Goal: Task Accomplishment & Management: Use online tool/utility

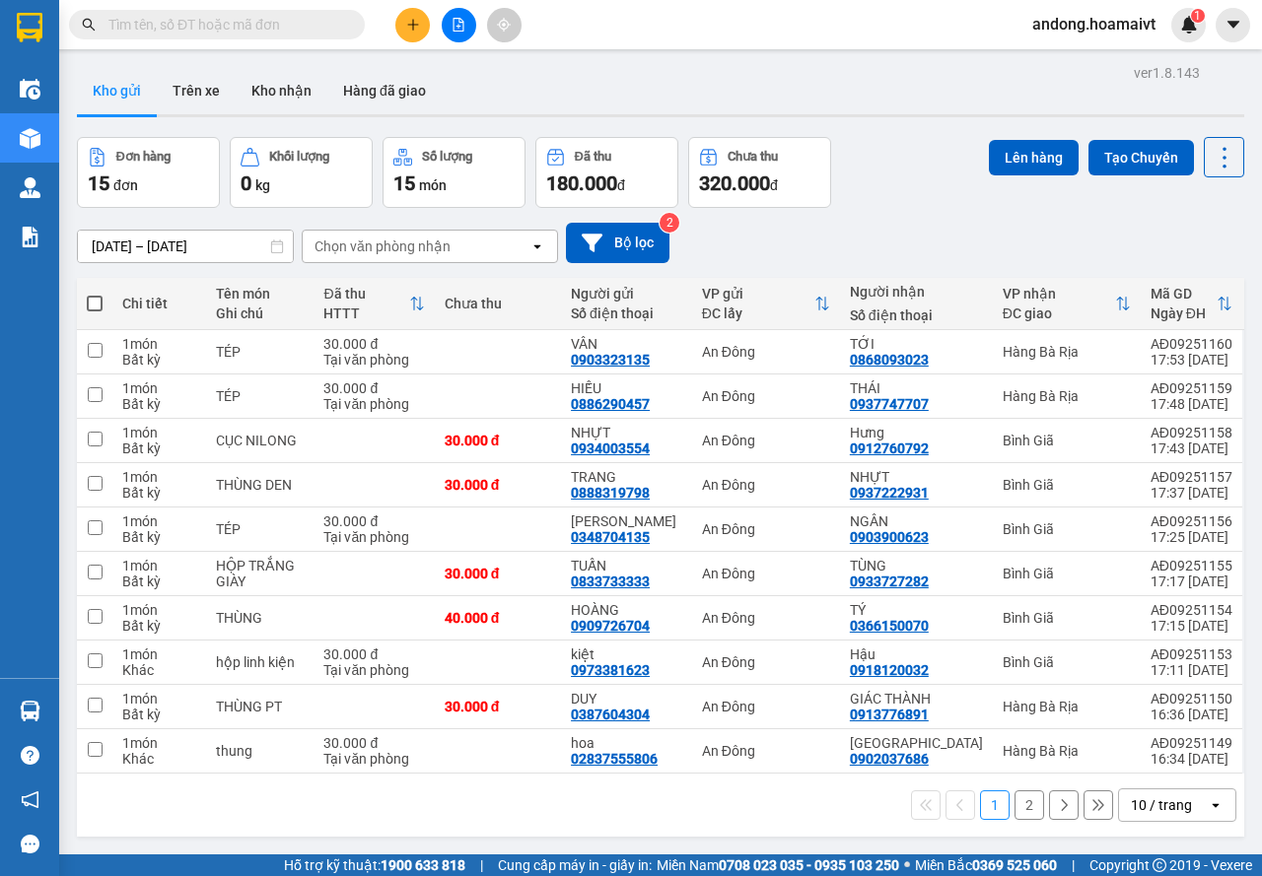
click at [1160, 806] on div "10 / trang" at bounding box center [1161, 806] width 61 height 20
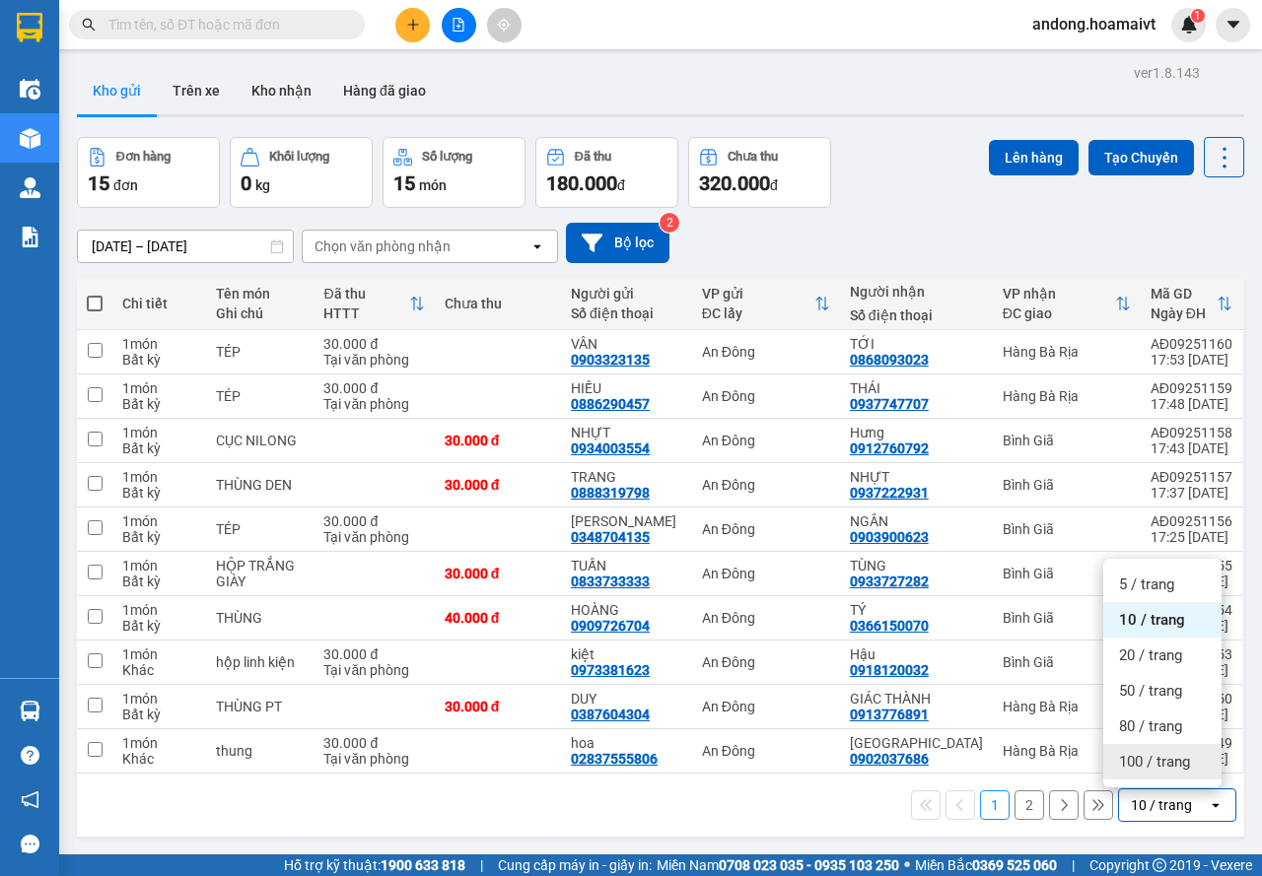
click at [1176, 767] on span "100 / trang" at bounding box center [1154, 762] width 71 height 20
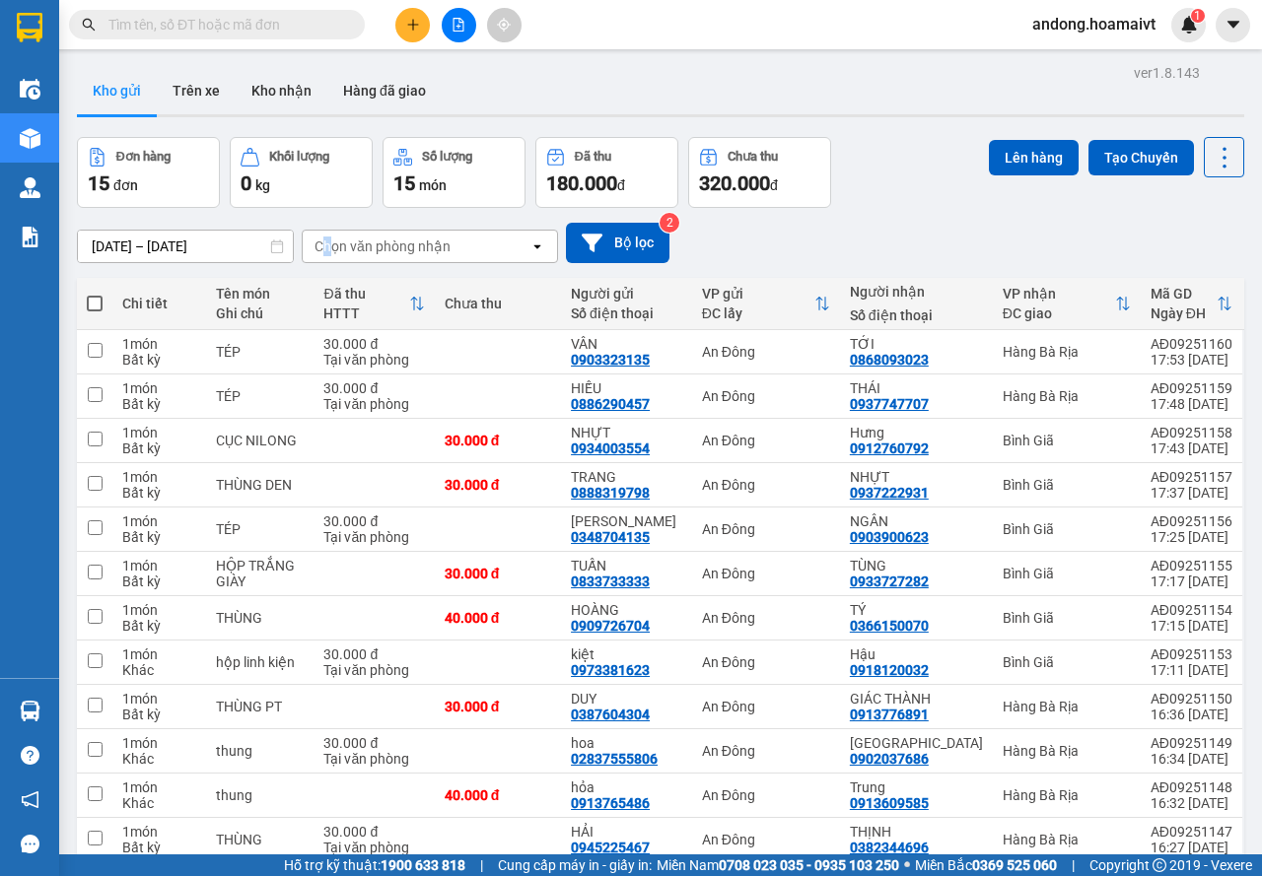
click at [327, 247] on div "Chọn văn phòng nhận" at bounding box center [382, 247] width 136 height 20
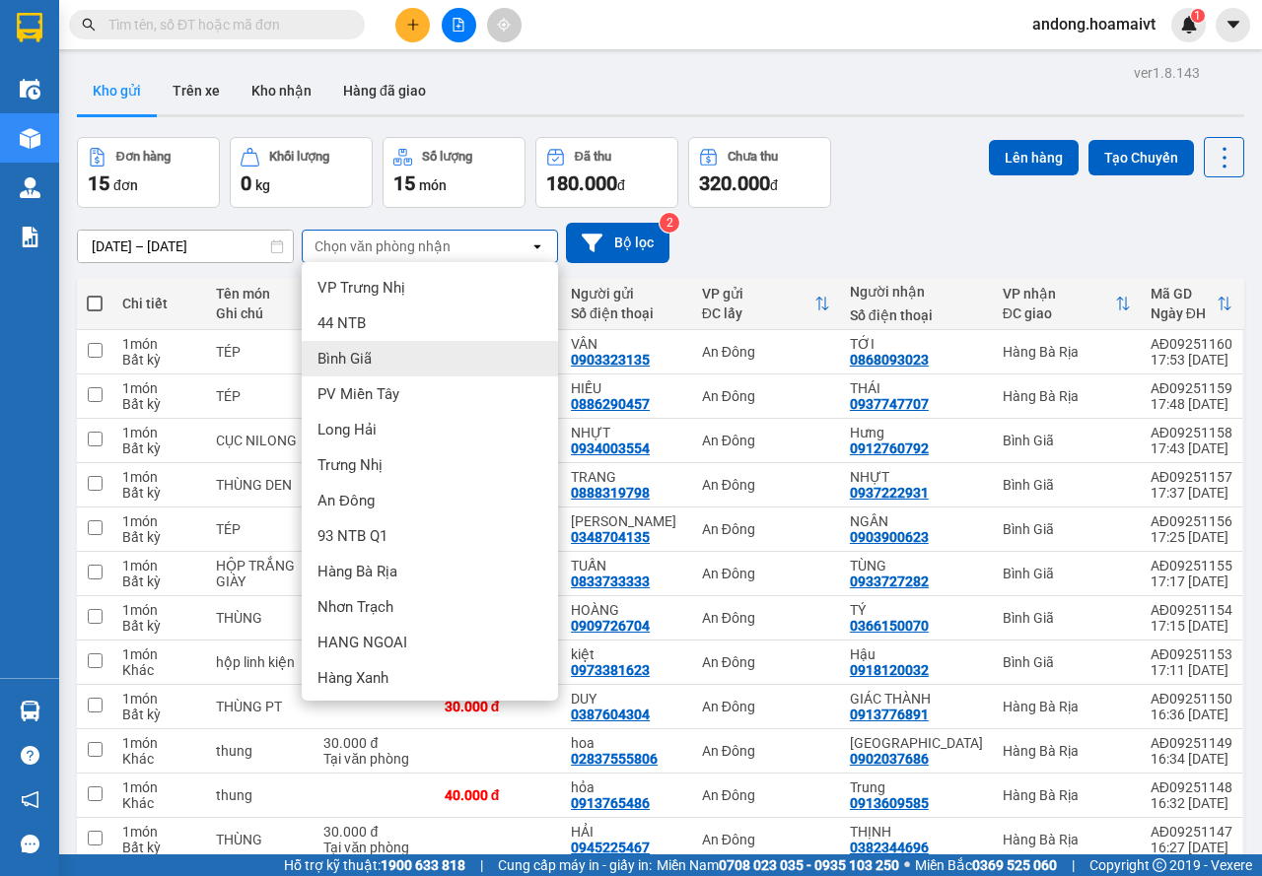
click at [402, 366] on div "Bình Giã" at bounding box center [430, 358] width 256 height 35
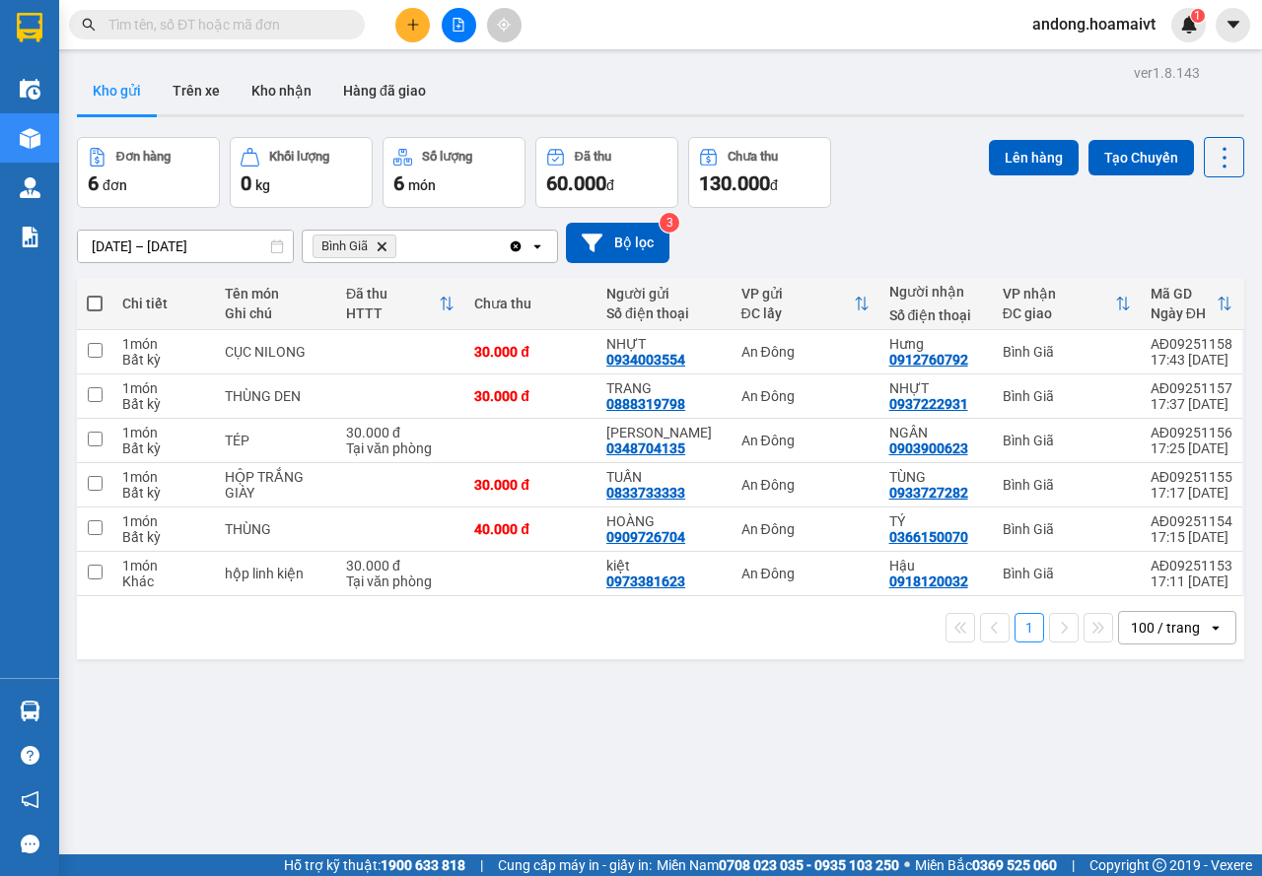
click at [381, 239] on span "Bình Giã Delete" at bounding box center [355, 247] width 84 height 24
click at [381, 245] on icon "Bình Giã, close by backspace" at bounding box center [382, 246] width 9 height 9
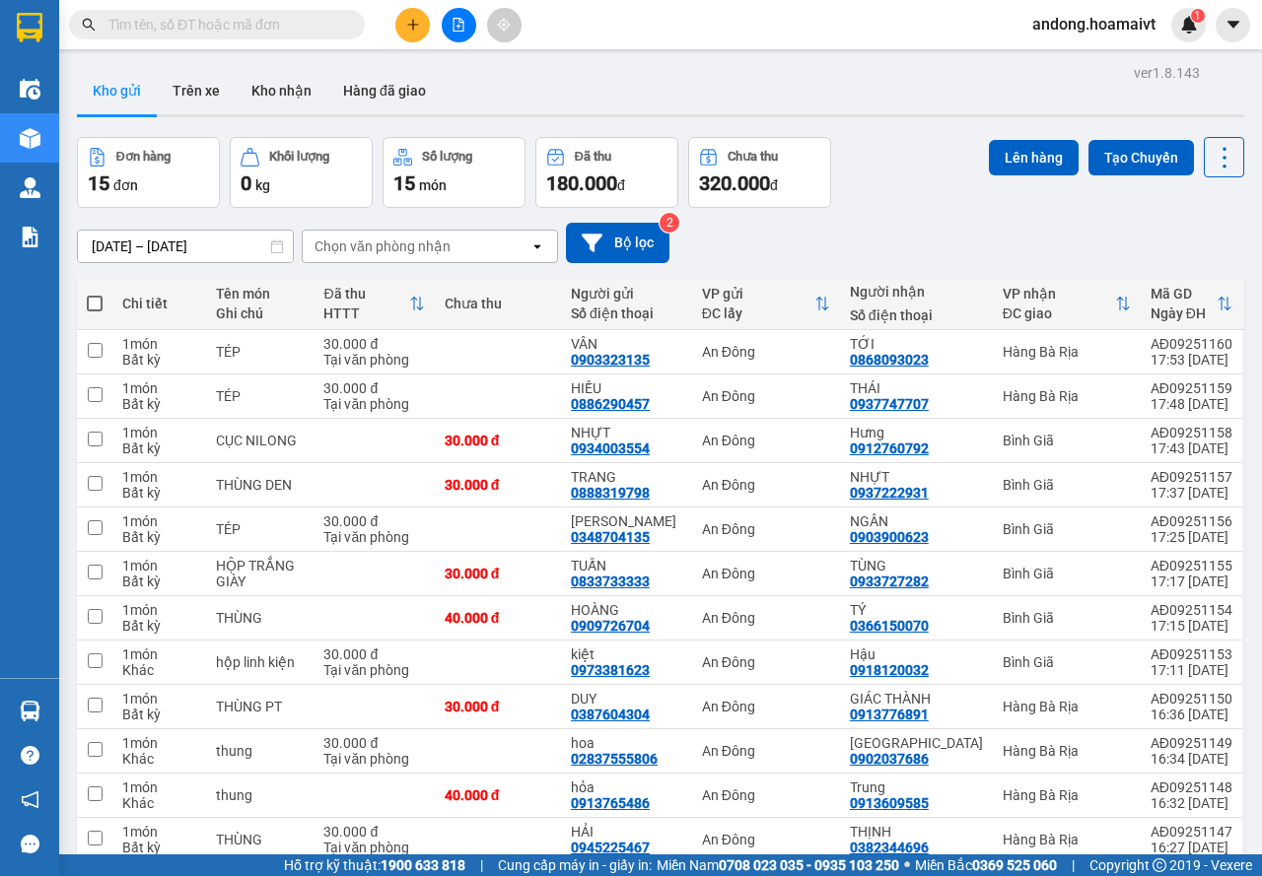
click at [381, 245] on div "Chọn văn phòng nhận" at bounding box center [382, 247] width 136 height 20
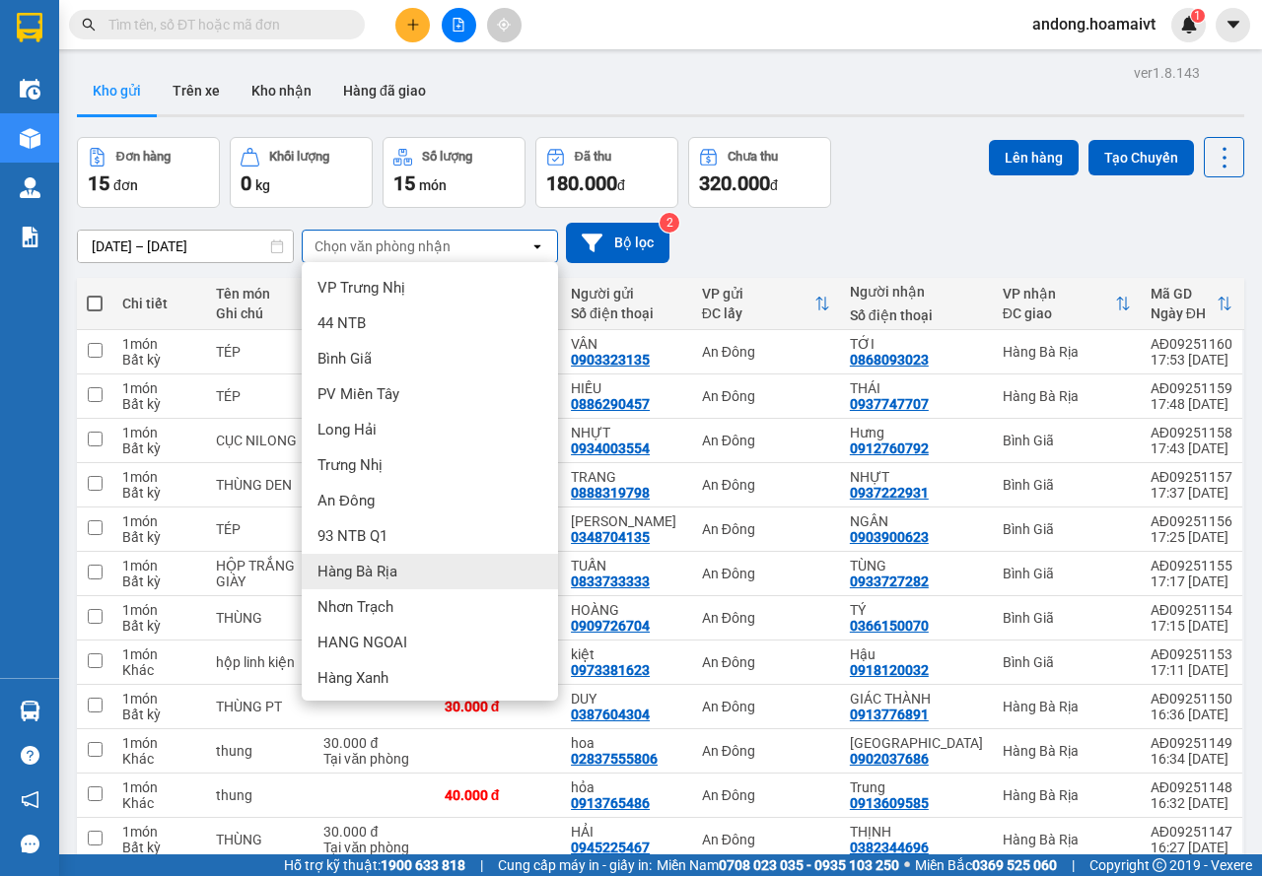
click at [391, 578] on span "Hàng Bà Rịa" at bounding box center [357, 572] width 80 height 20
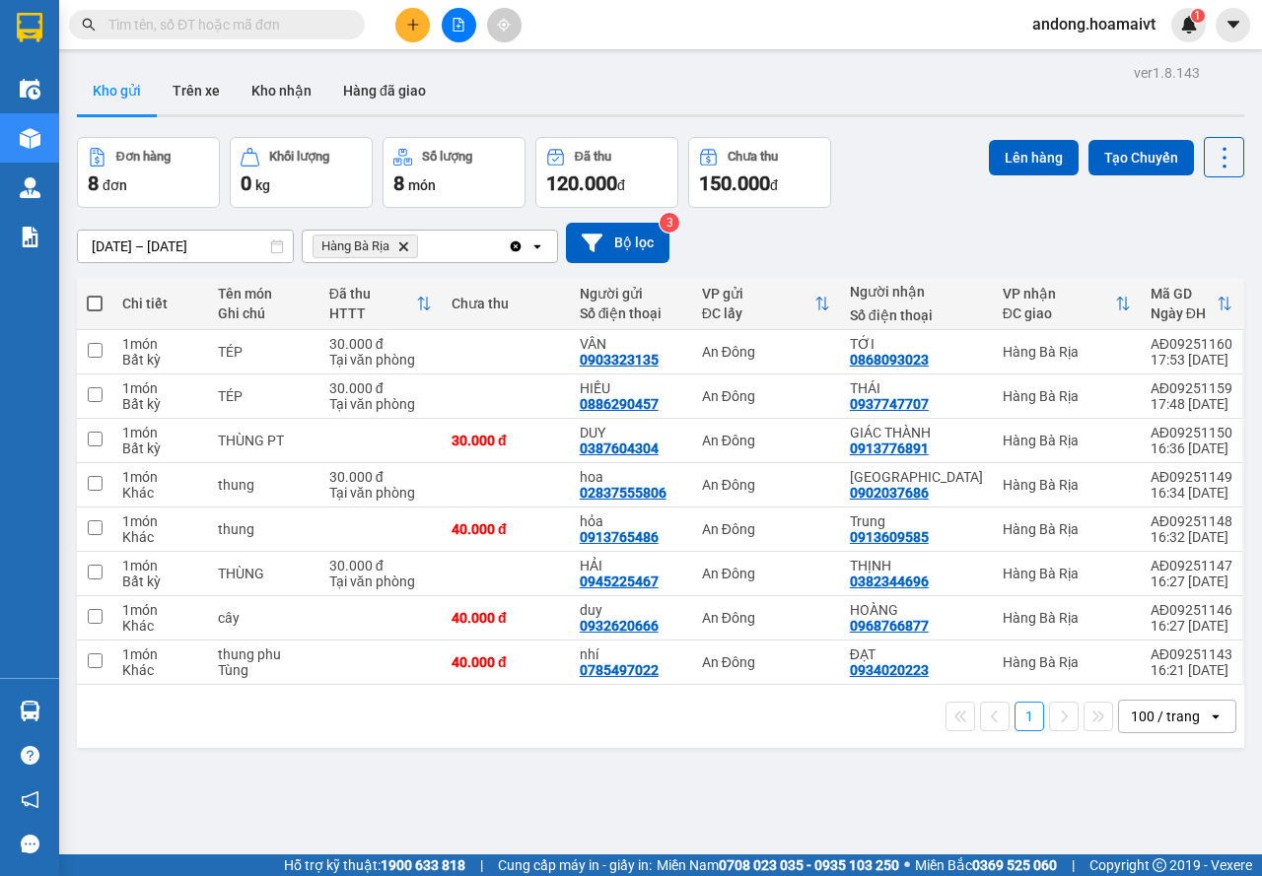
click at [408, 247] on icon "Delete" at bounding box center [403, 247] width 12 height 12
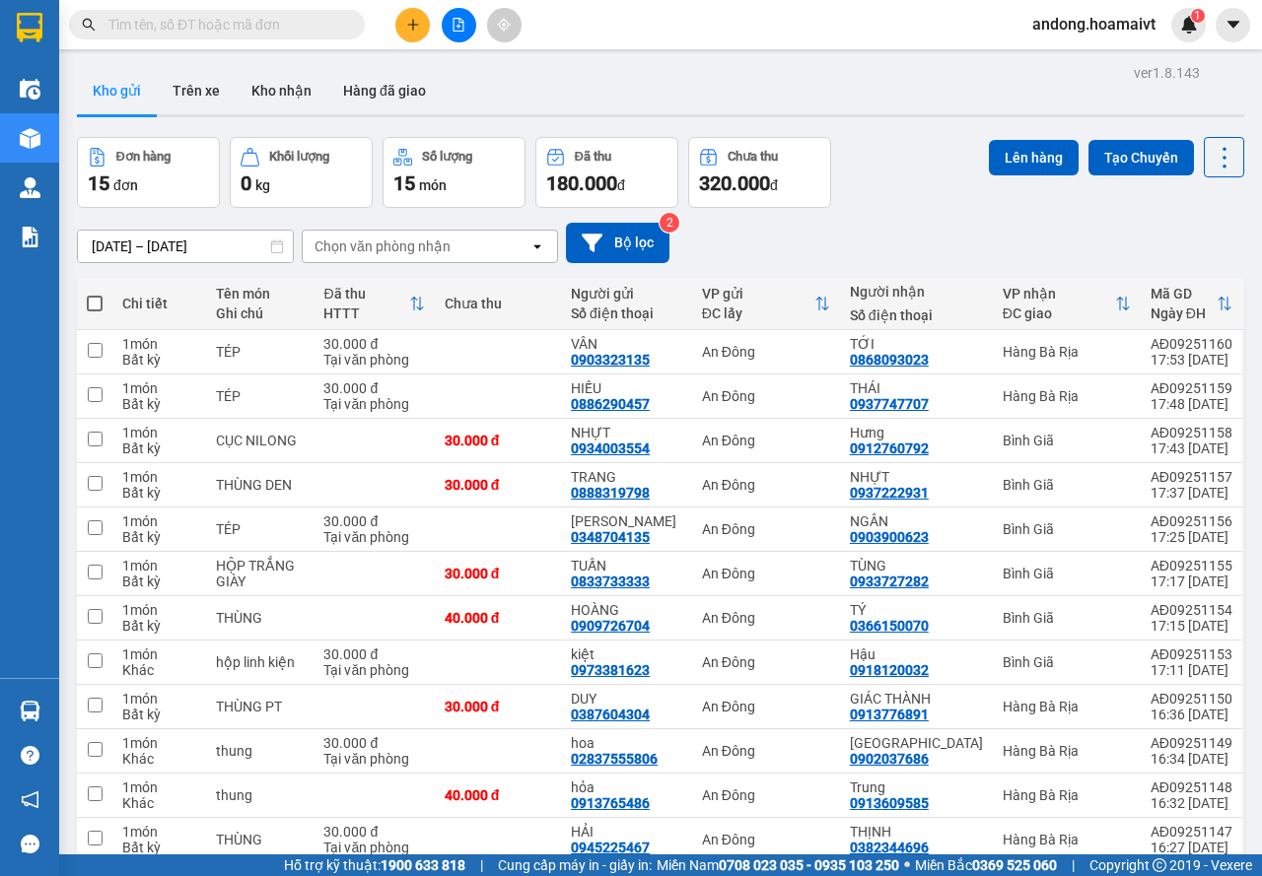
click at [416, 266] on div "[DATE] – [DATE] Press the down arrow key to interact with the calendar and sele…" at bounding box center [660, 243] width 1167 height 70
click at [431, 244] on div "Chọn văn phòng nhận" at bounding box center [382, 247] width 136 height 20
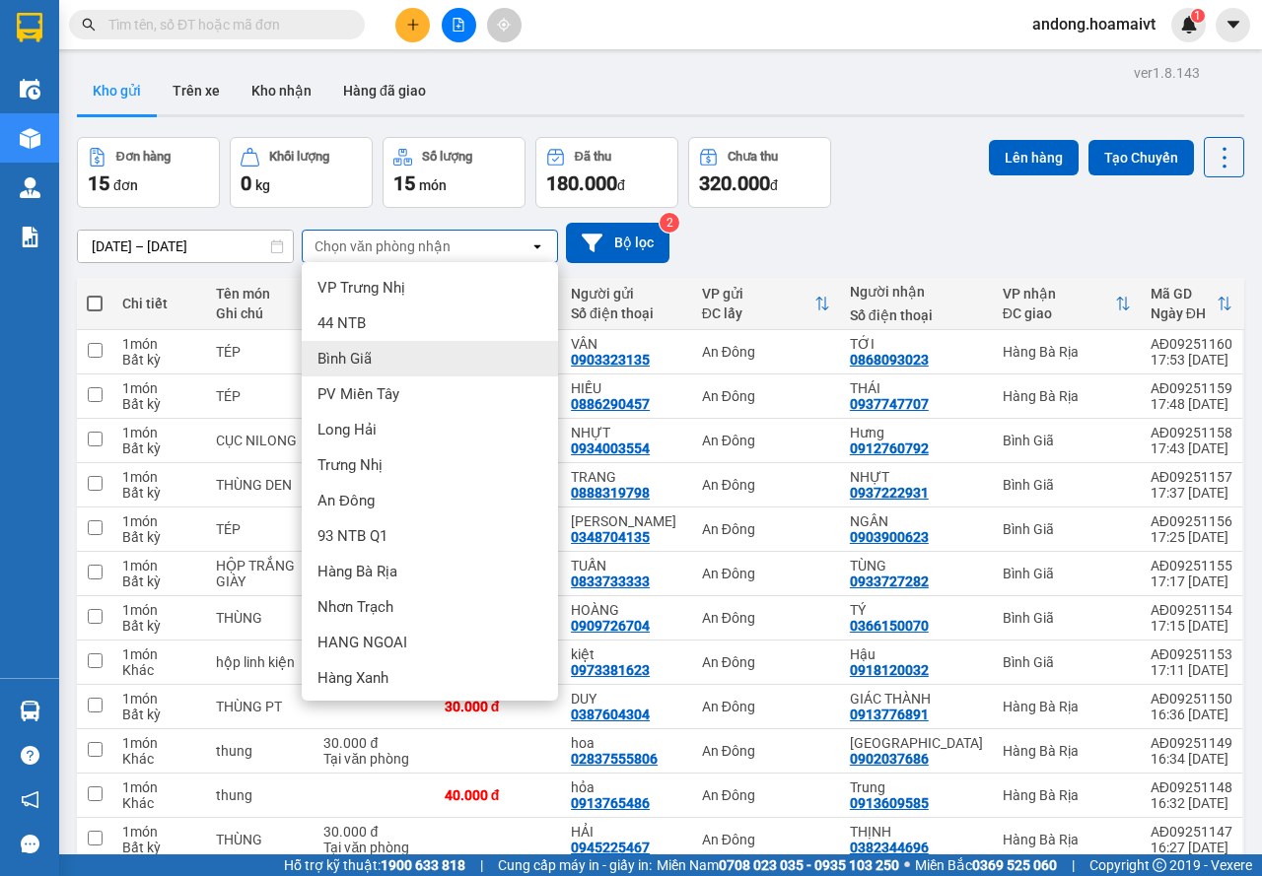
click at [428, 355] on div "Bình Giã" at bounding box center [430, 358] width 256 height 35
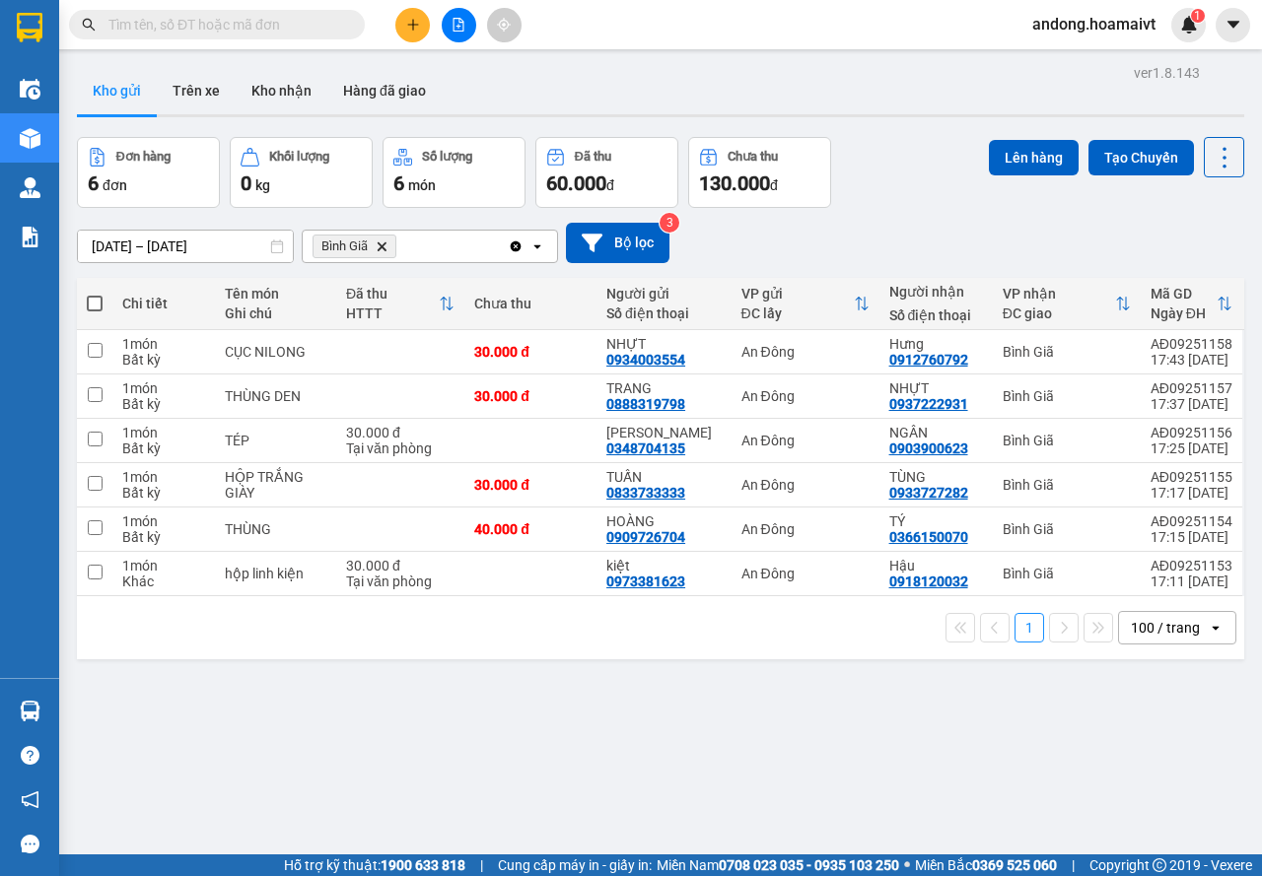
click at [383, 250] on icon "Delete" at bounding box center [382, 247] width 12 height 12
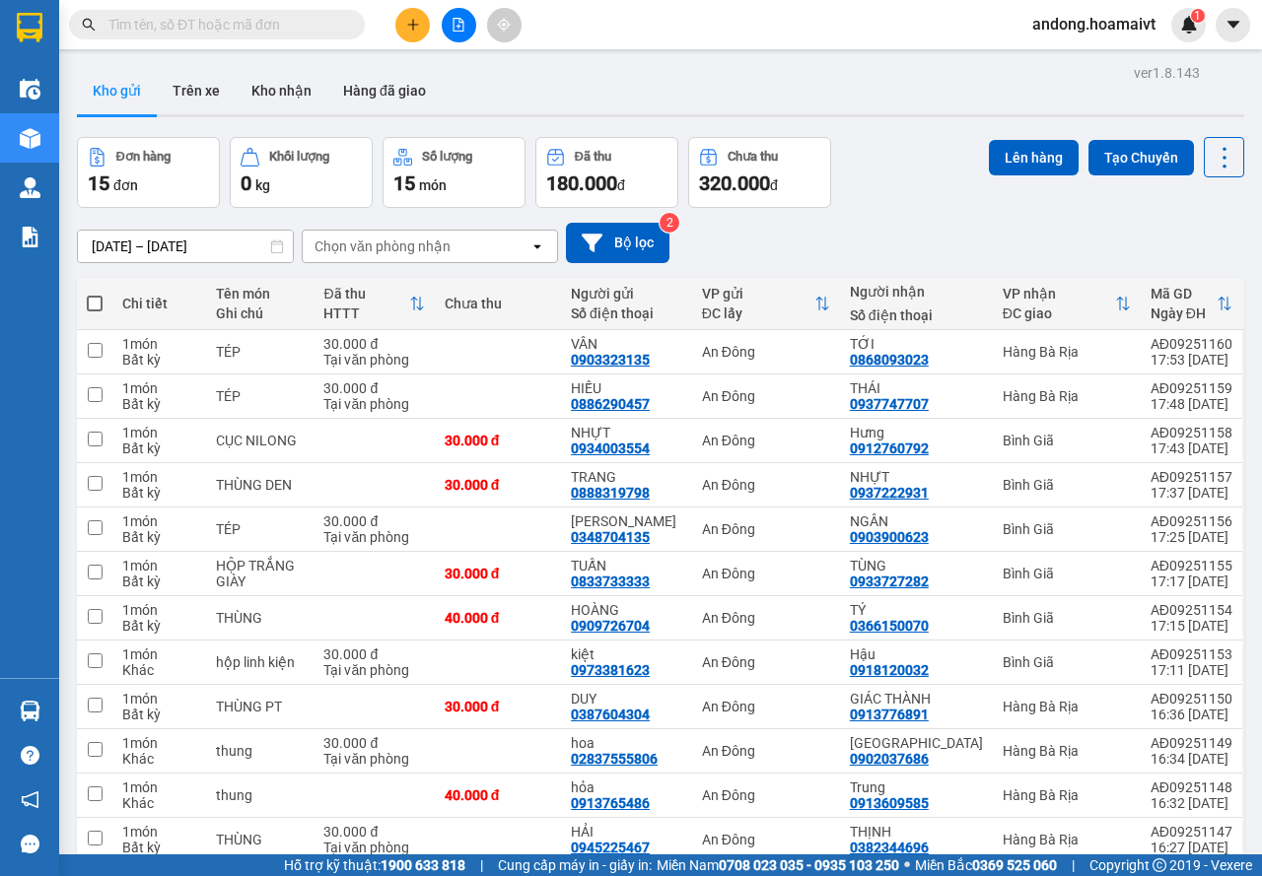
click at [396, 249] on div "Chọn văn phòng nhận" at bounding box center [382, 247] width 136 height 20
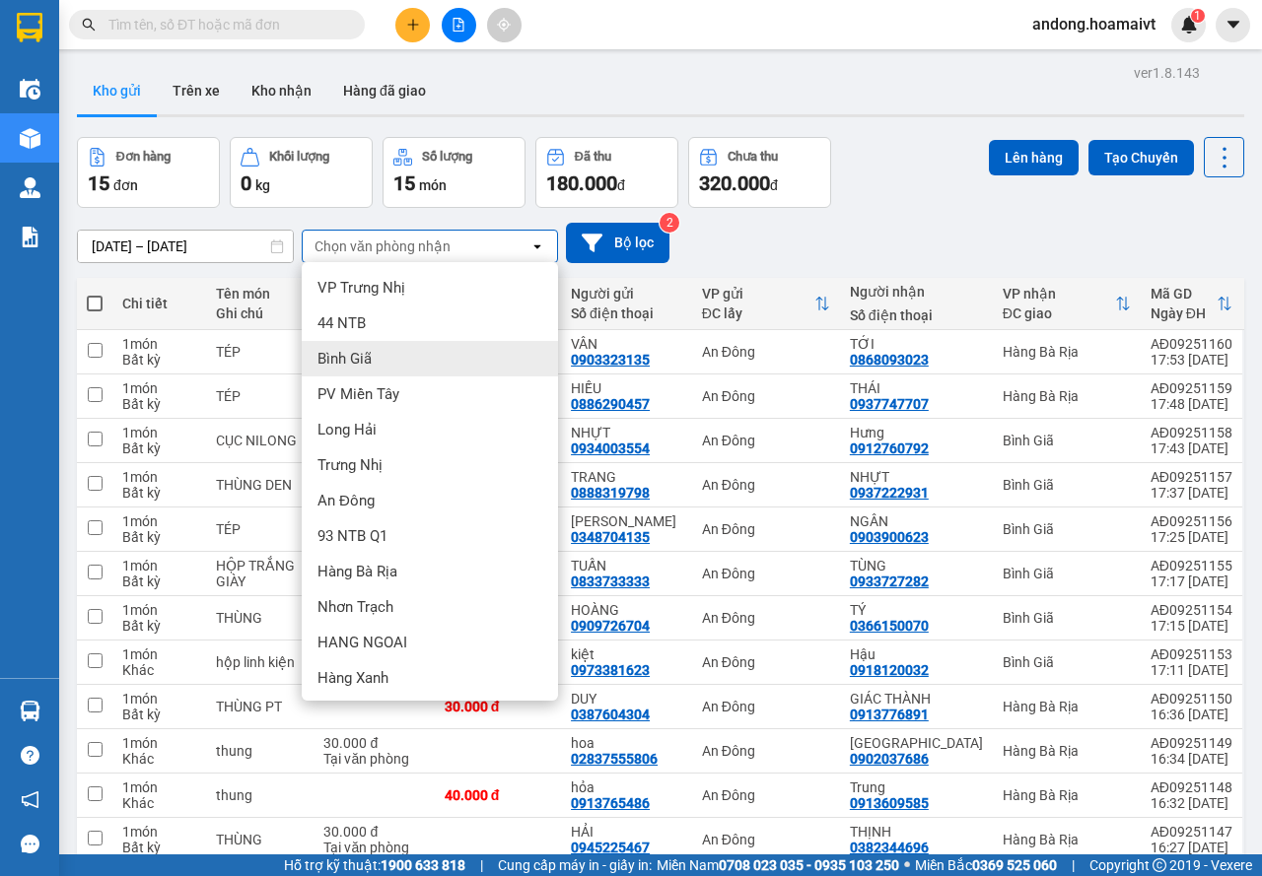
click at [418, 358] on div "Bình Giã" at bounding box center [430, 358] width 256 height 35
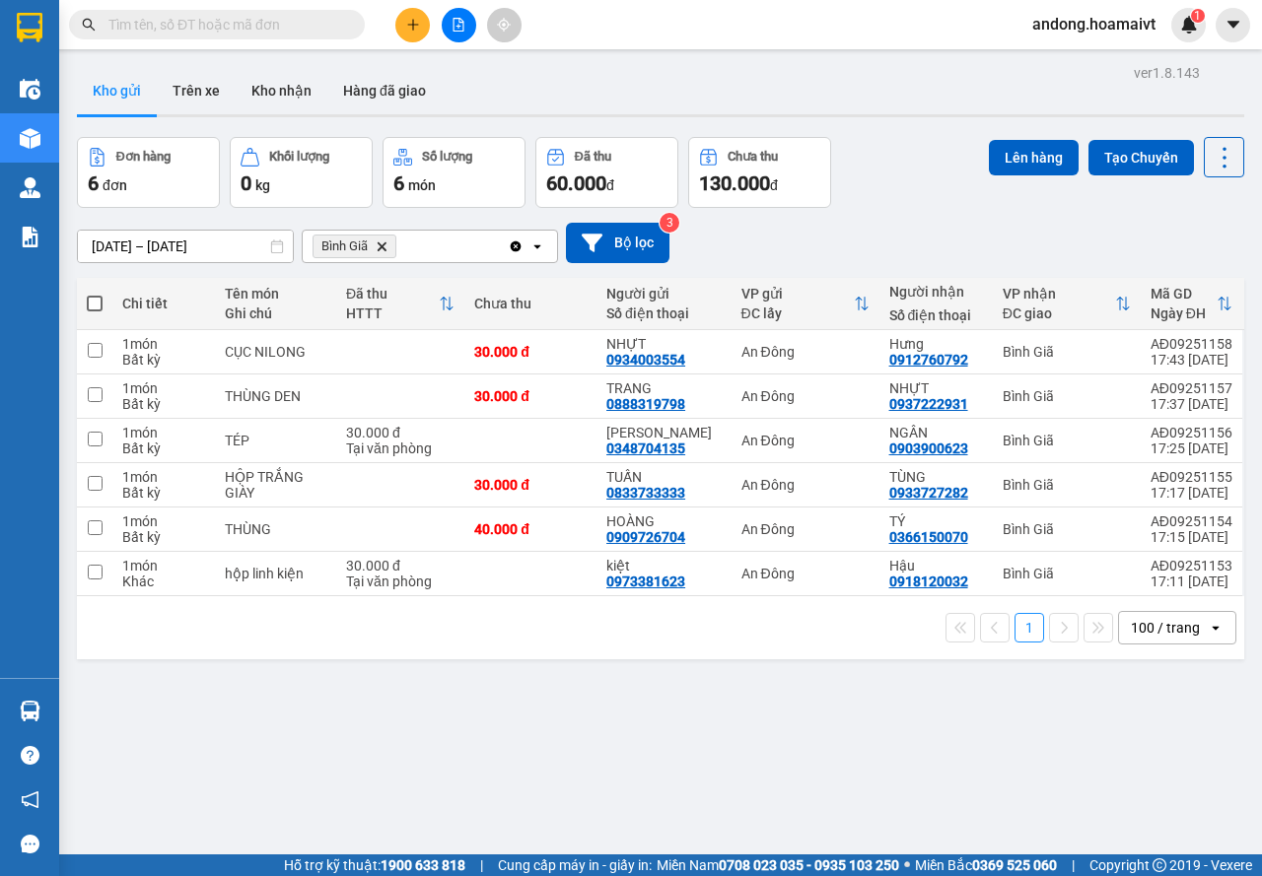
click at [88, 305] on span at bounding box center [95, 304] width 16 height 16
click at [95, 294] on input "checkbox" at bounding box center [95, 294] width 0 height 0
checkbox input "true"
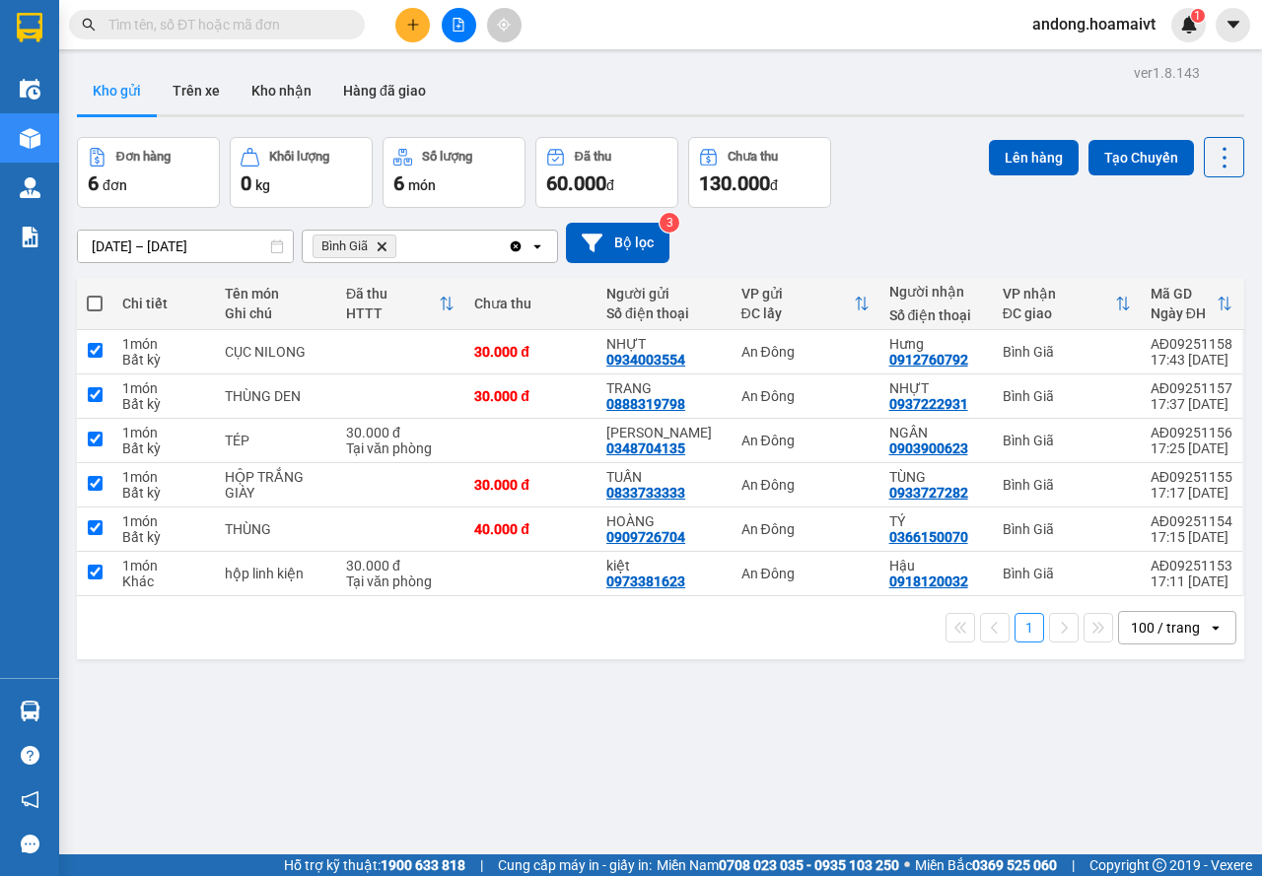
checkbox input "true"
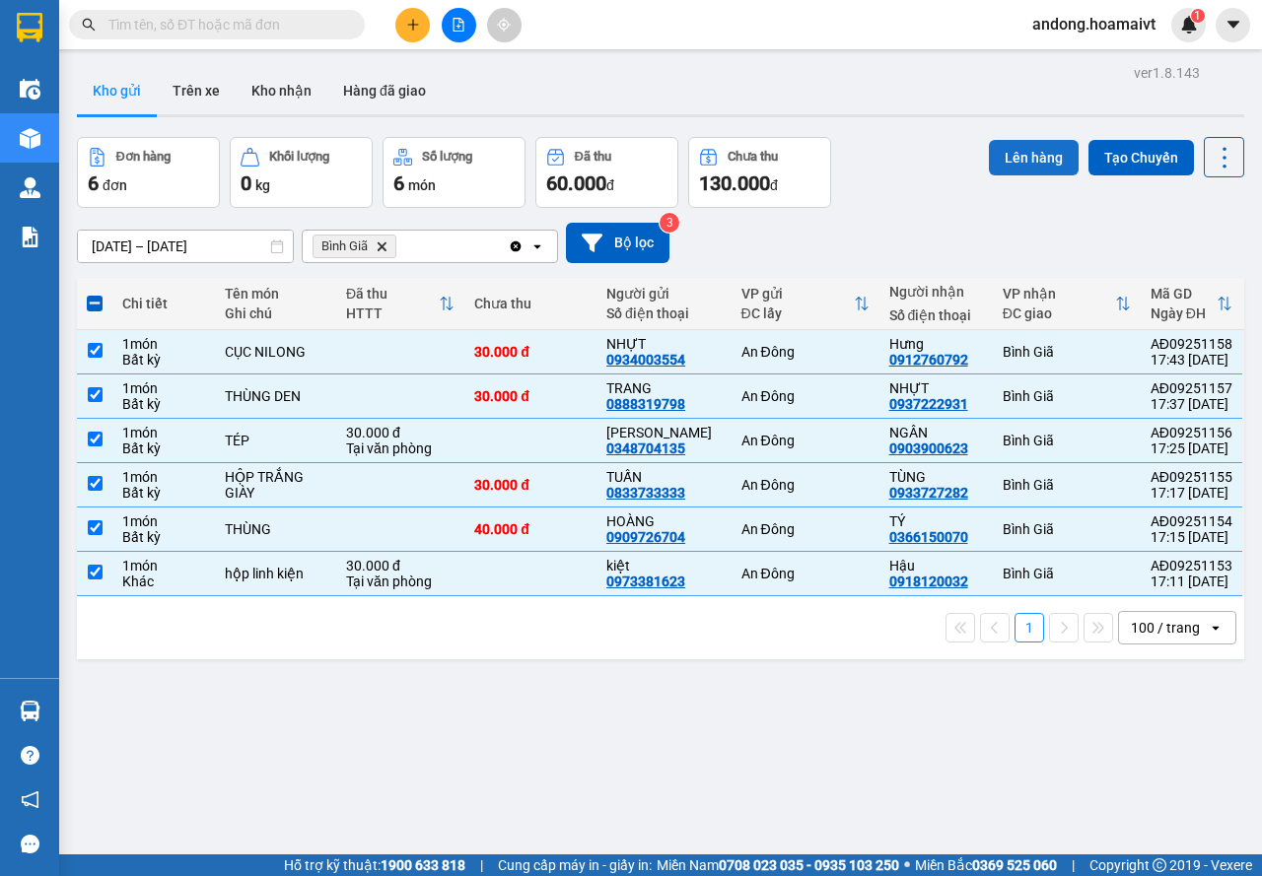
click at [1033, 151] on button "Lên hàng" at bounding box center [1034, 157] width 90 height 35
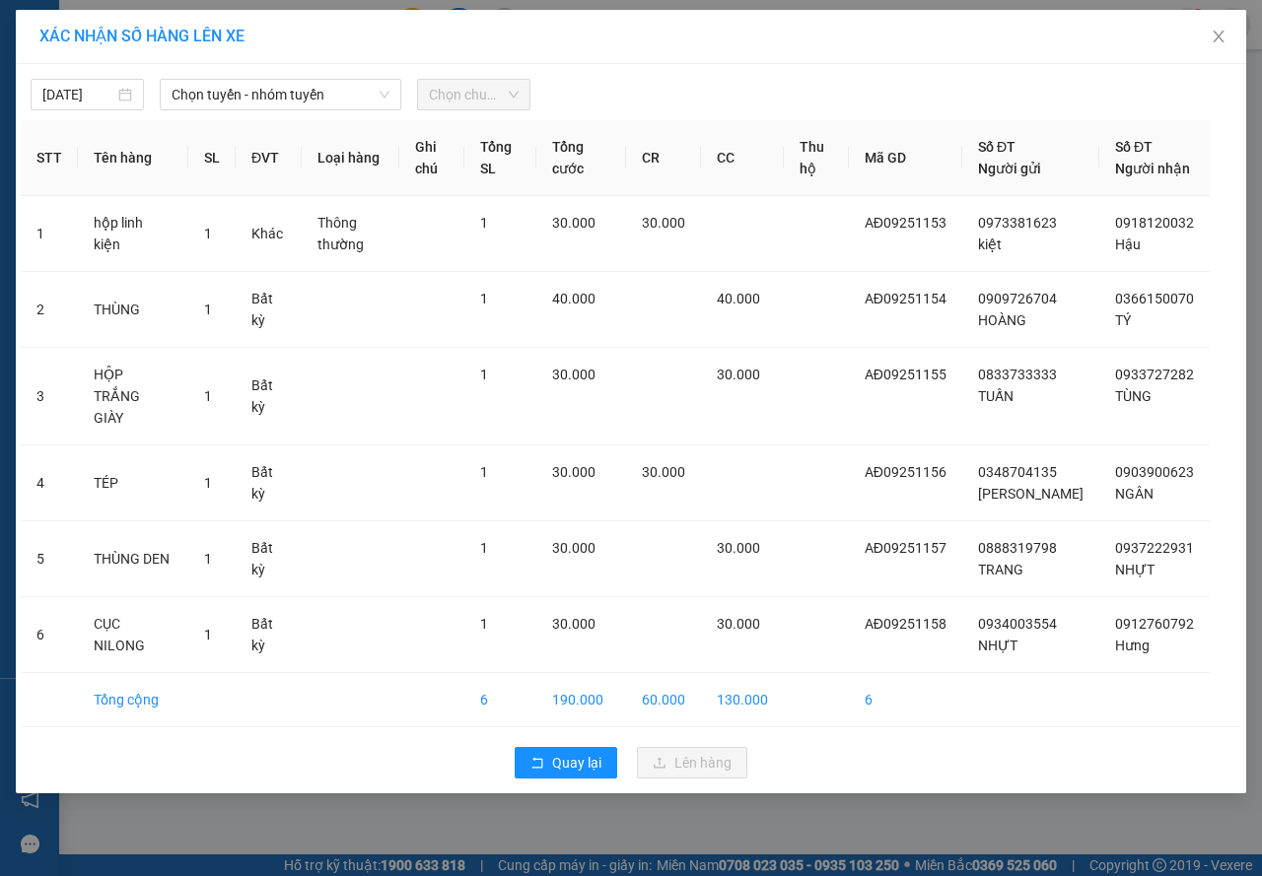
drag, startPoint x: 1033, startPoint y: 151, endPoint x: 616, endPoint y: 101, distance: 420.0
click at [616, 101] on div at bounding box center [787, 95] width 505 height 32
click at [319, 98] on span "Chọn tuyến - nhóm tuyến" at bounding box center [281, 95] width 218 height 30
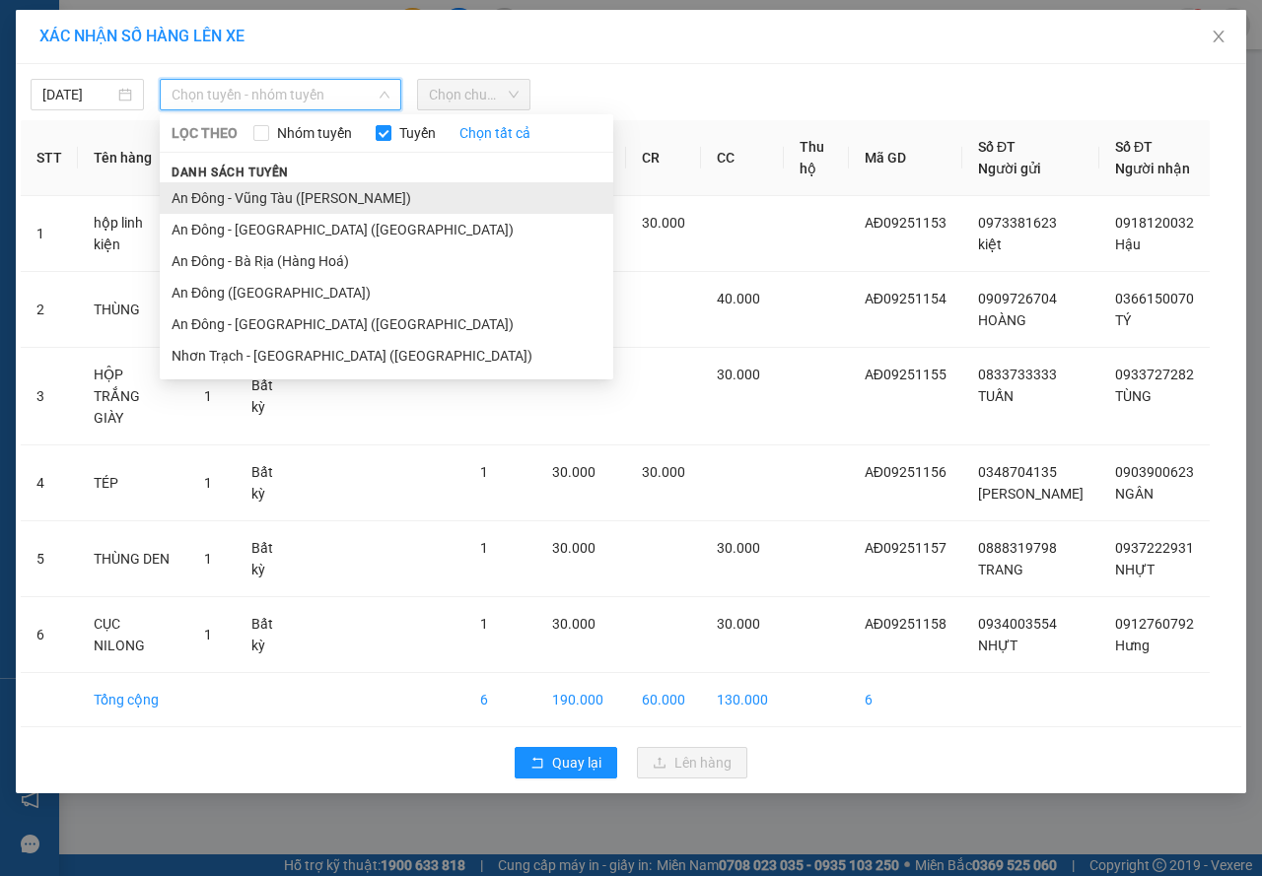
click at [266, 195] on li "An Đông - Vũng Tàu ([PERSON_NAME])" at bounding box center [386, 198] width 453 height 32
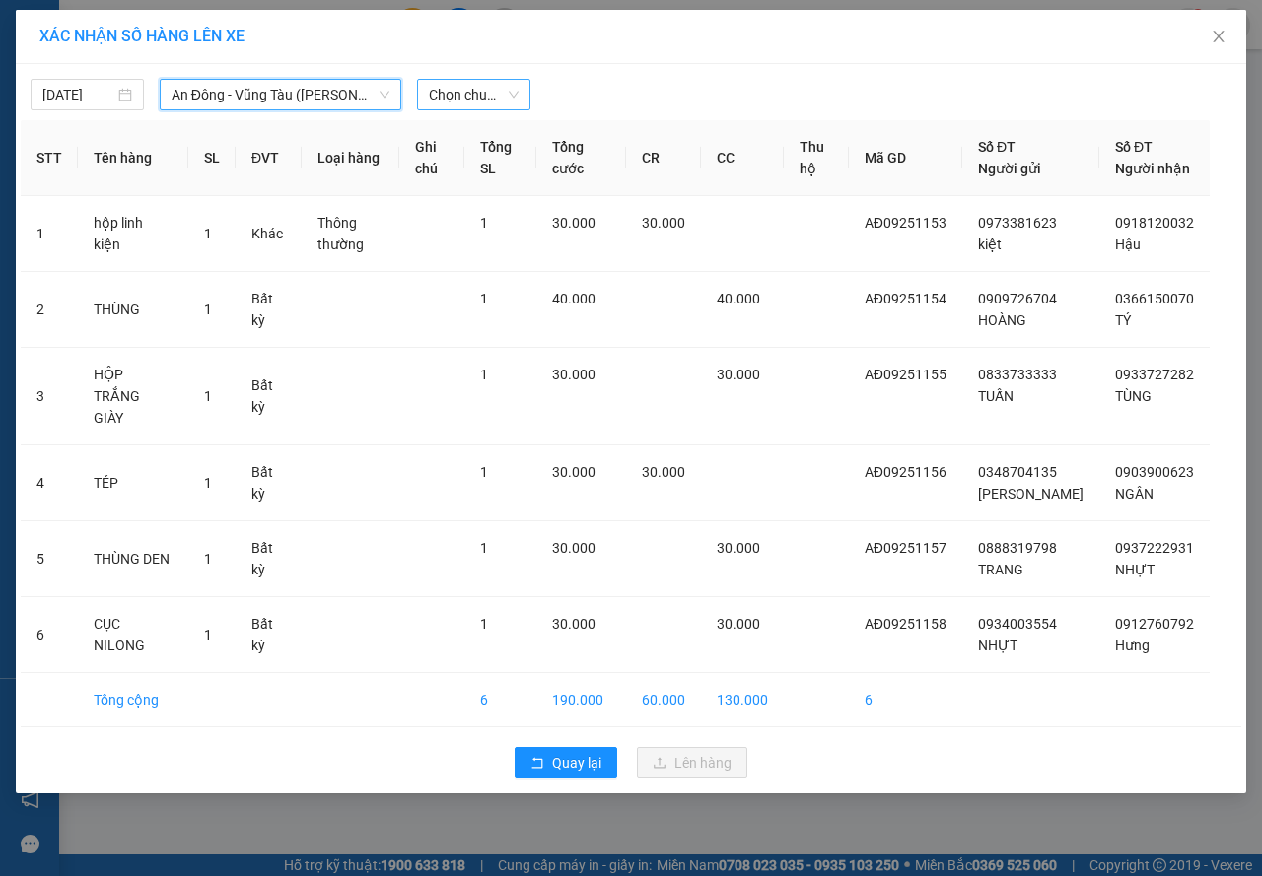
click at [455, 97] on span "Chọn chuyến" at bounding box center [474, 95] width 90 height 30
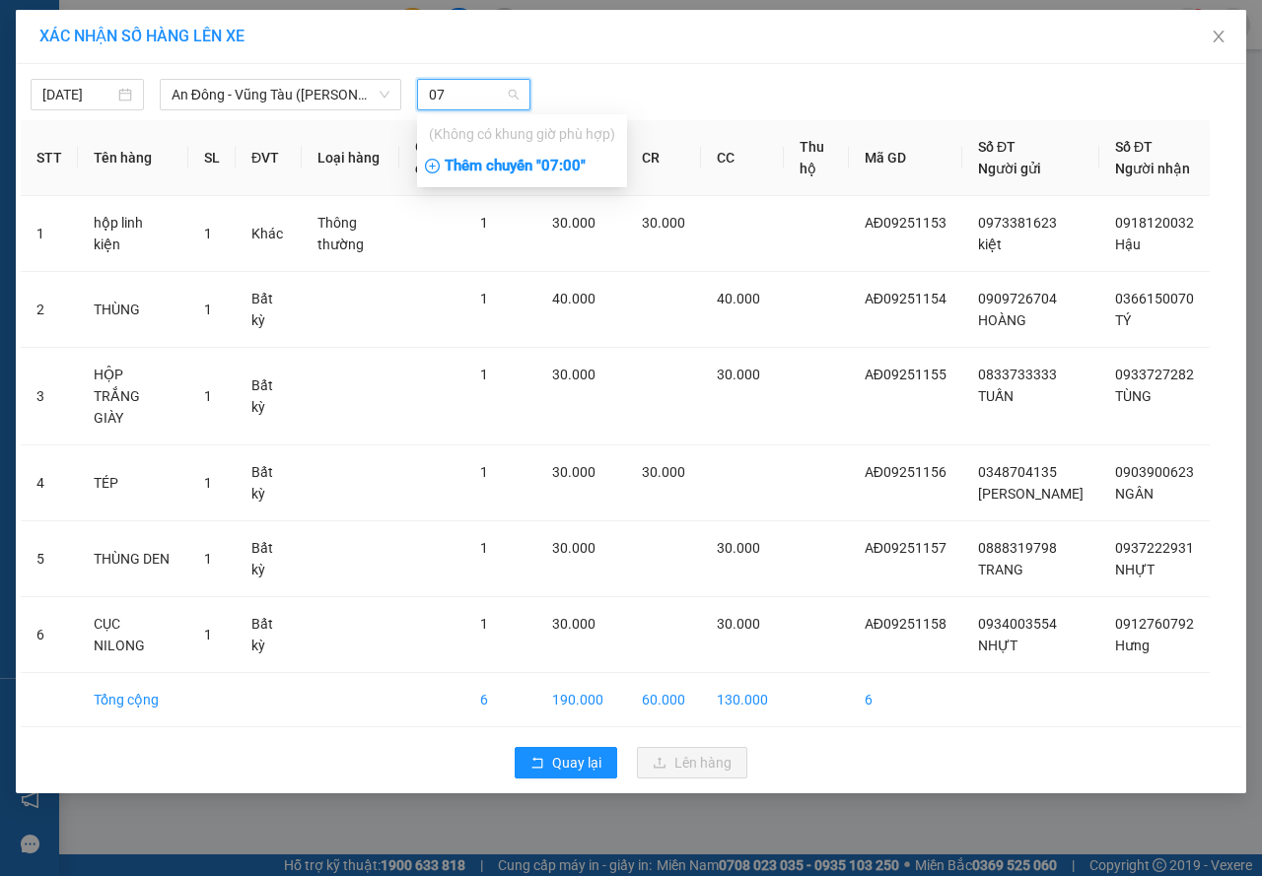
type input "07"
click at [566, 177] on div "Thêm chuyến " 07:00 "" at bounding box center [522, 167] width 210 height 34
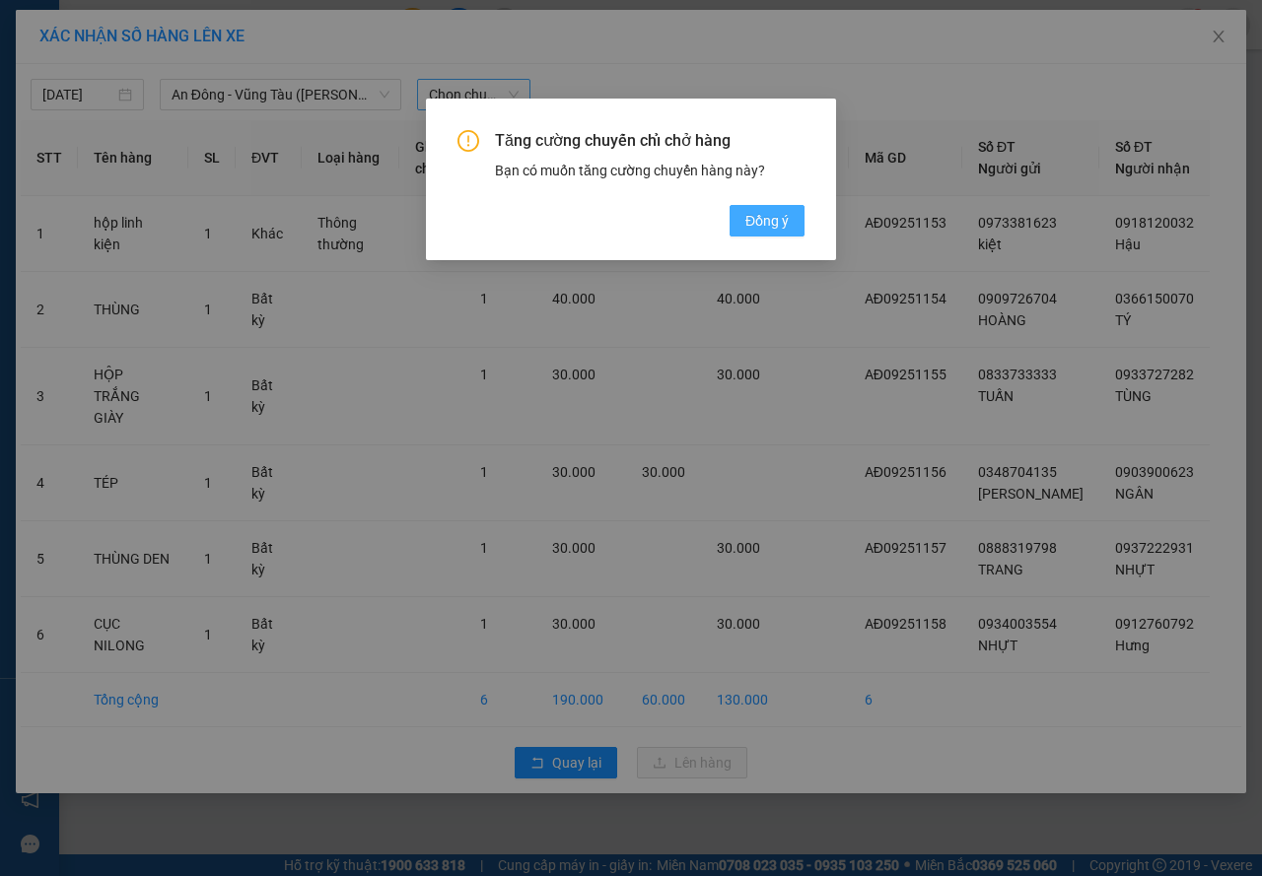
click at [736, 210] on button "Đồng ý" at bounding box center [767, 221] width 75 height 32
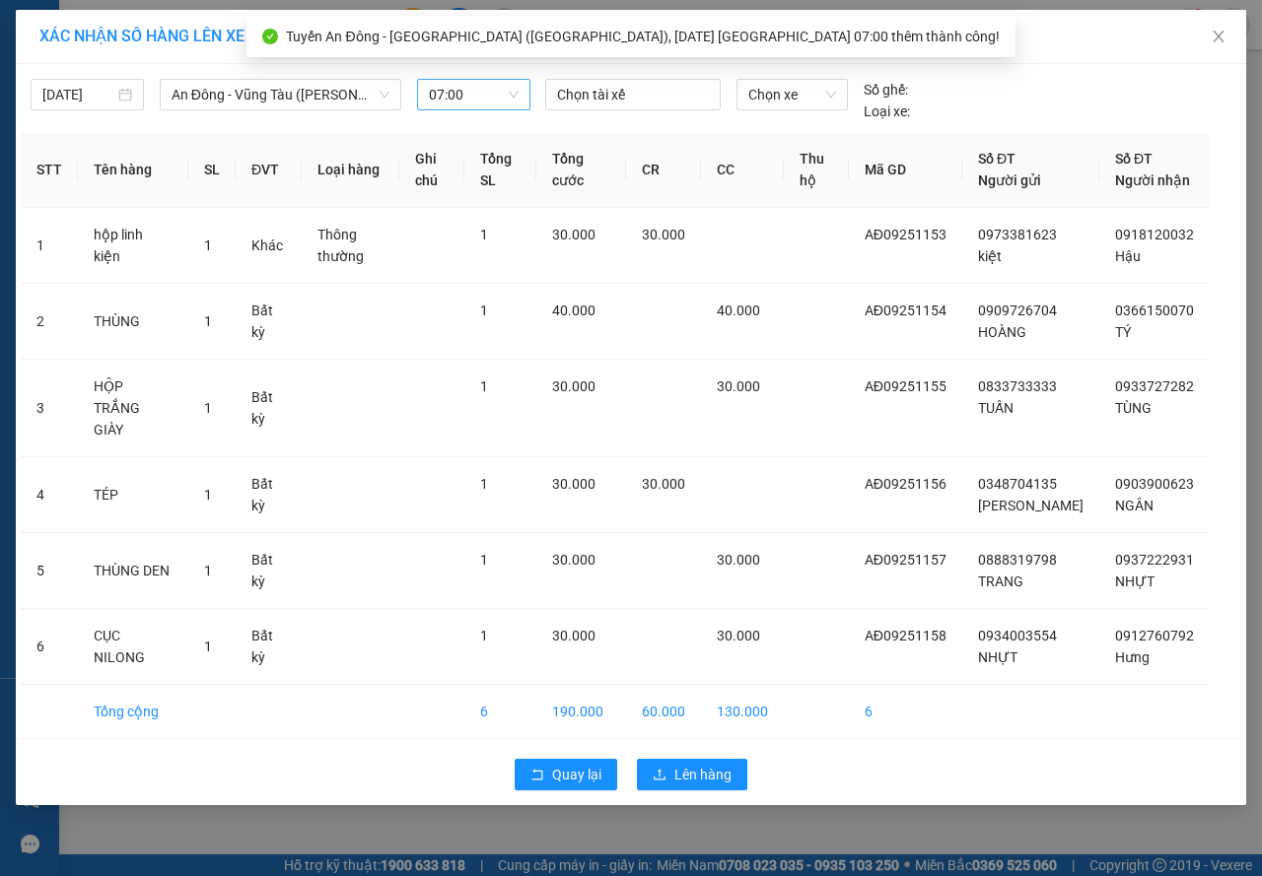
click at [590, 73] on div "[DATE] An Đông - [GEOGRAPHIC_DATA] ([GEOGRAPHIC_DATA]) LỌC THEO Nhóm tuyến Tuyế…" at bounding box center [631, 95] width 1220 height 53
click at [590, 78] on div "[DATE] An Đông - [GEOGRAPHIC_DATA] ([GEOGRAPHIC_DATA]) LỌC THEO Nhóm tuyến Tuyế…" at bounding box center [631, 95] width 1220 height 53
click at [588, 82] on div "Chọn tài xế" at bounding box center [632, 95] width 175 height 32
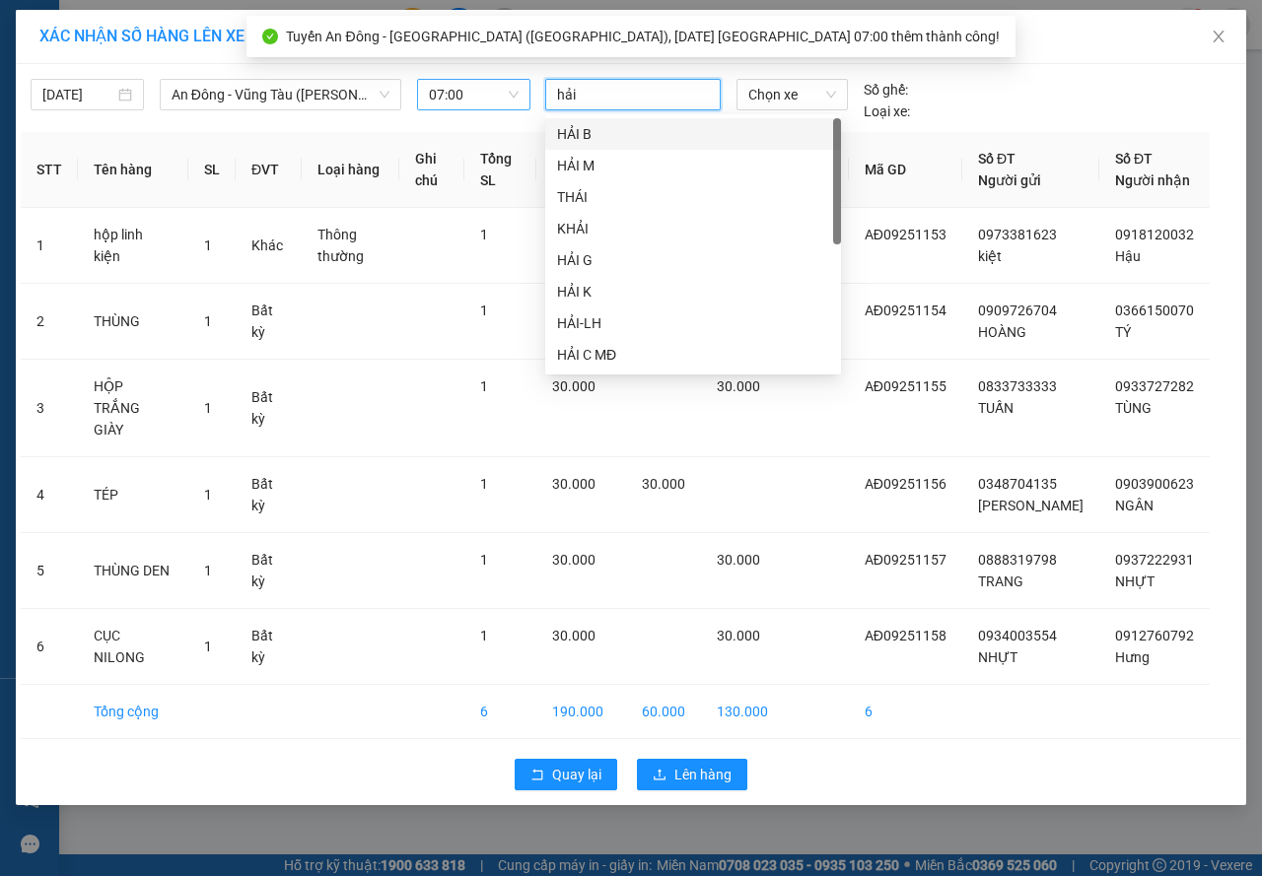
type input "hải b"
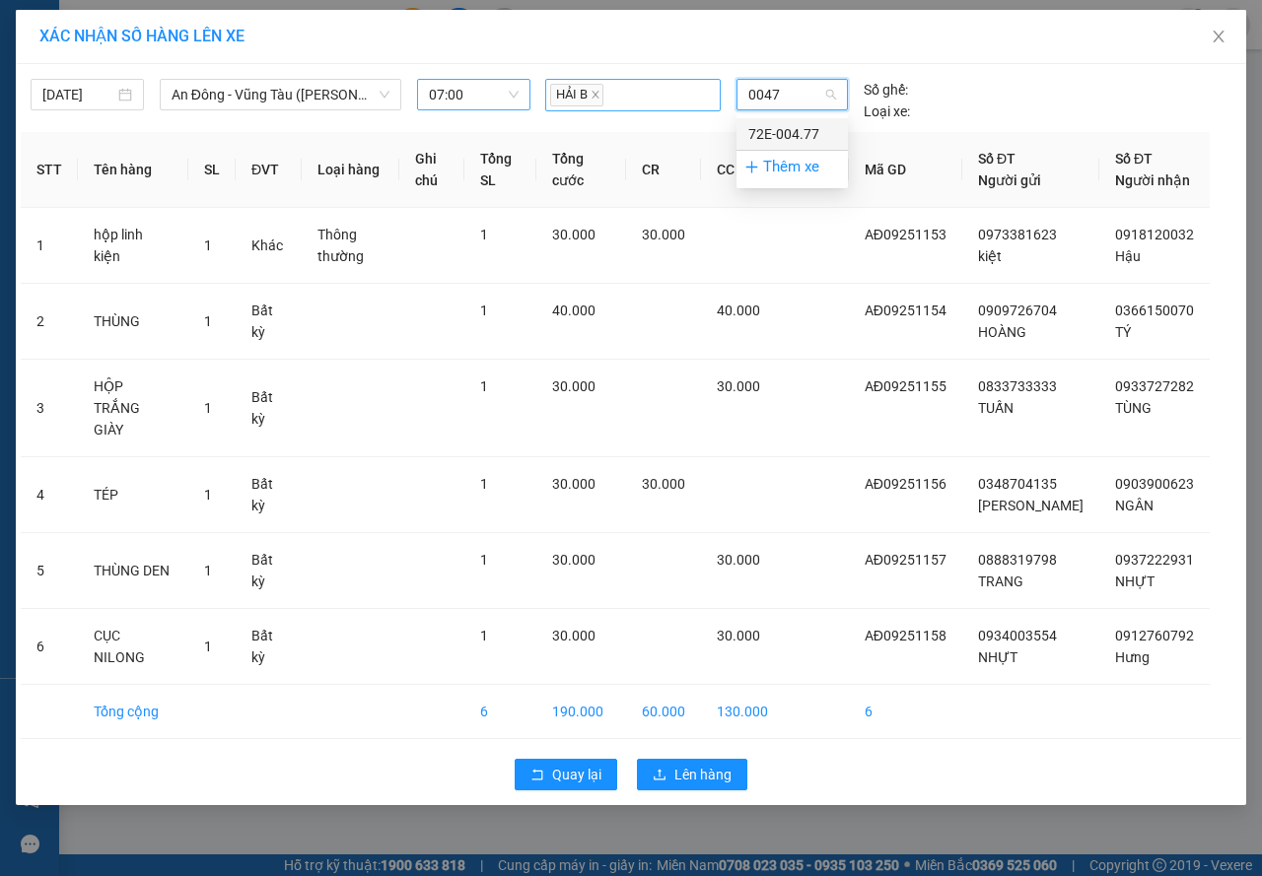
type input "00477"
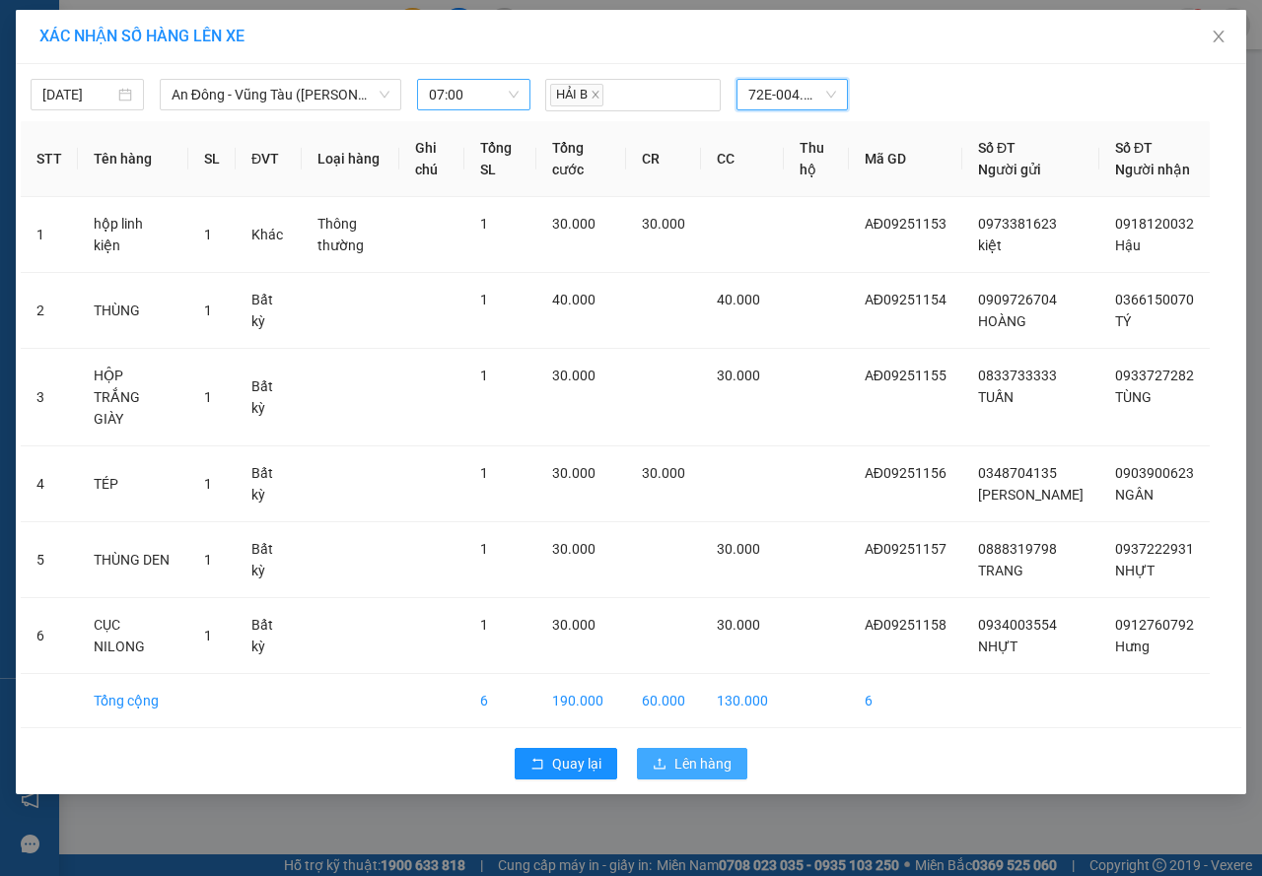
click at [655, 767] on icon "upload" at bounding box center [660, 763] width 12 height 11
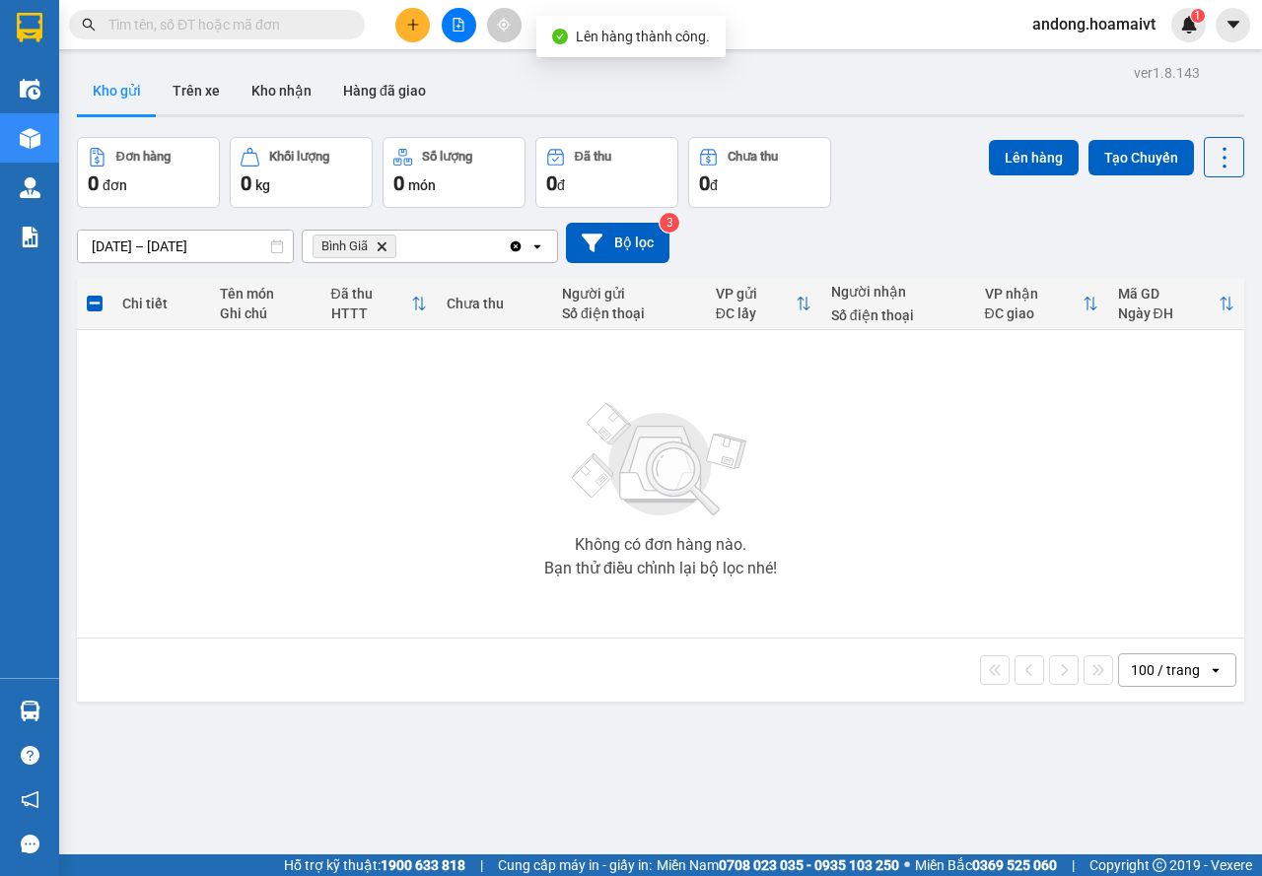
click at [385, 246] on span "Bình Giã Delete" at bounding box center [355, 247] width 84 height 24
click at [382, 246] on icon "Bình Giã, close by backspace" at bounding box center [382, 246] width 9 height 9
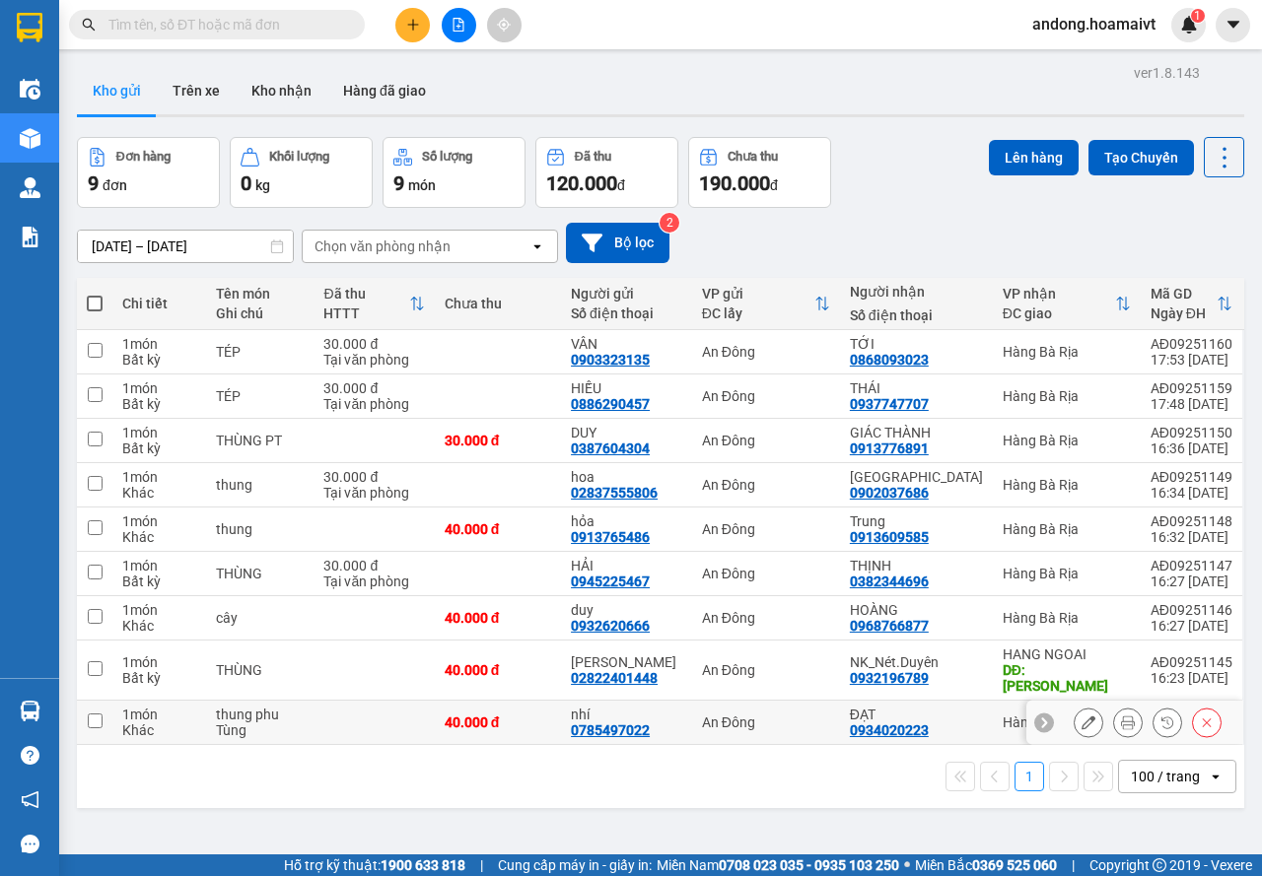
drag, startPoint x: 837, startPoint y: 703, endPoint x: 839, endPoint y: 692, distance: 11.0
click at [830, 715] on div "An Đông" at bounding box center [766, 723] width 128 height 16
checkbox input "true"
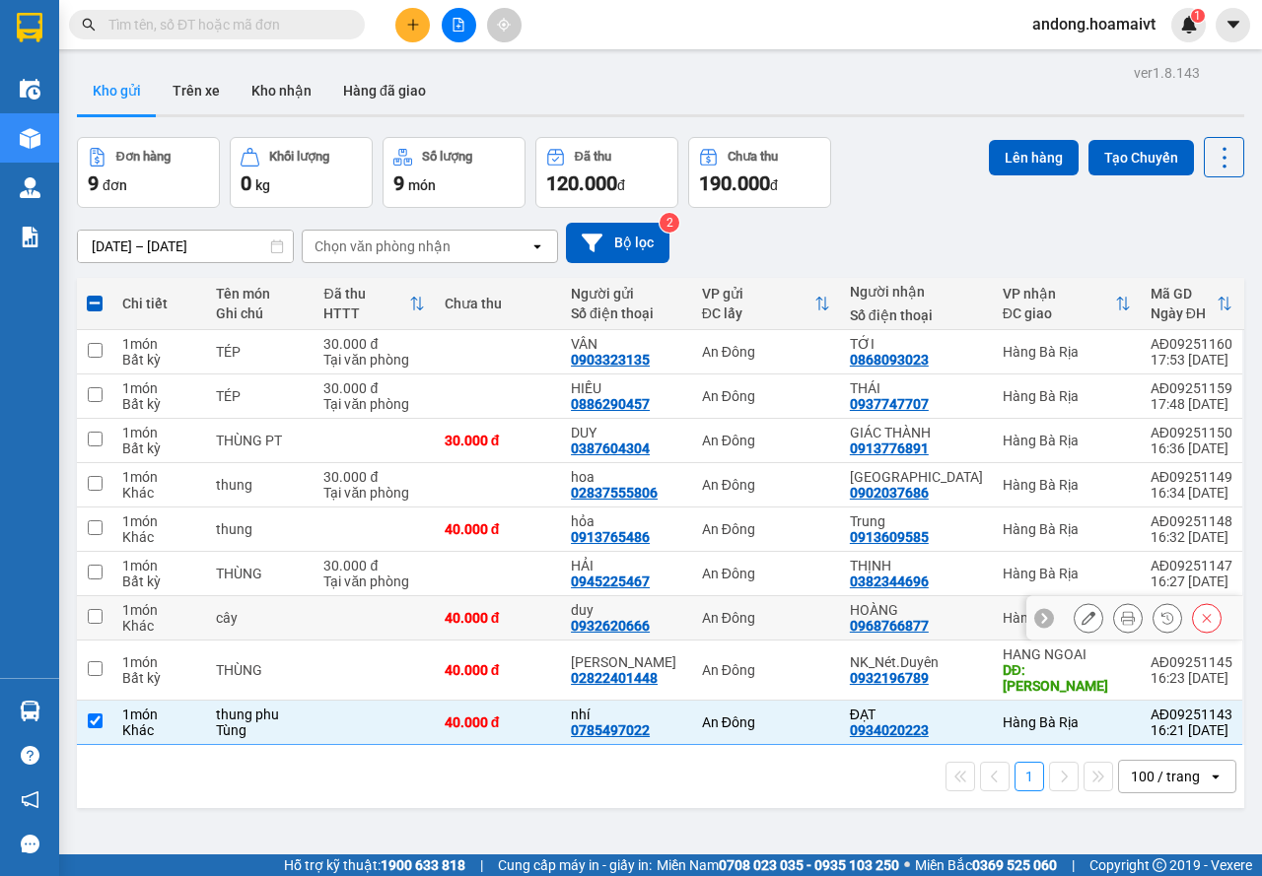
click at [830, 611] on div "An Đông" at bounding box center [766, 618] width 128 height 16
checkbox input "true"
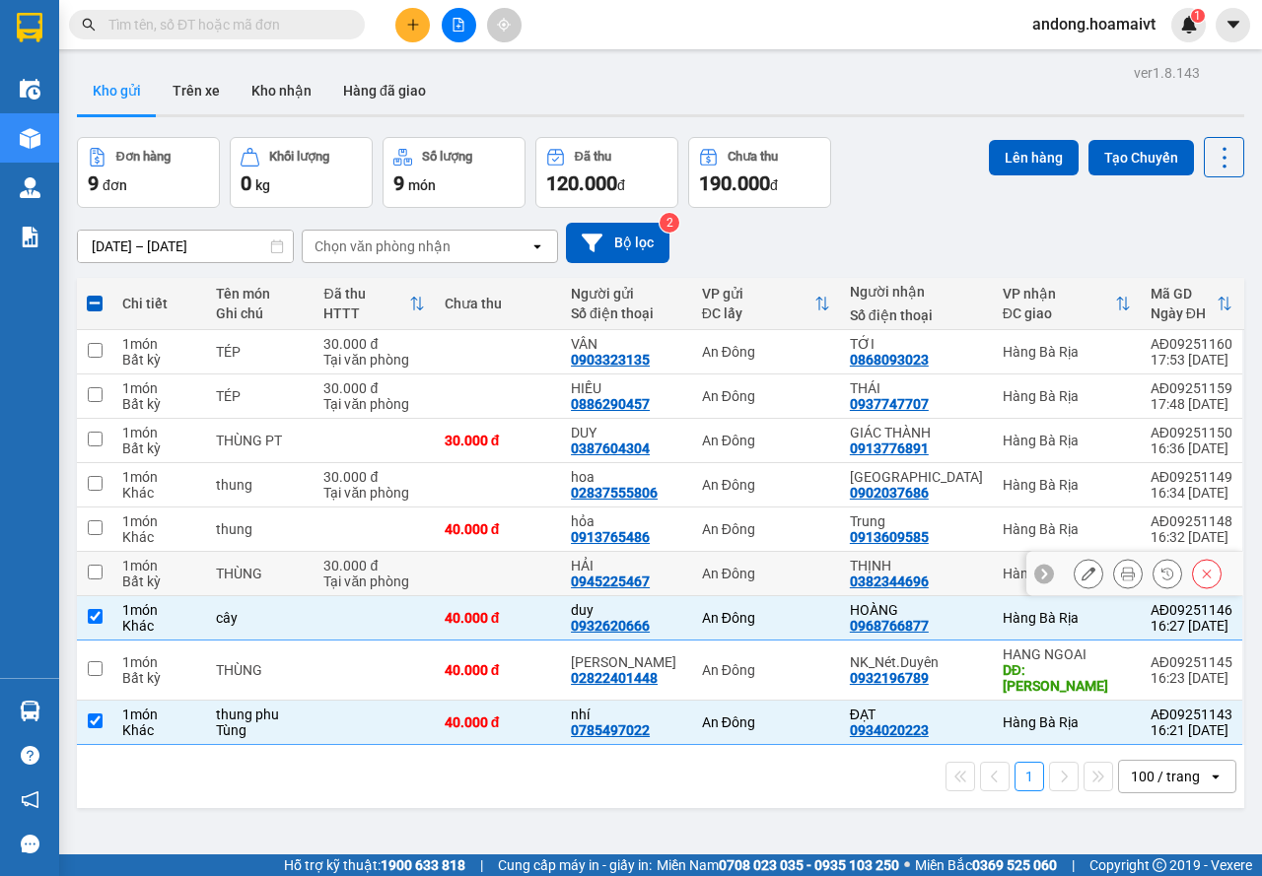
click at [836, 554] on td "An Đông" at bounding box center [766, 574] width 148 height 44
checkbox input "true"
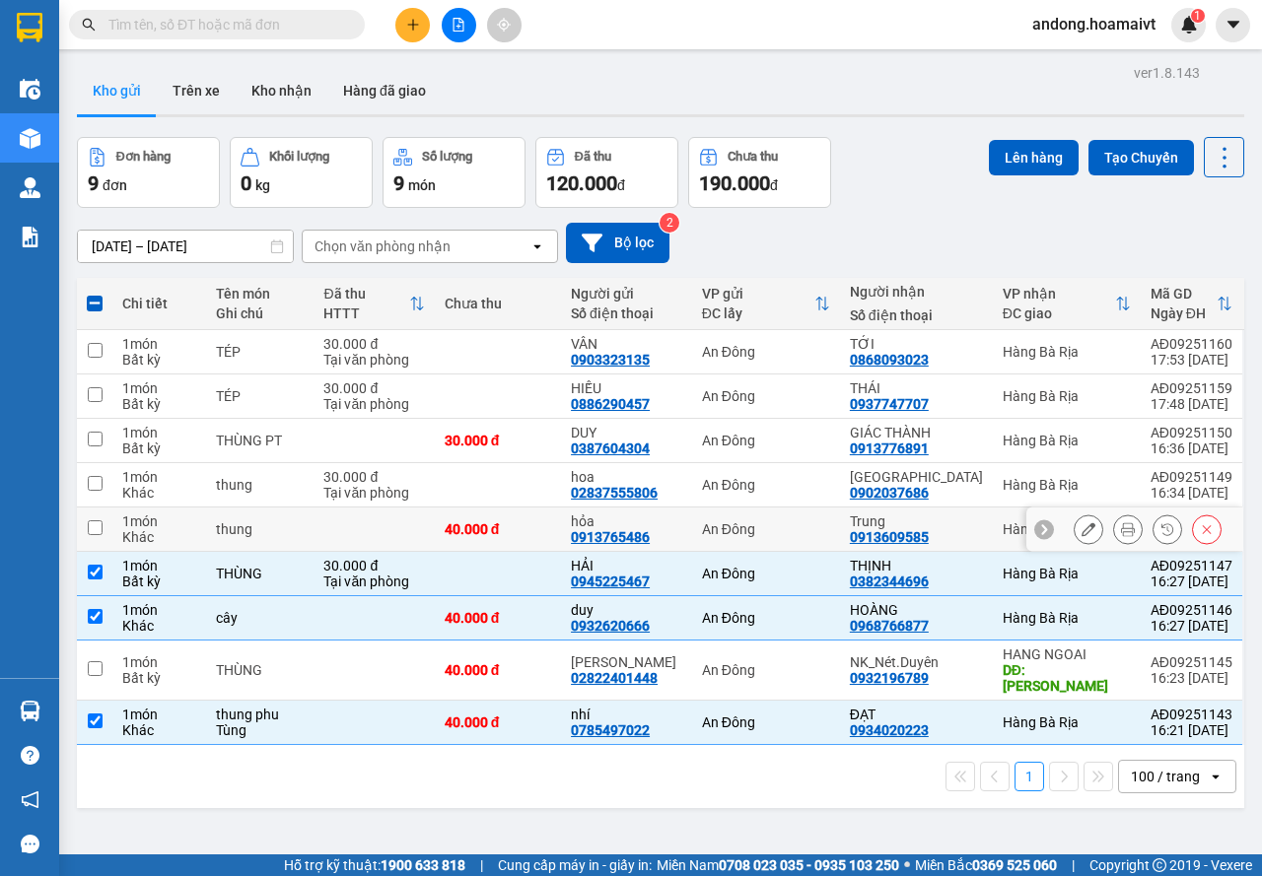
click at [840, 509] on td "An Đông" at bounding box center [766, 530] width 148 height 44
checkbox input "true"
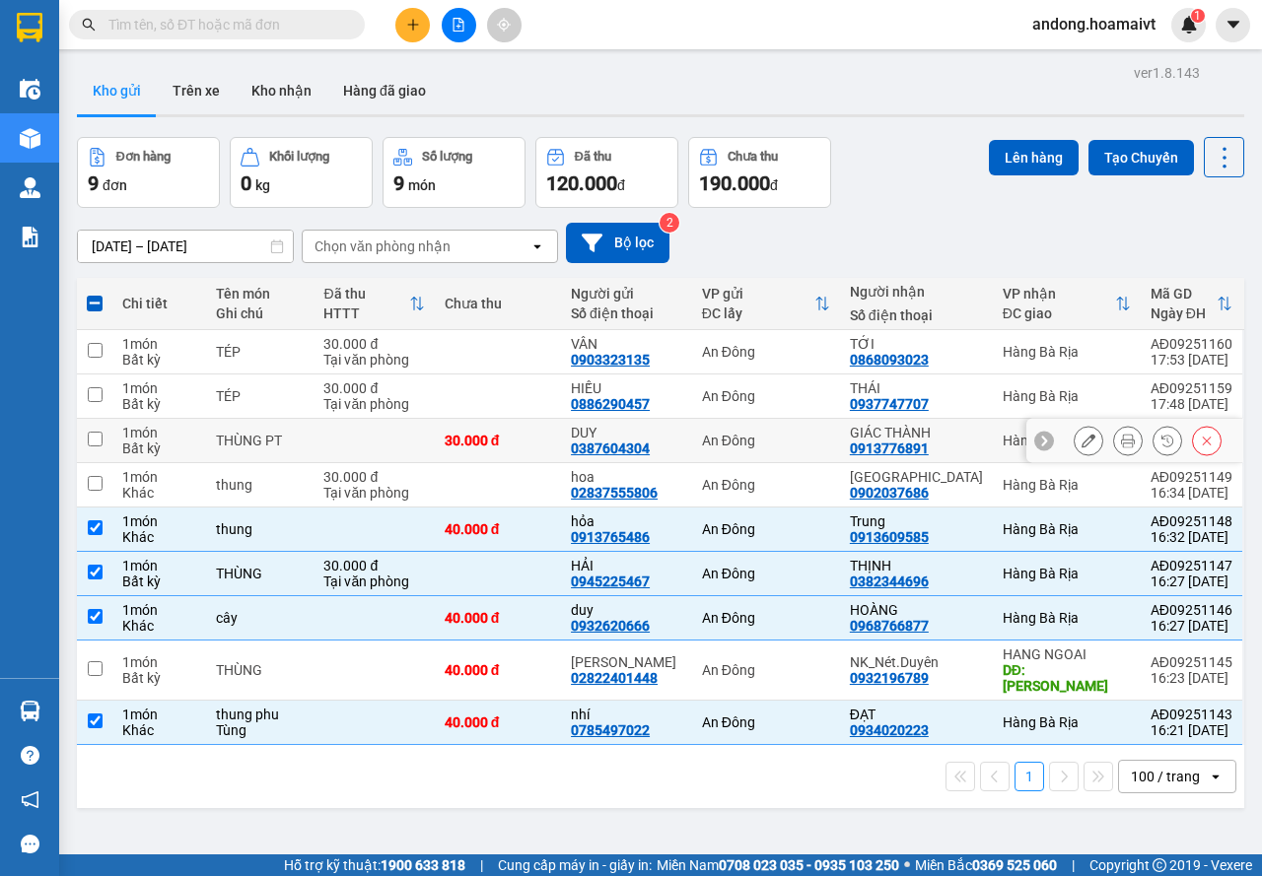
drag, startPoint x: 843, startPoint y: 455, endPoint x: 849, endPoint y: 442, distance: 15.0
click at [840, 453] on td "An Đông" at bounding box center [766, 441] width 148 height 44
checkbox input "true"
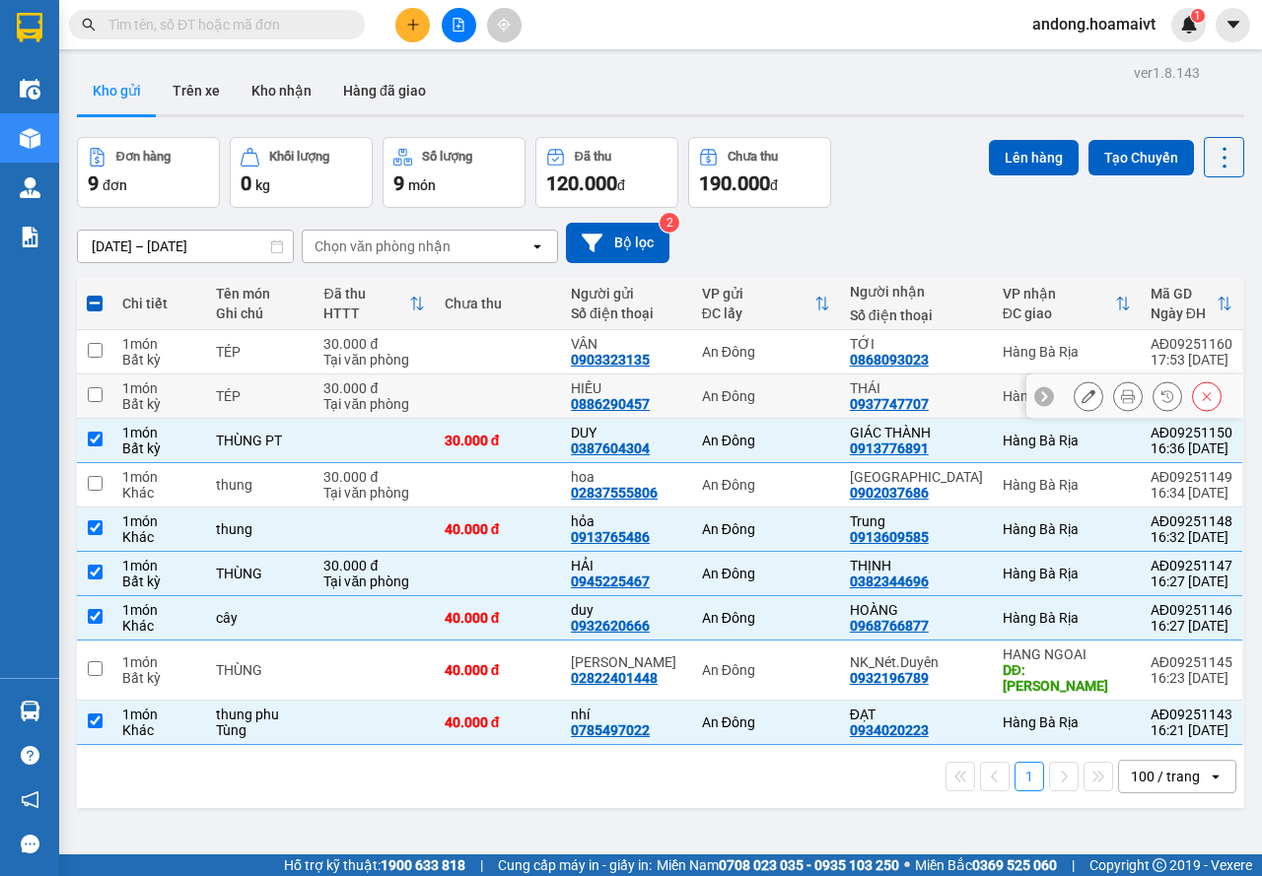
click at [830, 400] on div "An Đông" at bounding box center [766, 396] width 128 height 16
checkbox input "true"
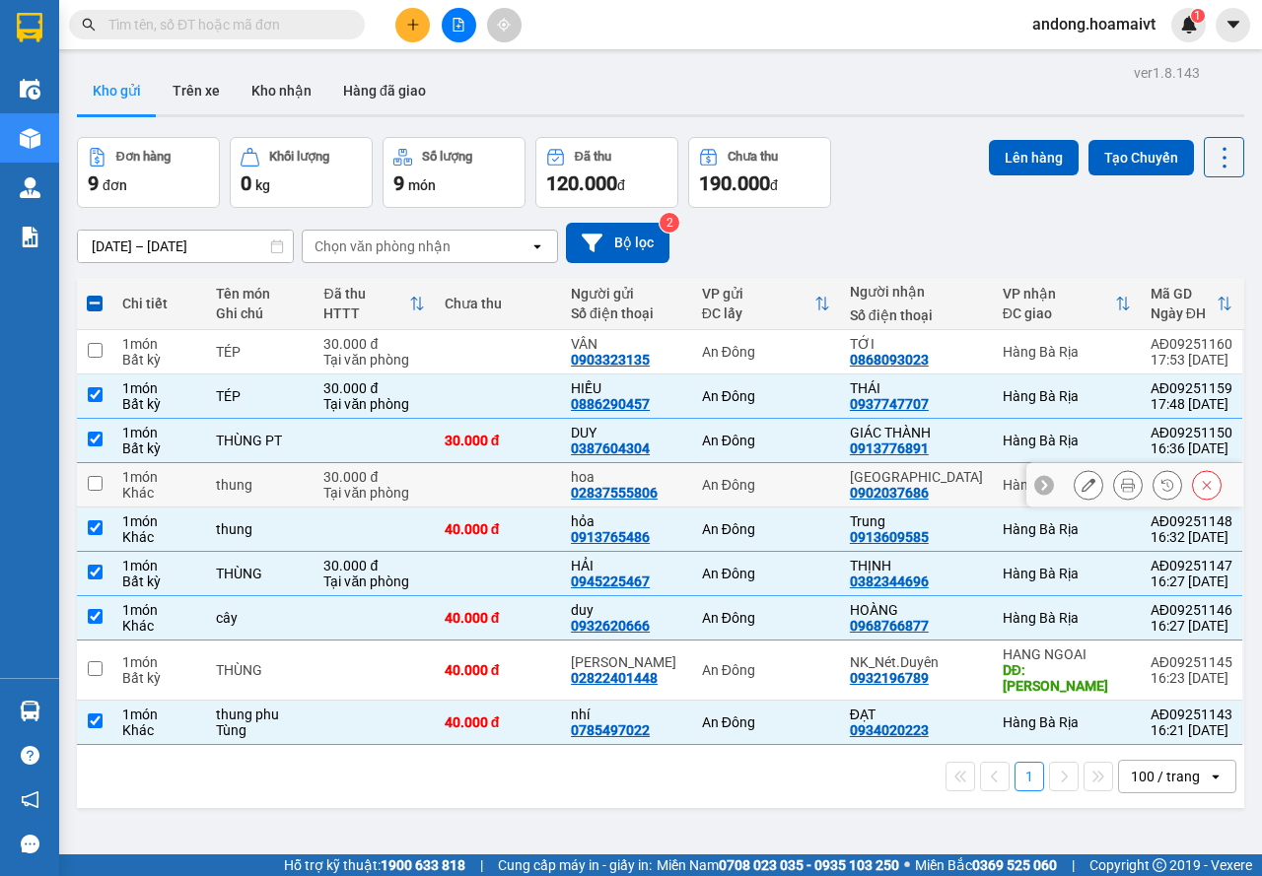
click at [820, 500] on td "An Đông" at bounding box center [766, 485] width 148 height 44
checkbox input "true"
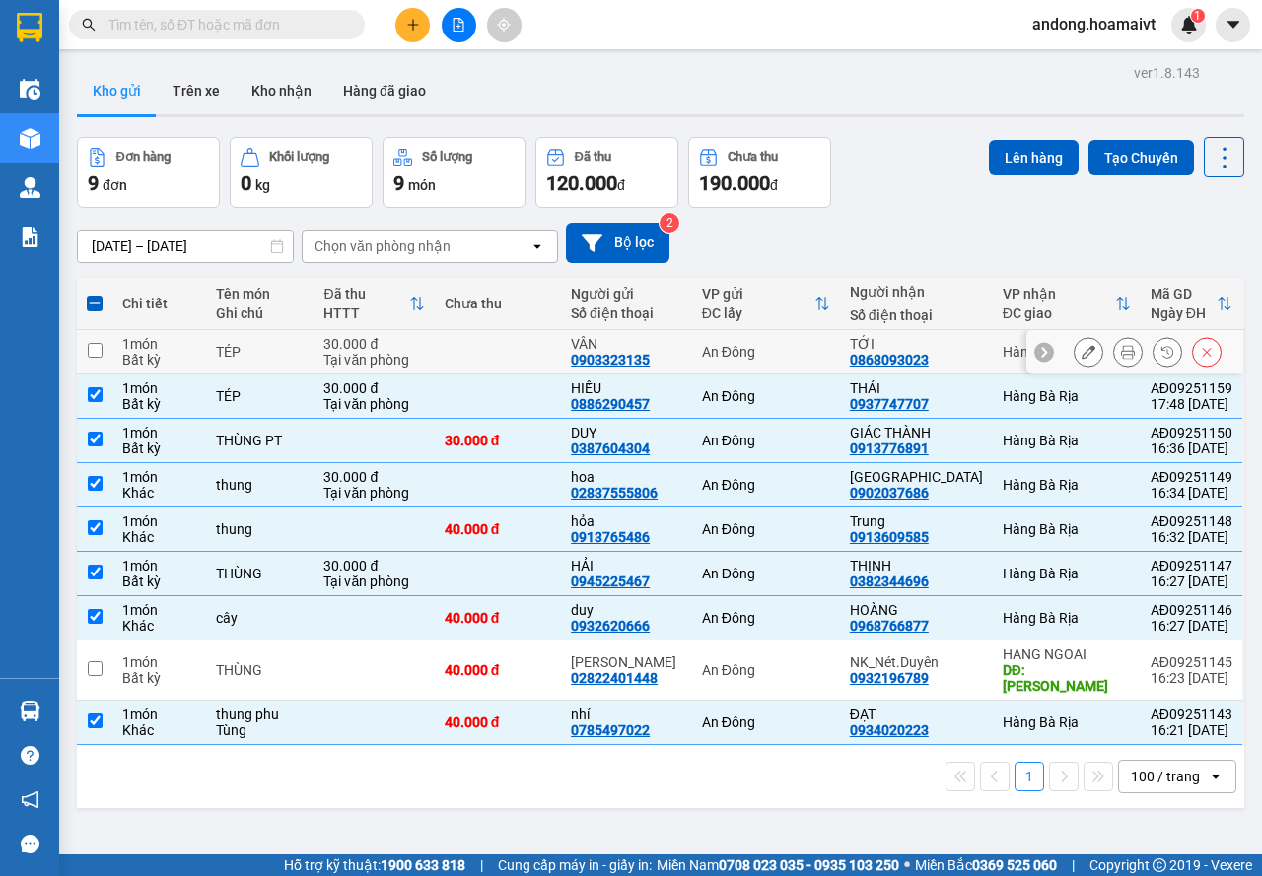
click at [829, 344] on div "An Đông" at bounding box center [766, 352] width 128 height 16
checkbox input "true"
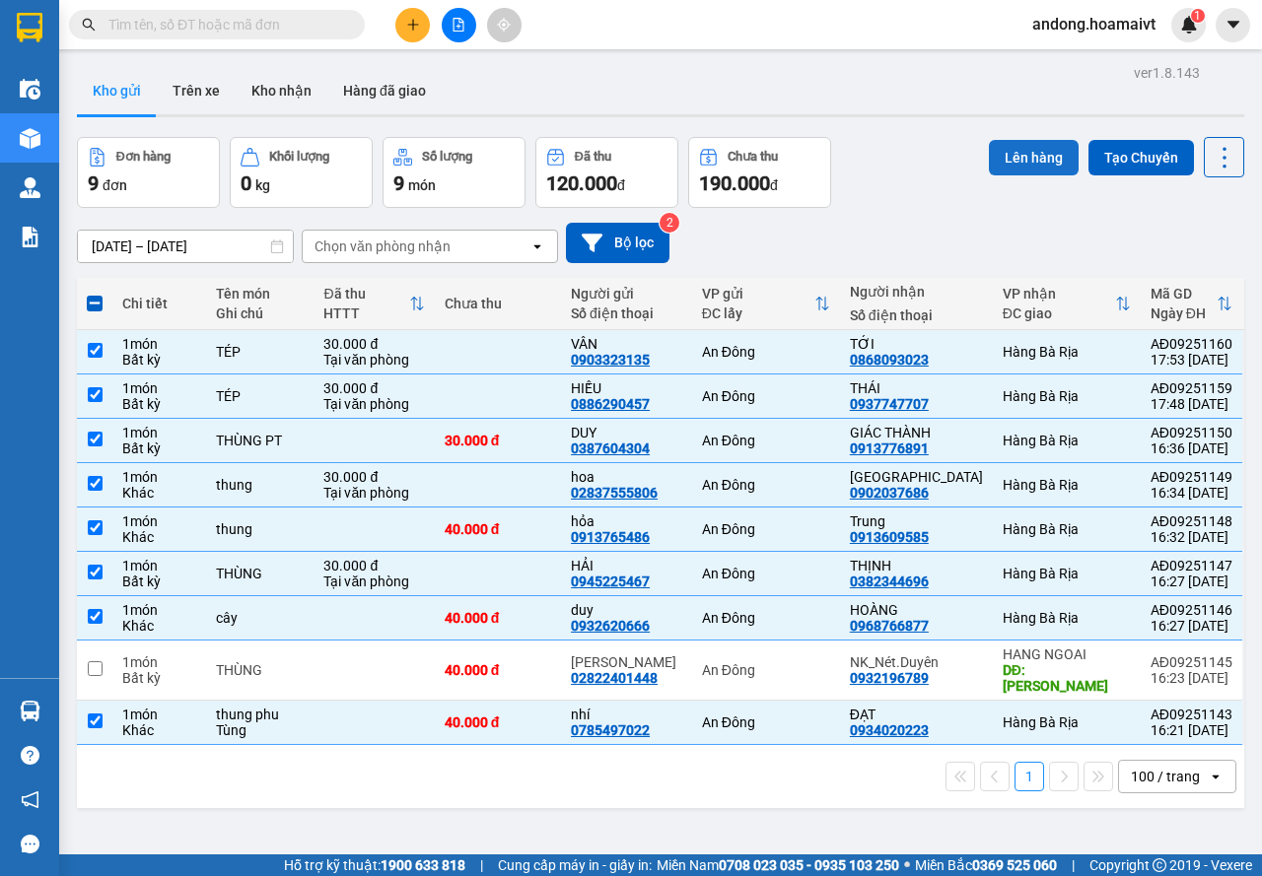
click at [1002, 154] on button "Lên hàng" at bounding box center [1034, 157] width 90 height 35
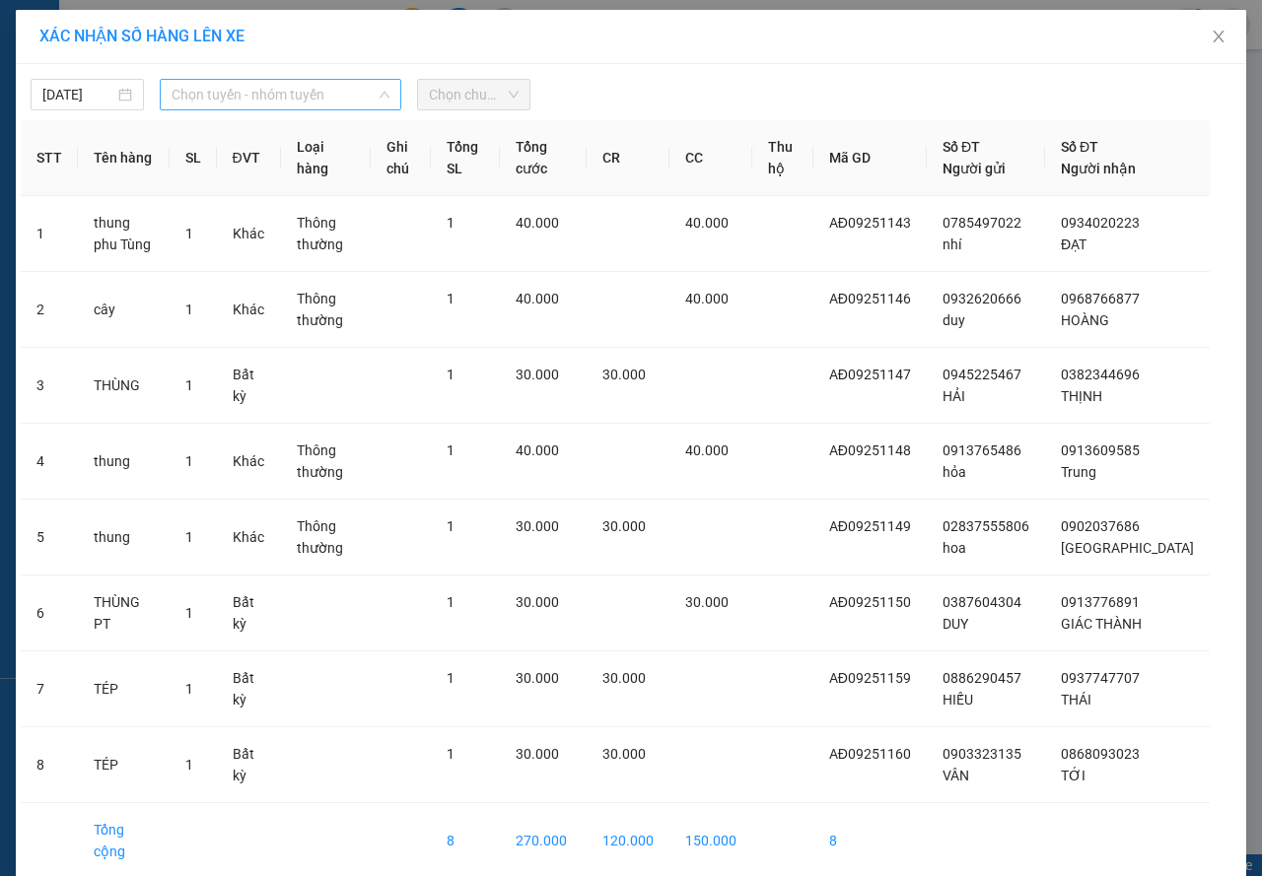
click at [332, 105] on span "Chọn tuyến - nhóm tuyến" at bounding box center [281, 95] width 218 height 30
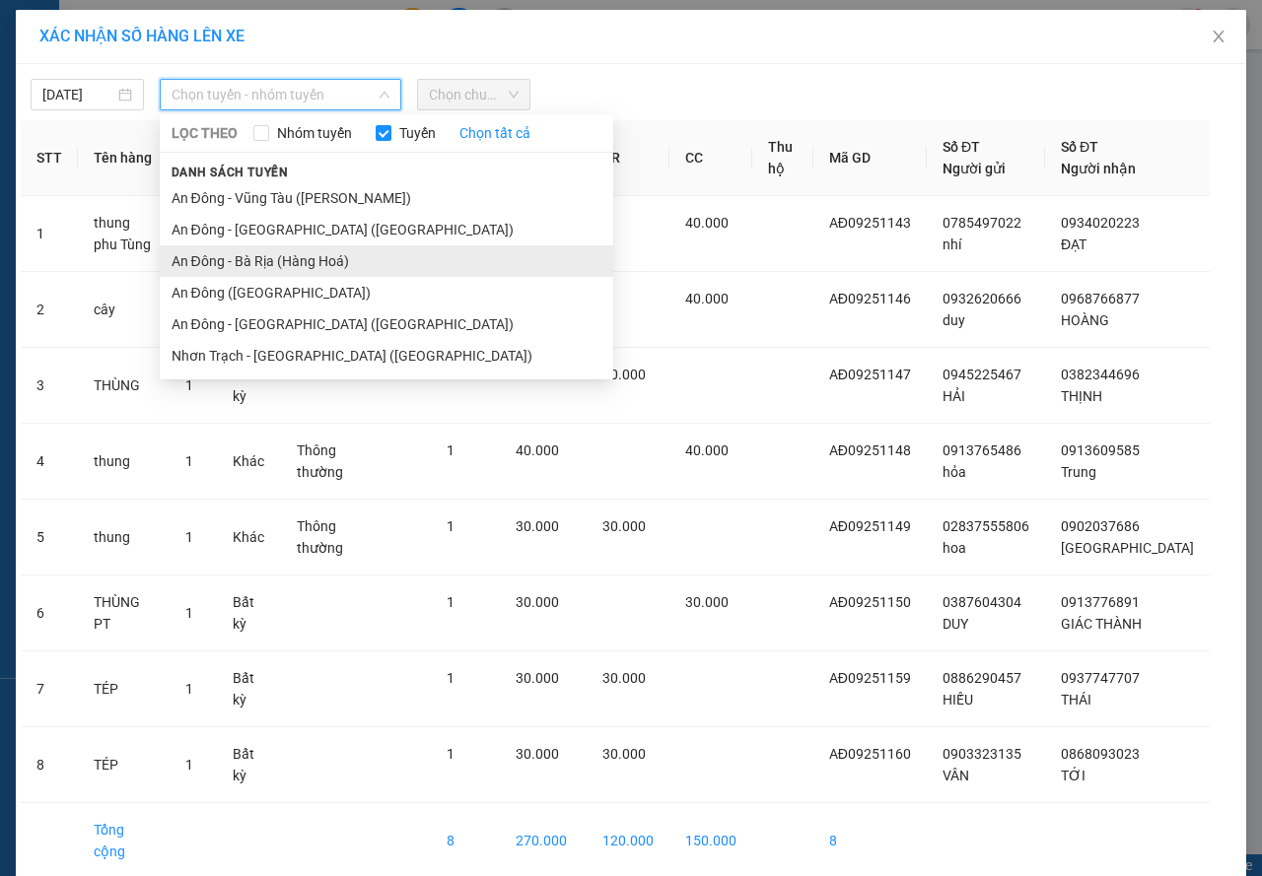
click at [297, 255] on li "An Đông - Bà Rịa (Hàng Hoá)" at bounding box center [386, 261] width 453 height 32
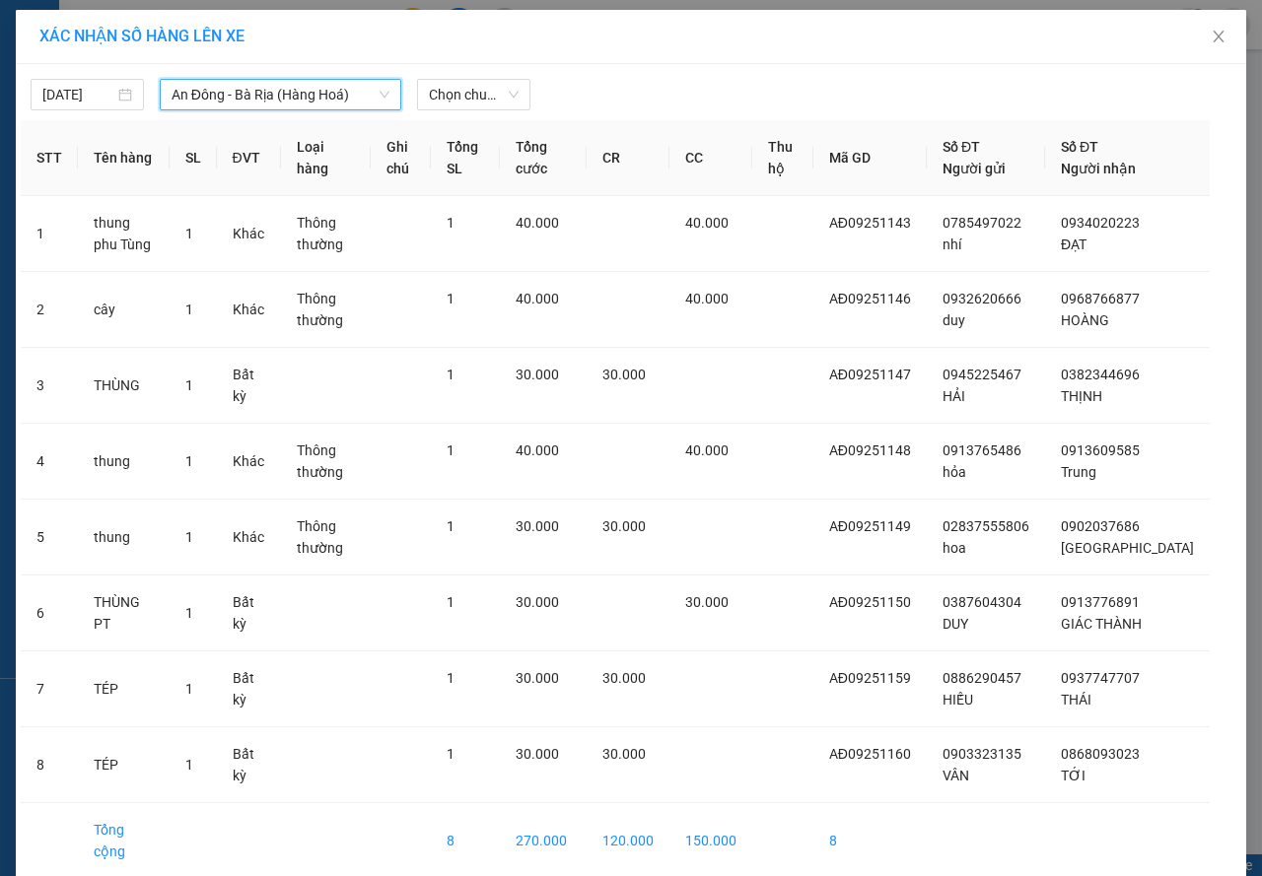
click at [498, 72] on div "[DATE] An Đông - [GEOGRAPHIC_DATA] ([GEOGRAPHIC_DATA]) [GEOGRAPHIC_DATA] - Bà …" at bounding box center [631, 89] width 1220 height 41
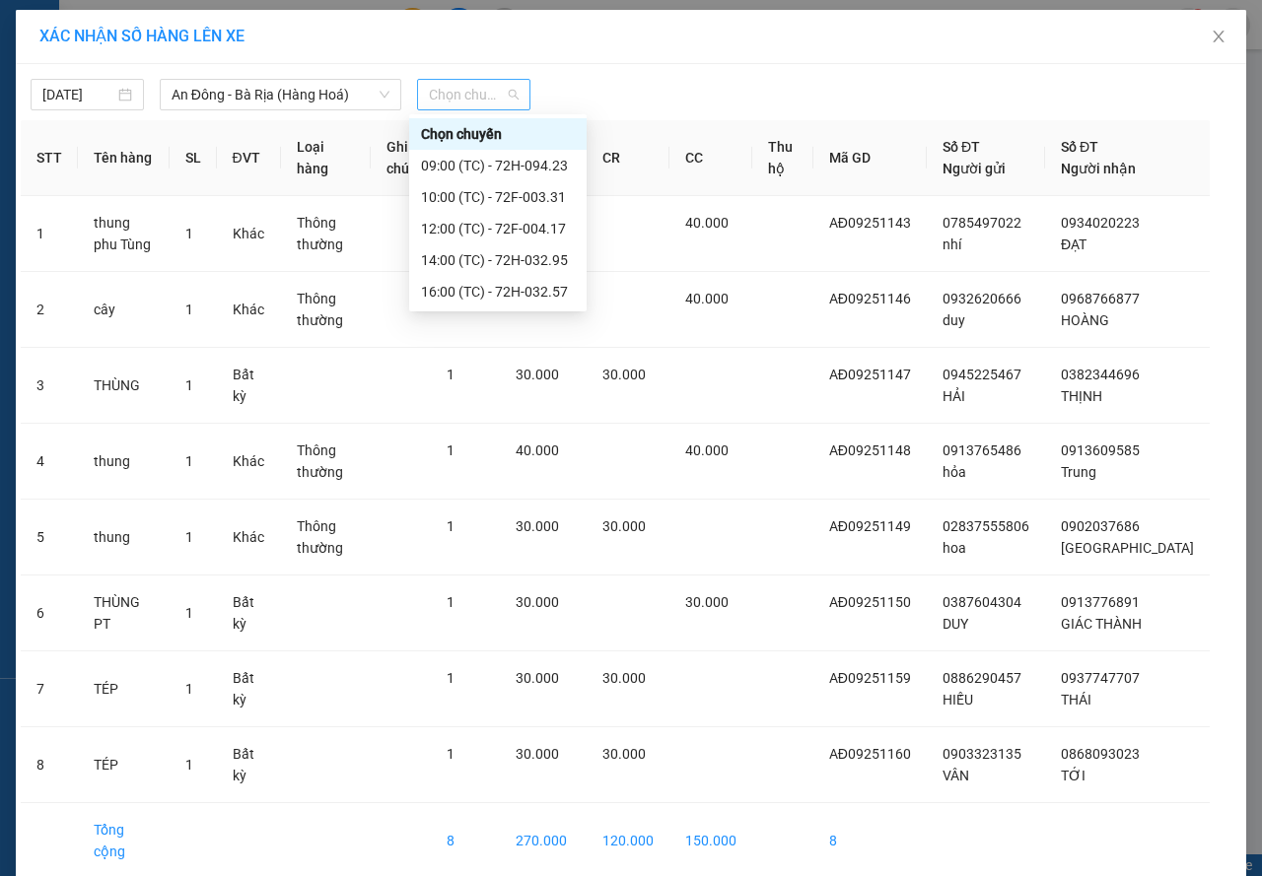
click at [481, 83] on span "Chọn chuyến" at bounding box center [474, 95] width 90 height 30
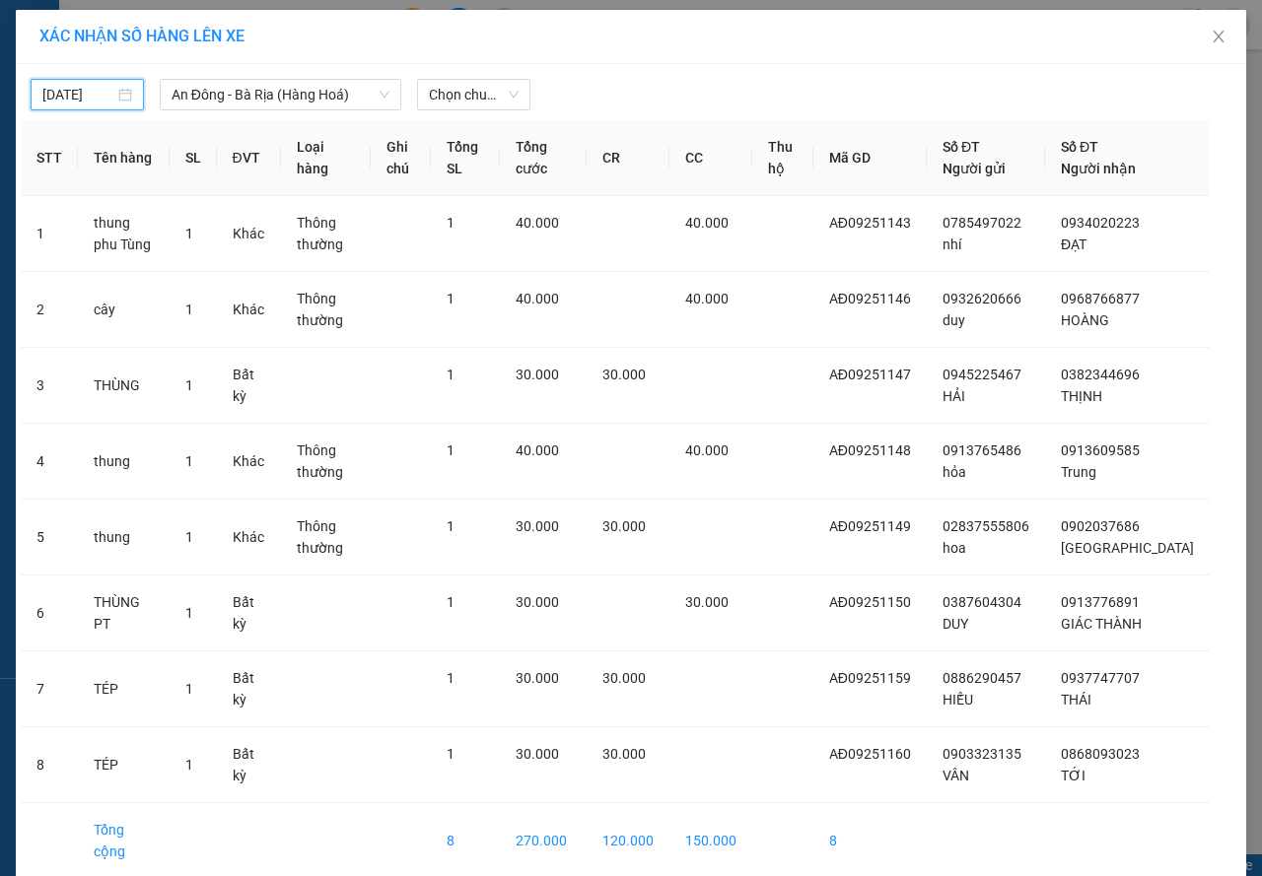
click at [47, 96] on input "[DATE]" at bounding box center [78, 95] width 72 height 22
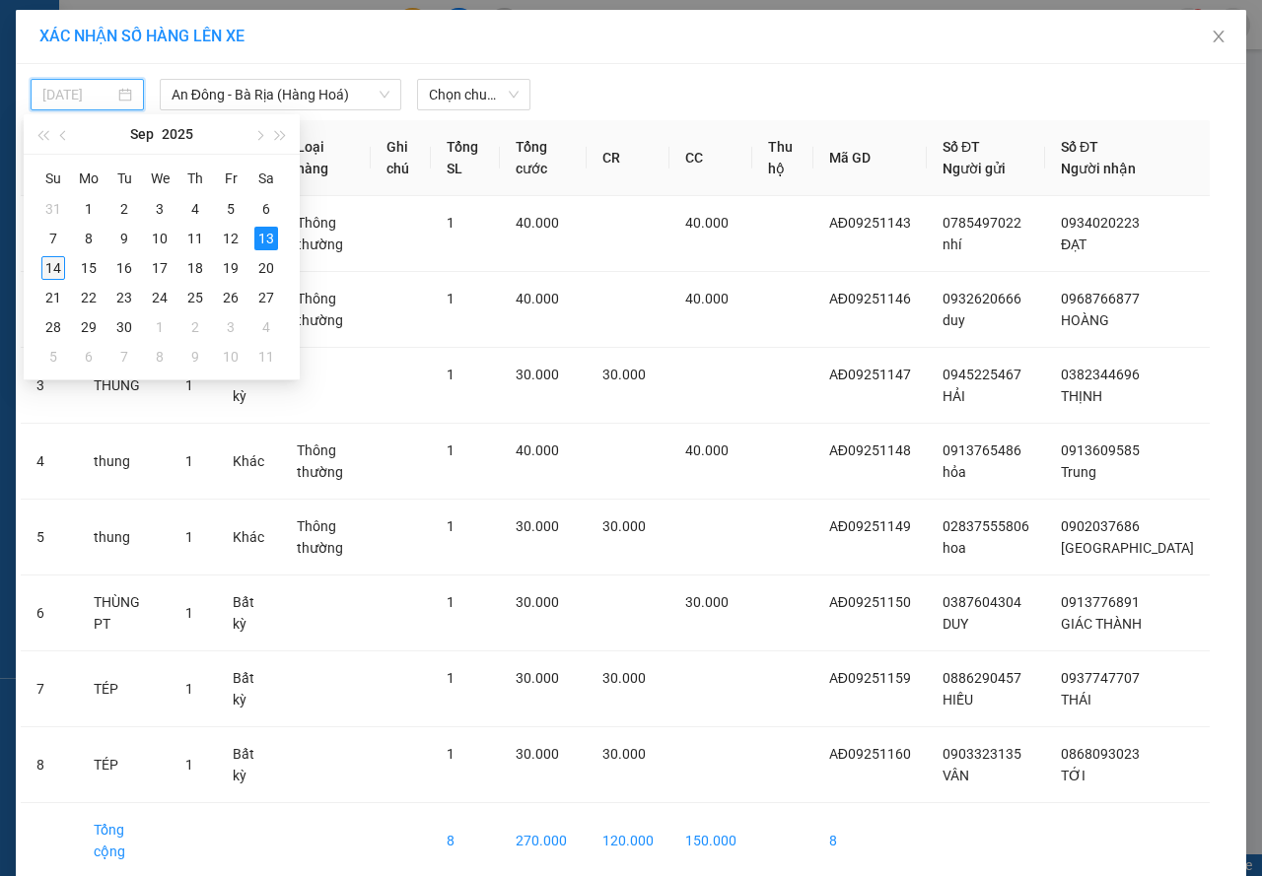
click at [50, 265] on div "14" at bounding box center [53, 268] width 24 height 24
type input "[DATE]"
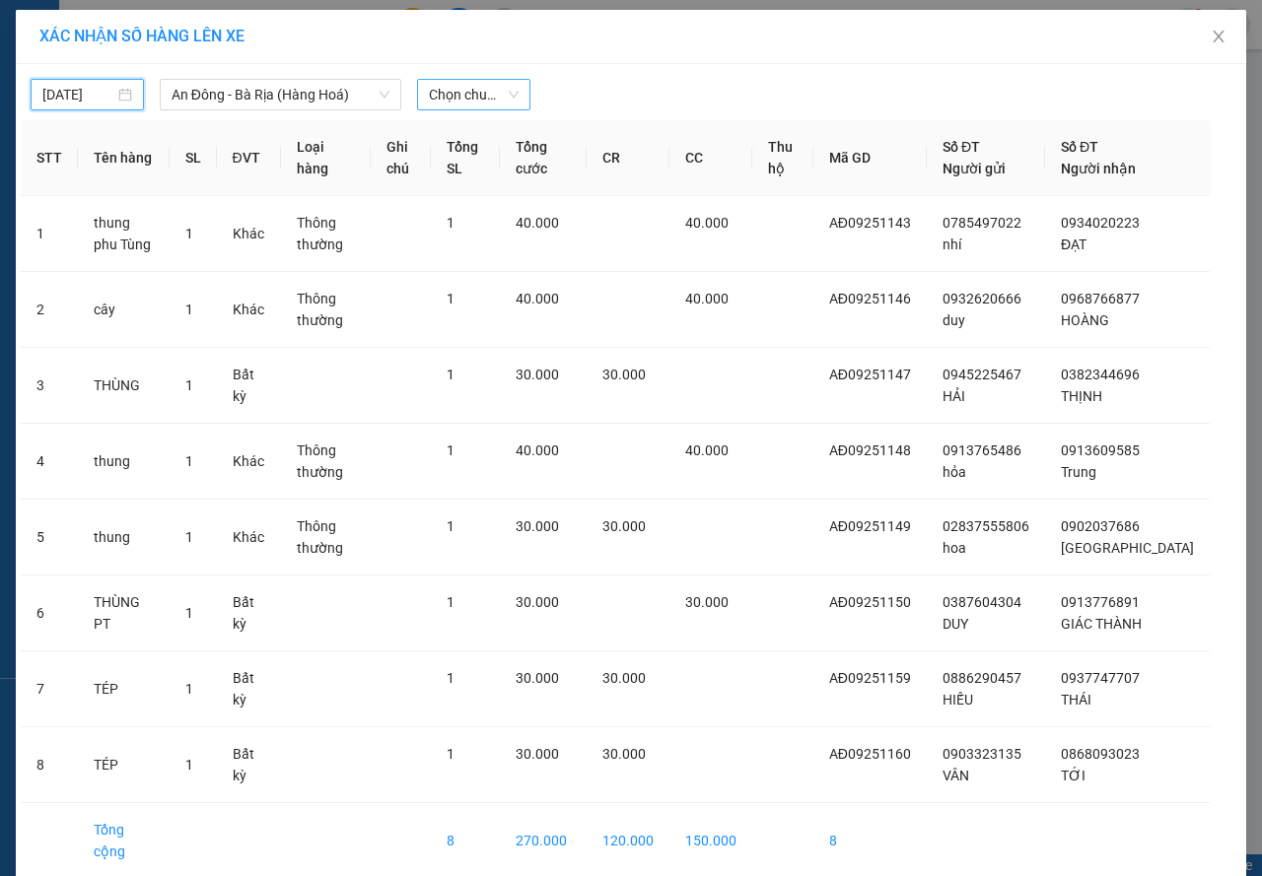
click at [437, 83] on span "Chọn chuyến" at bounding box center [474, 95] width 90 height 30
type input "07"
click at [472, 164] on div "Thêm chuyến " 07:00 "" at bounding box center [514, 167] width 210 height 34
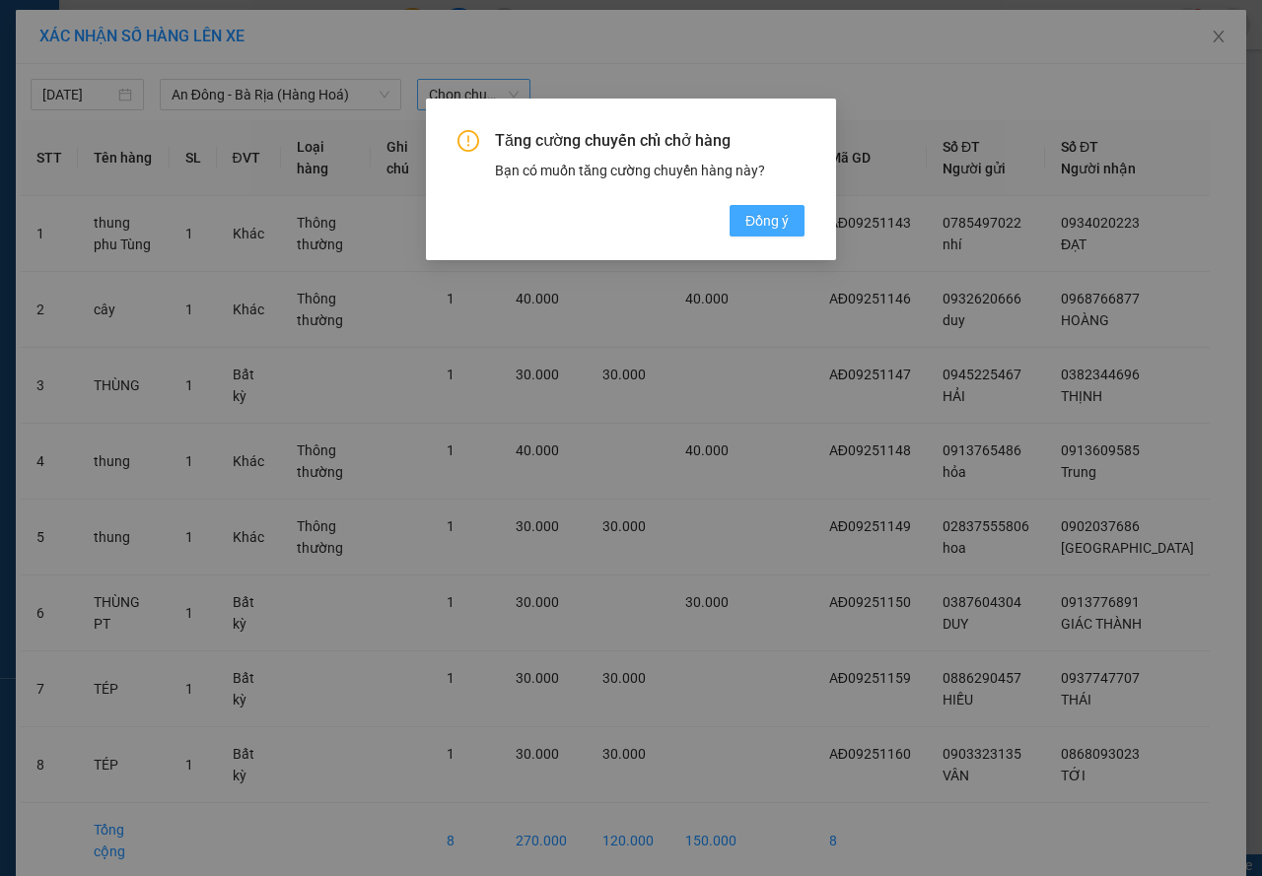
click at [787, 231] on span "Đồng ý" at bounding box center [766, 221] width 43 height 22
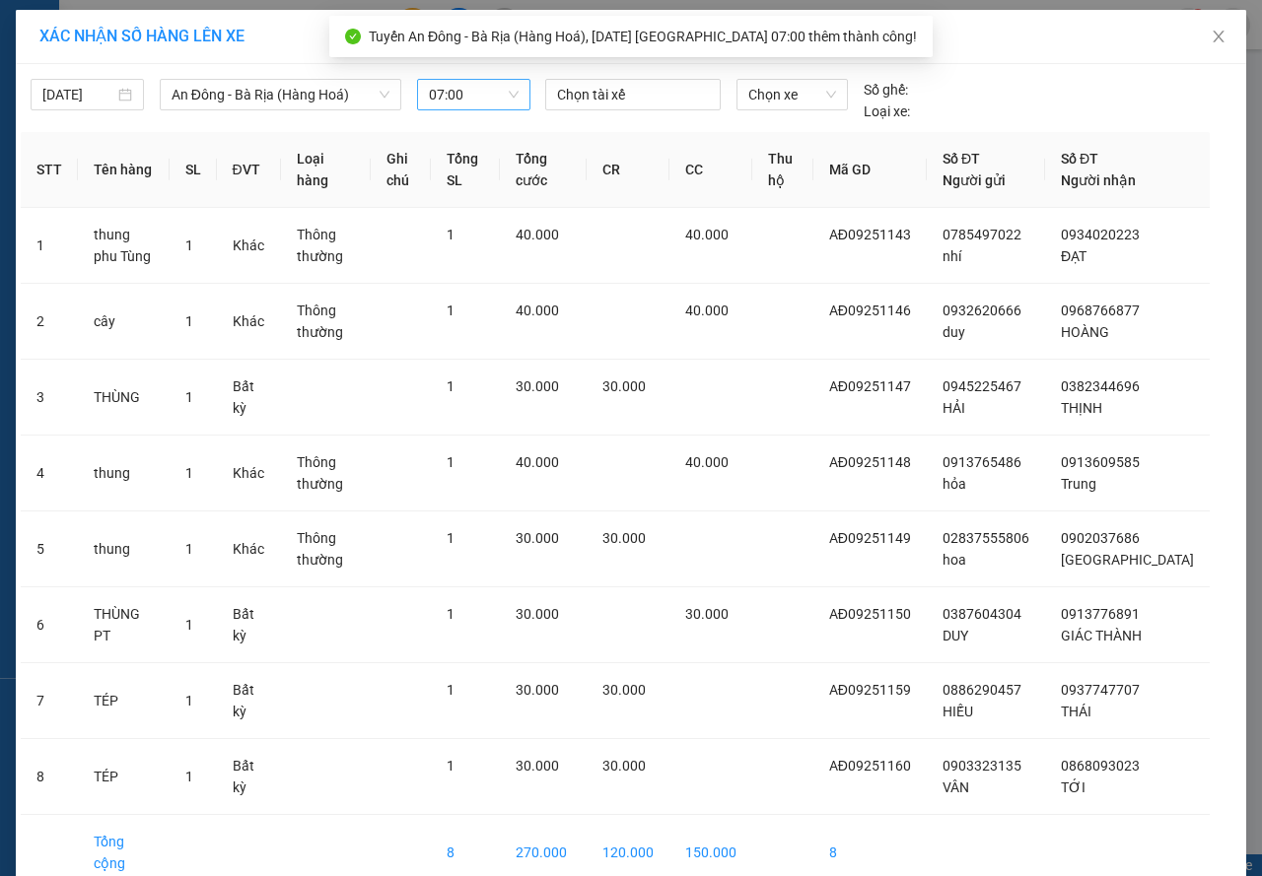
click at [613, 112] on div "Chọn tài xế" at bounding box center [632, 100] width 191 height 43
click at [614, 106] on div "Chọn tài xế" at bounding box center [632, 95] width 175 height 32
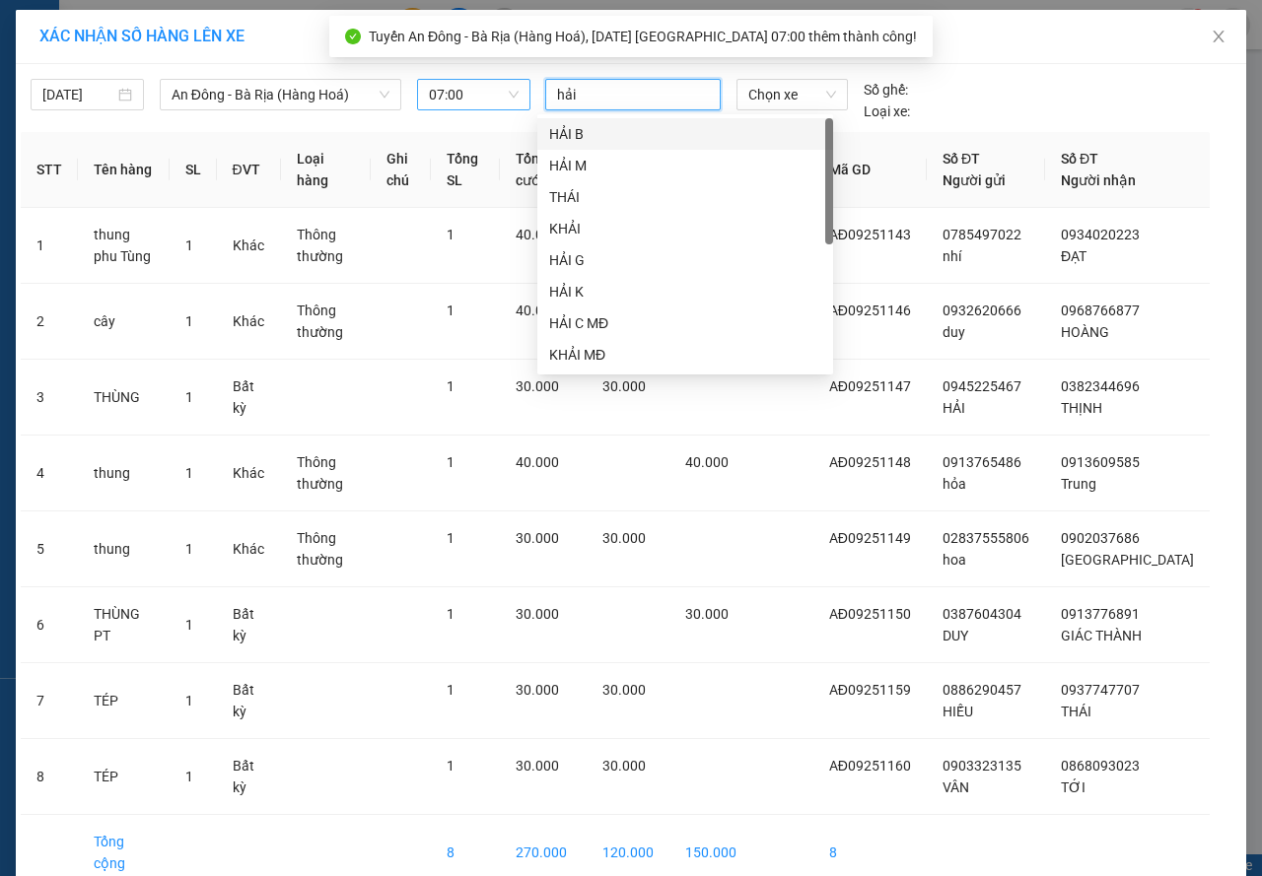
type input "hải b"
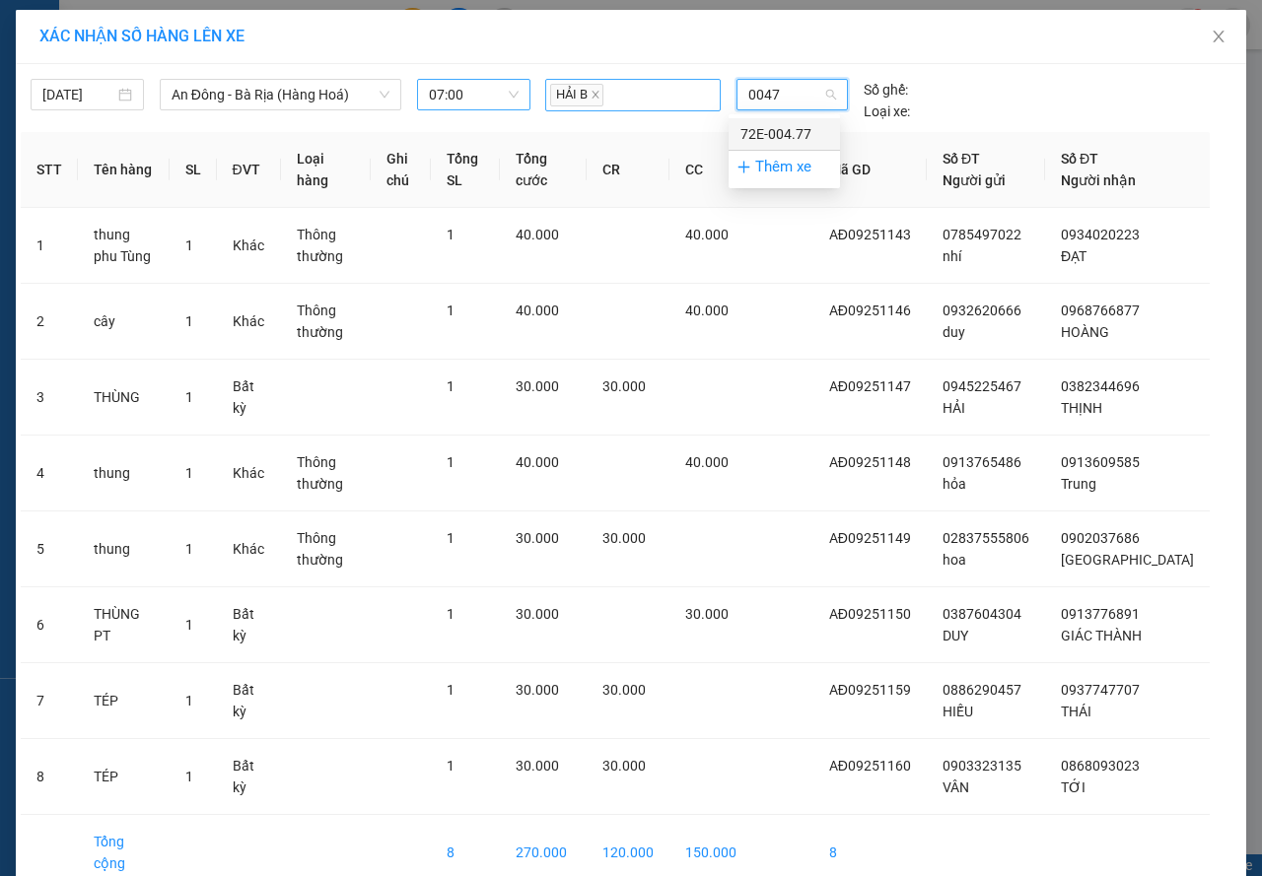
type input "00477"
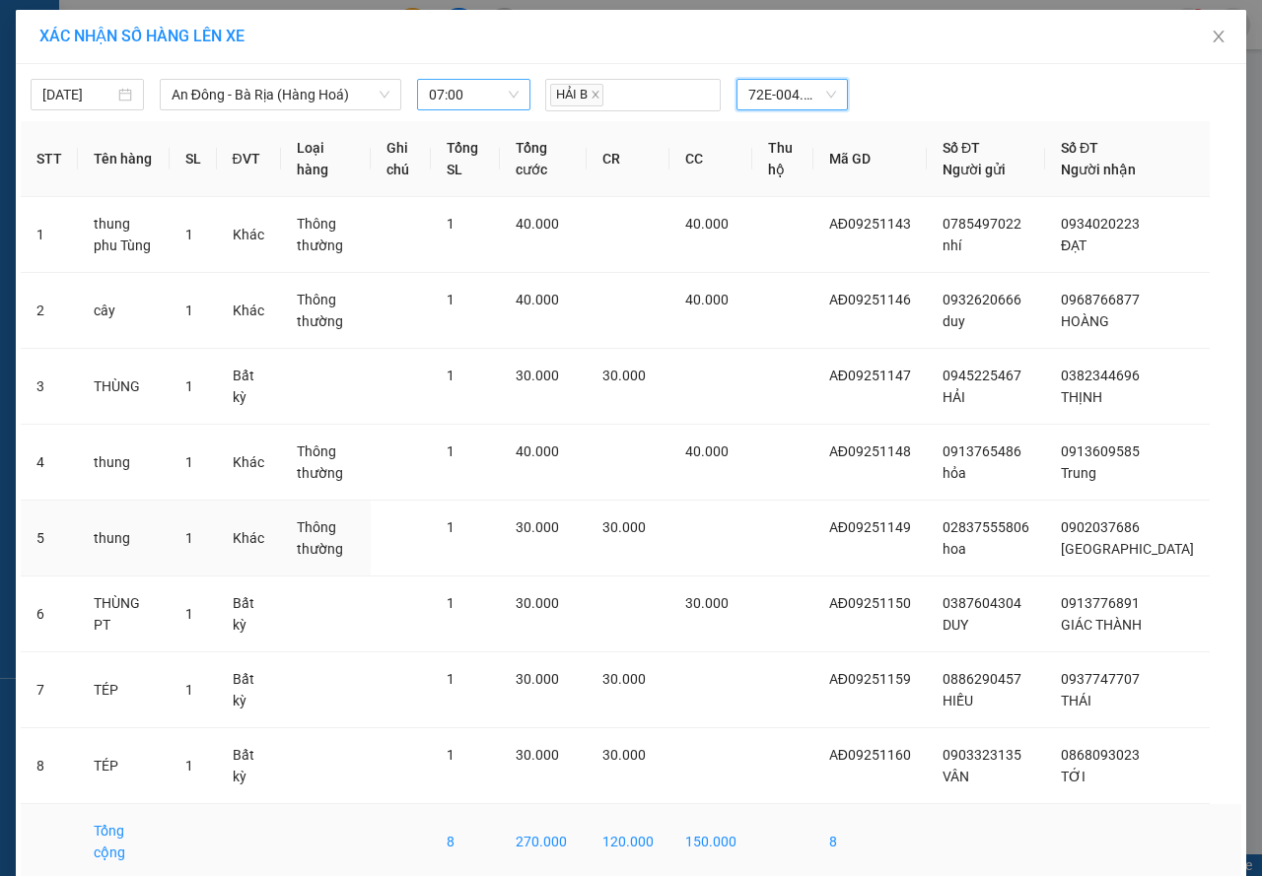
scroll to position [94, 0]
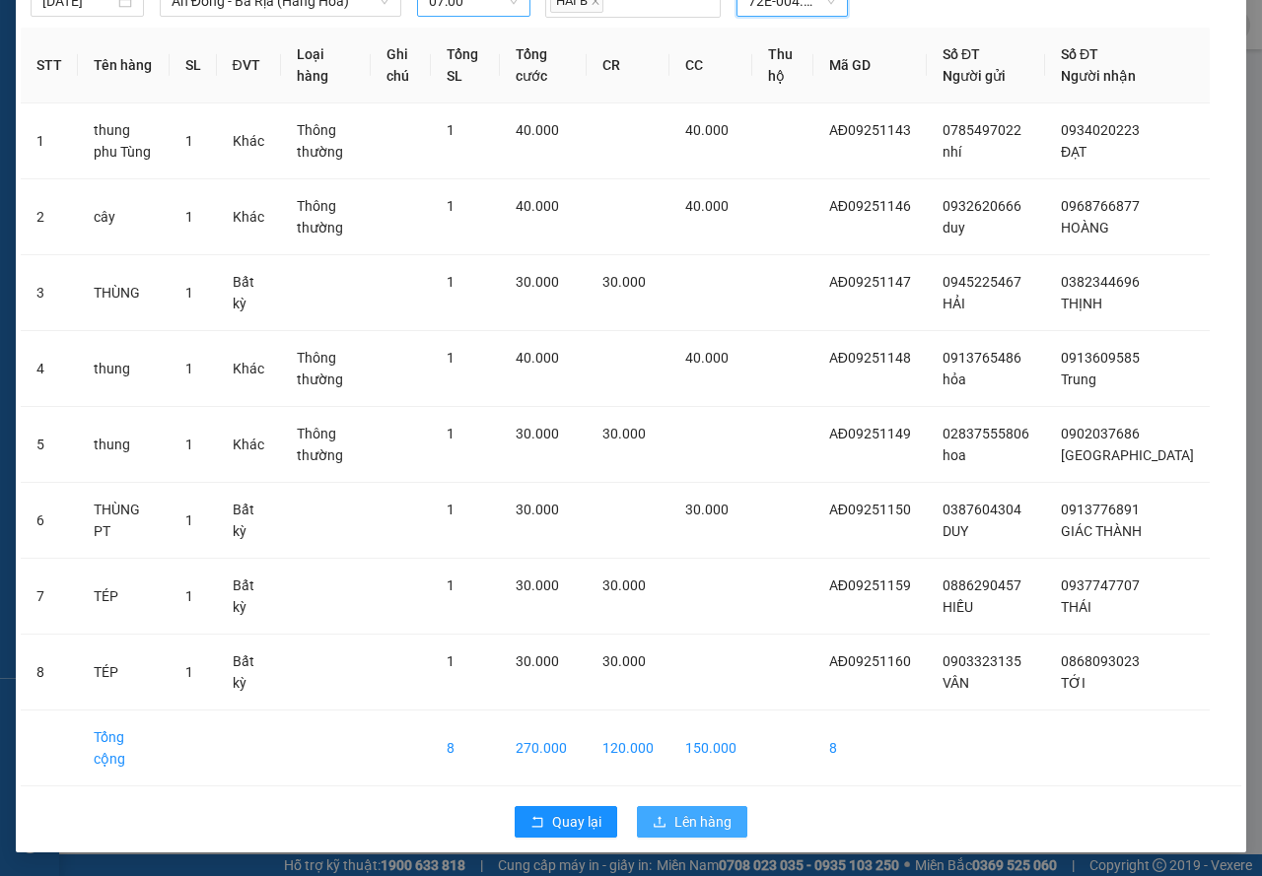
click at [704, 824] on span "Lên hàng" at bounding box center [702, 822] width 57 height 22
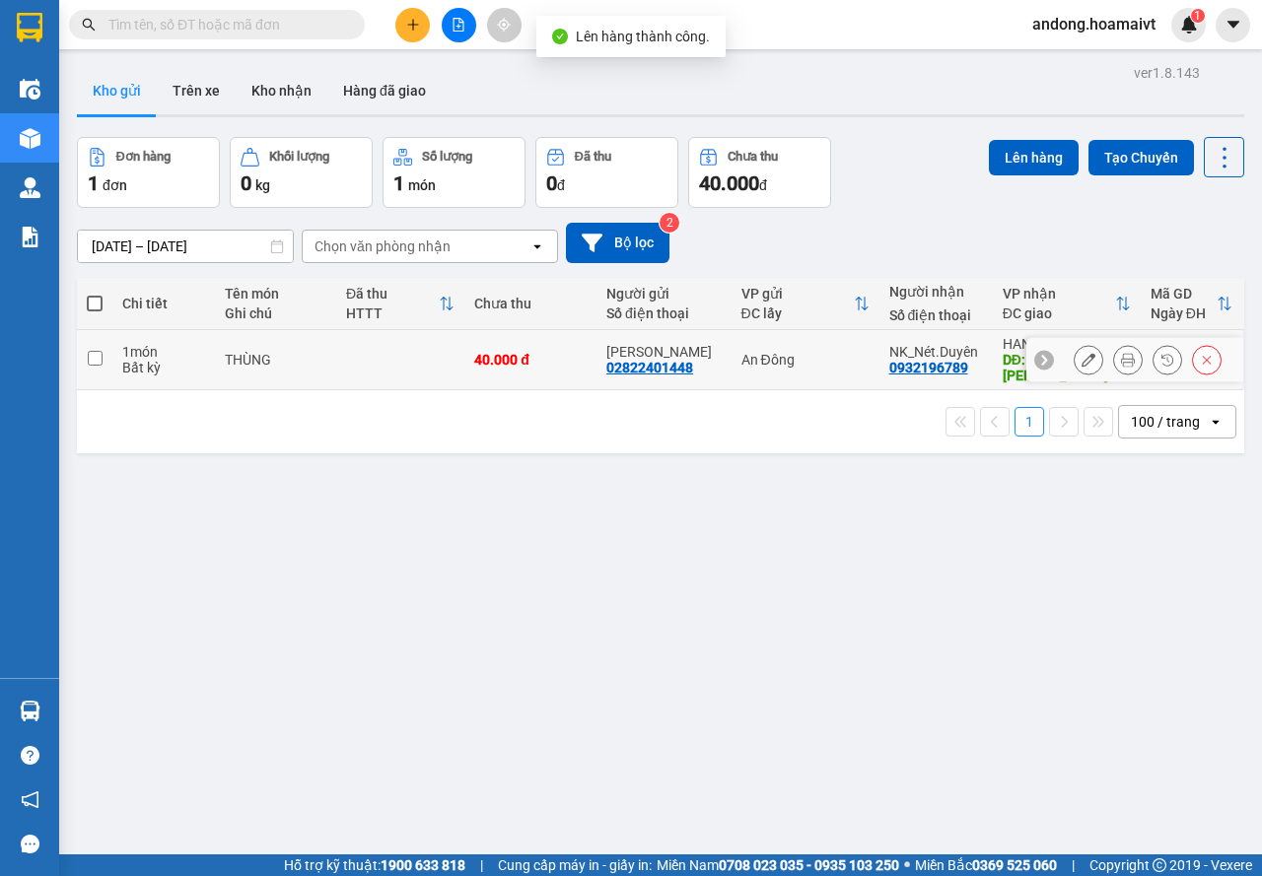
click at [354, 366] on td at bounding box center [400, 360] width 128 height 60
checkbox input "true"
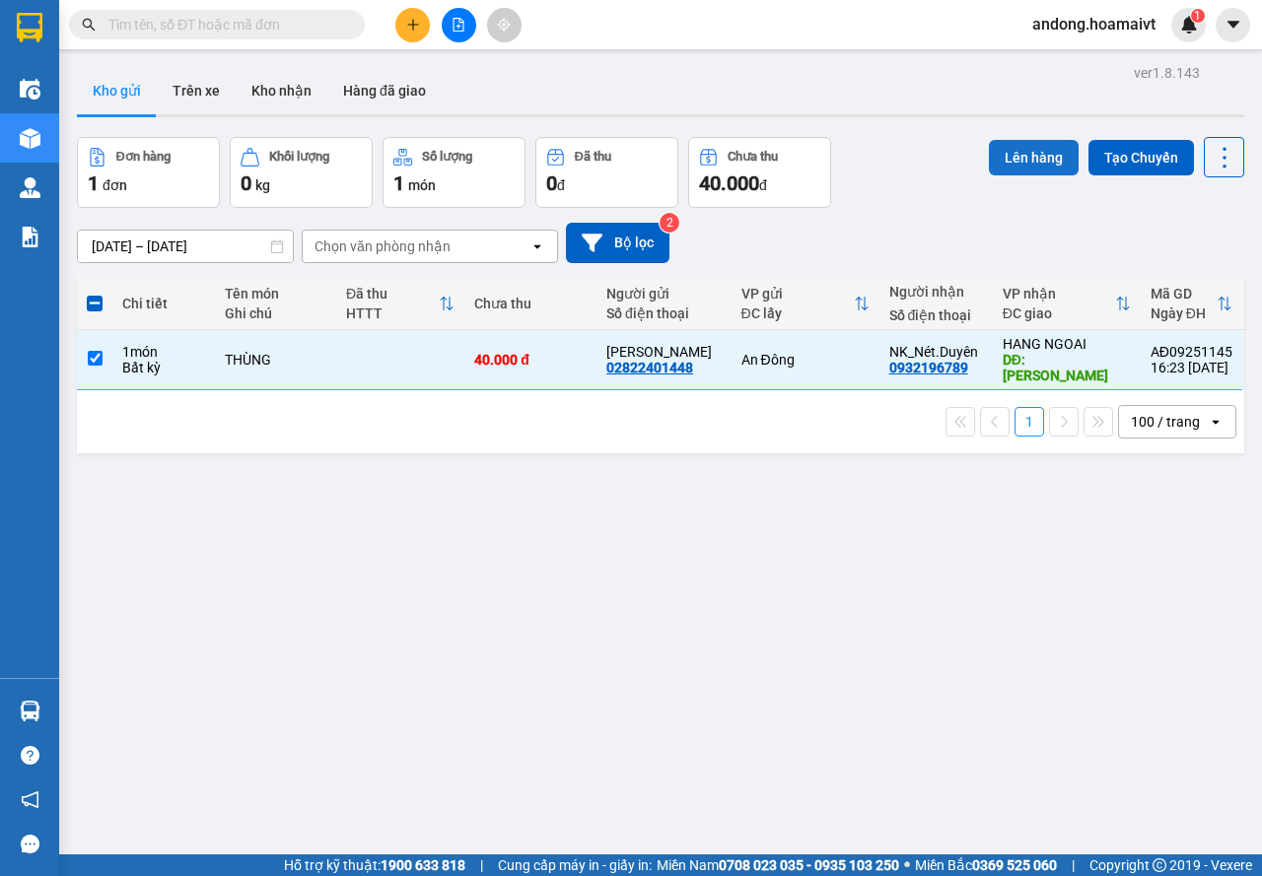
click at [1038, 150] on button "Lên hàng" at bounding box center [1034, 157] width 90 height 35
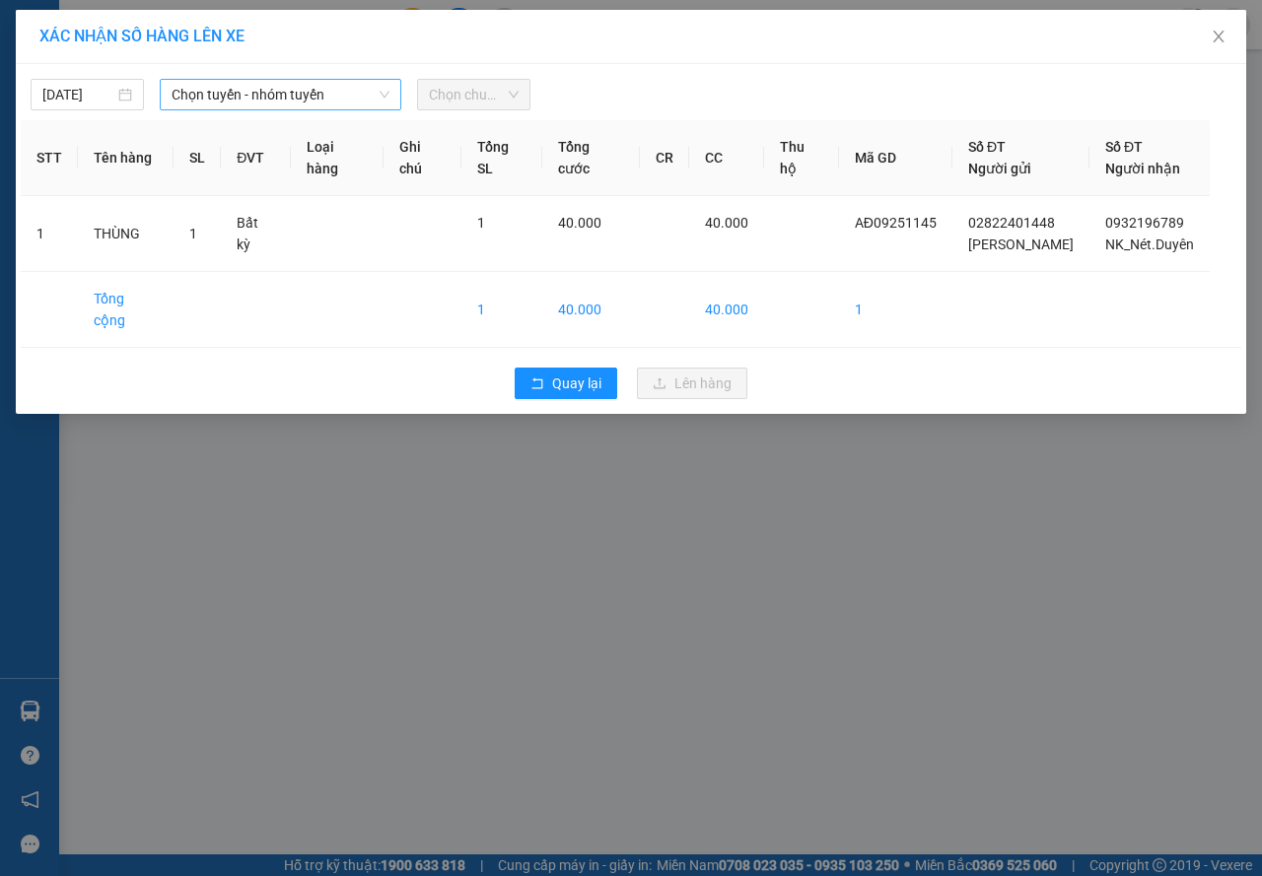
click at [299, 92] on div "[DATE] Chọn tuyến - nhóm tuyến Chọn chuyến" at bounding box center [631, 89] width 1220 height 41
click at [299, 95] on span "Chọn tuyến - nhóm tuyến" at bounding box center [281, 95] width 218 height 30
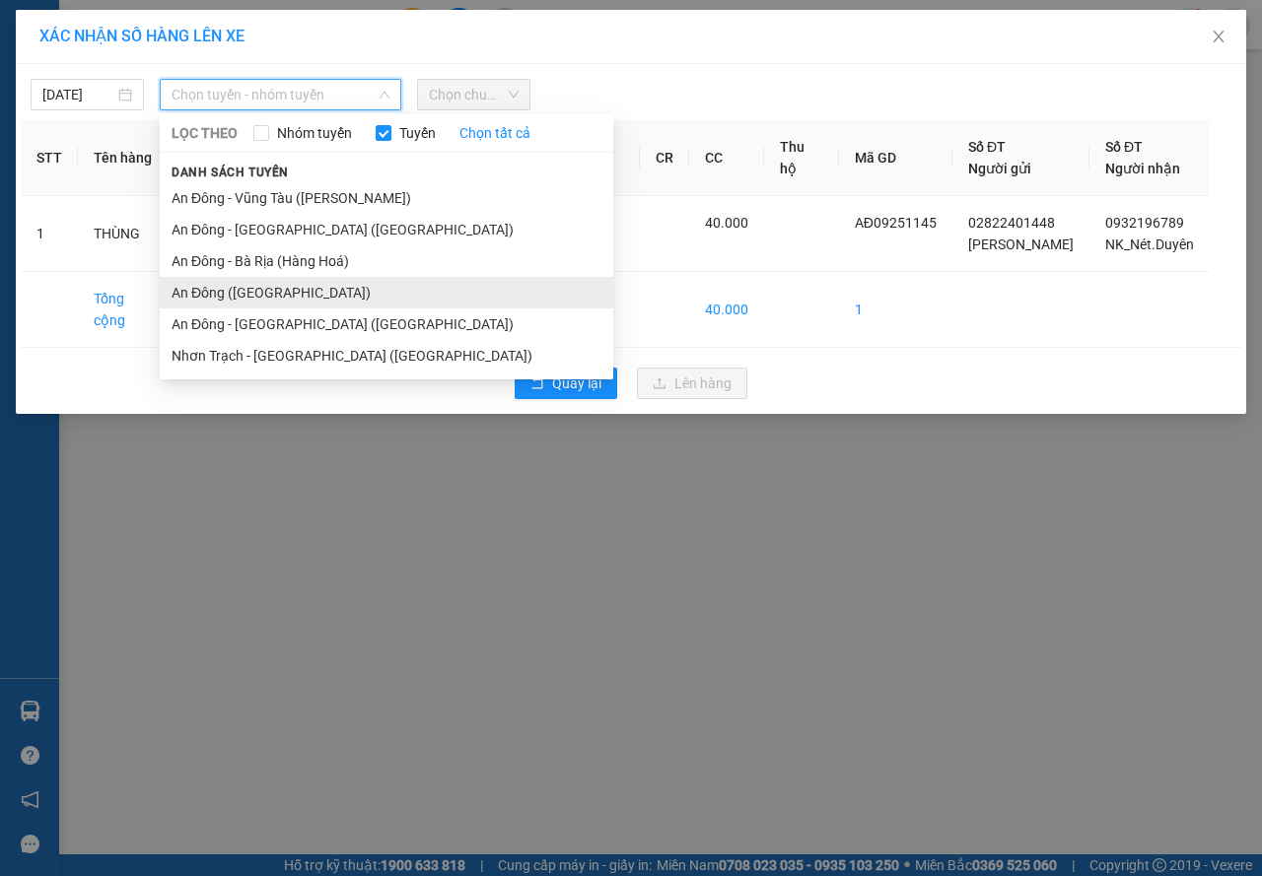
click at [370, 302] on li "An Đông ([GEOGRAPHIC_DATA])" at bounding box center [386, 293] width 453 height 32
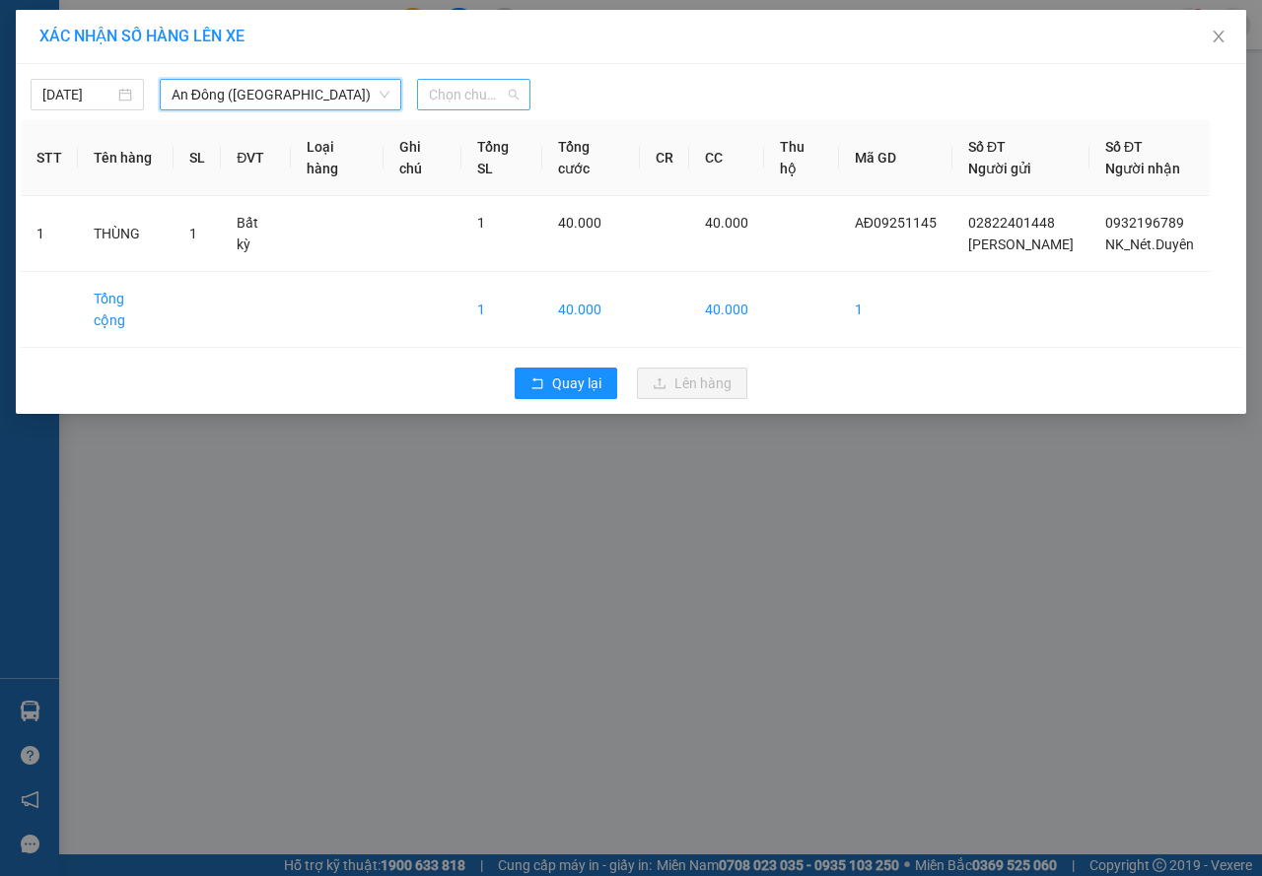
click at [460, 91] on span "Chọn chuyến" at bounding box center [474, 95] width 90 height 30
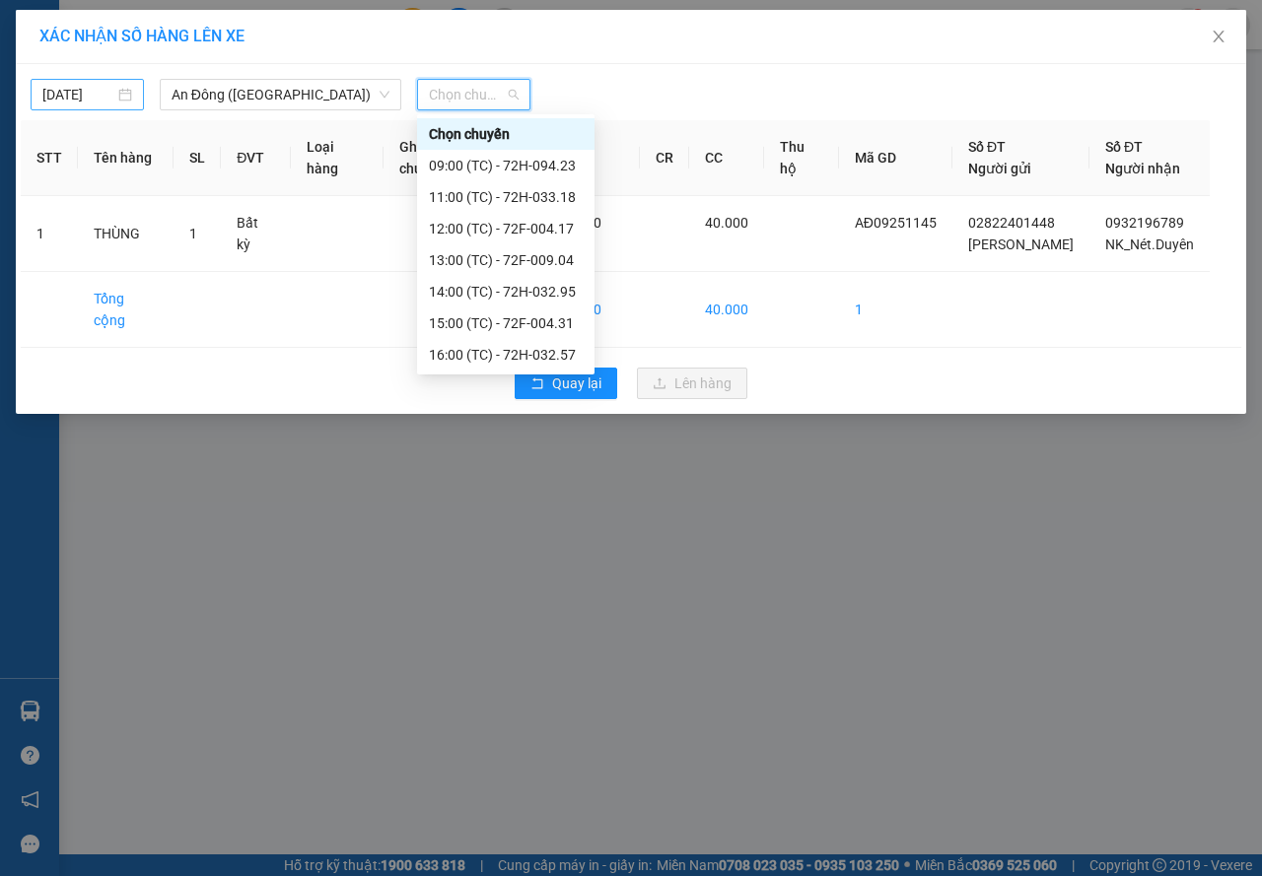
click at [72, 93] on input "[DATE]" at bounding box center [78, 95] width 72 height 22
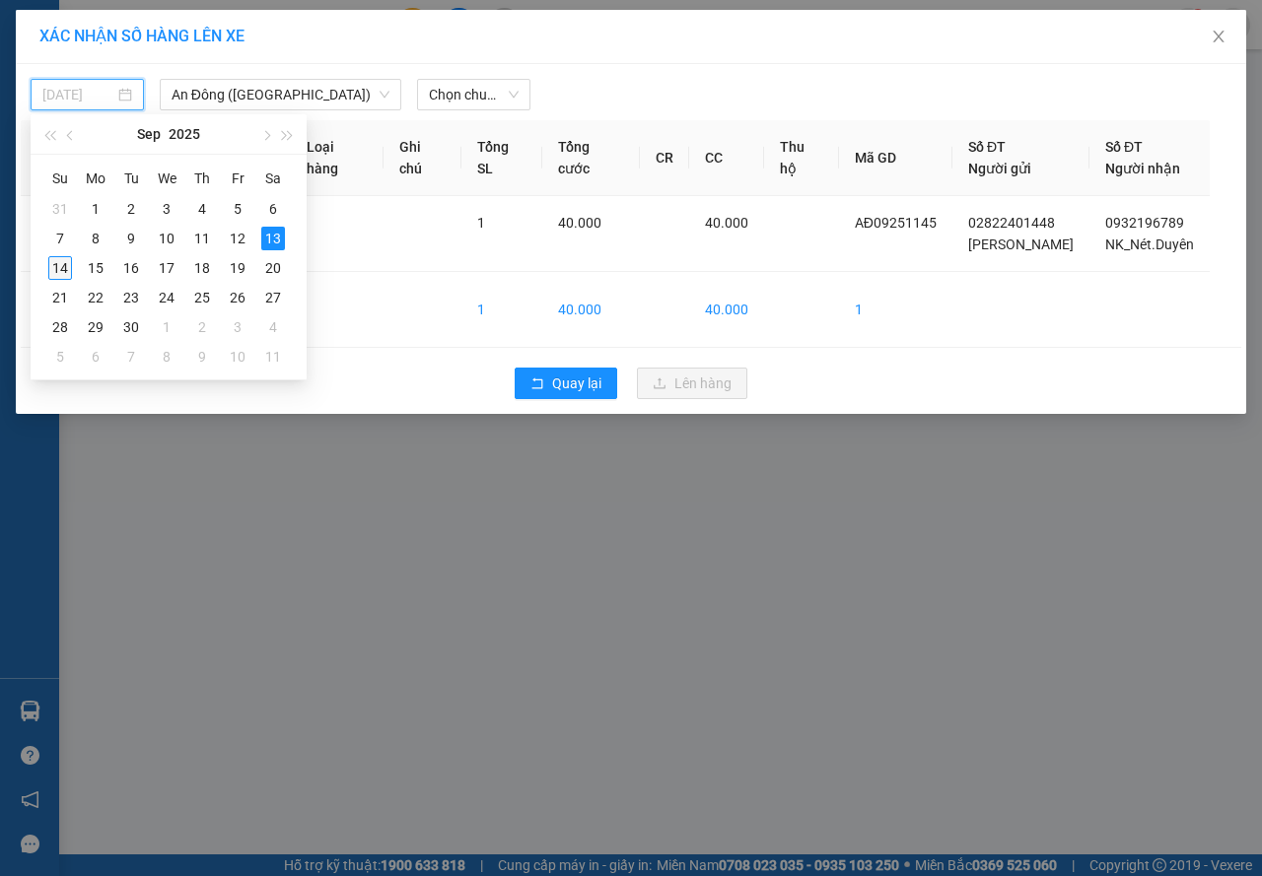
click at [51, 270] on div "14" at bounding box center [60, 268] width 24 height 24
type input "[DATE]"
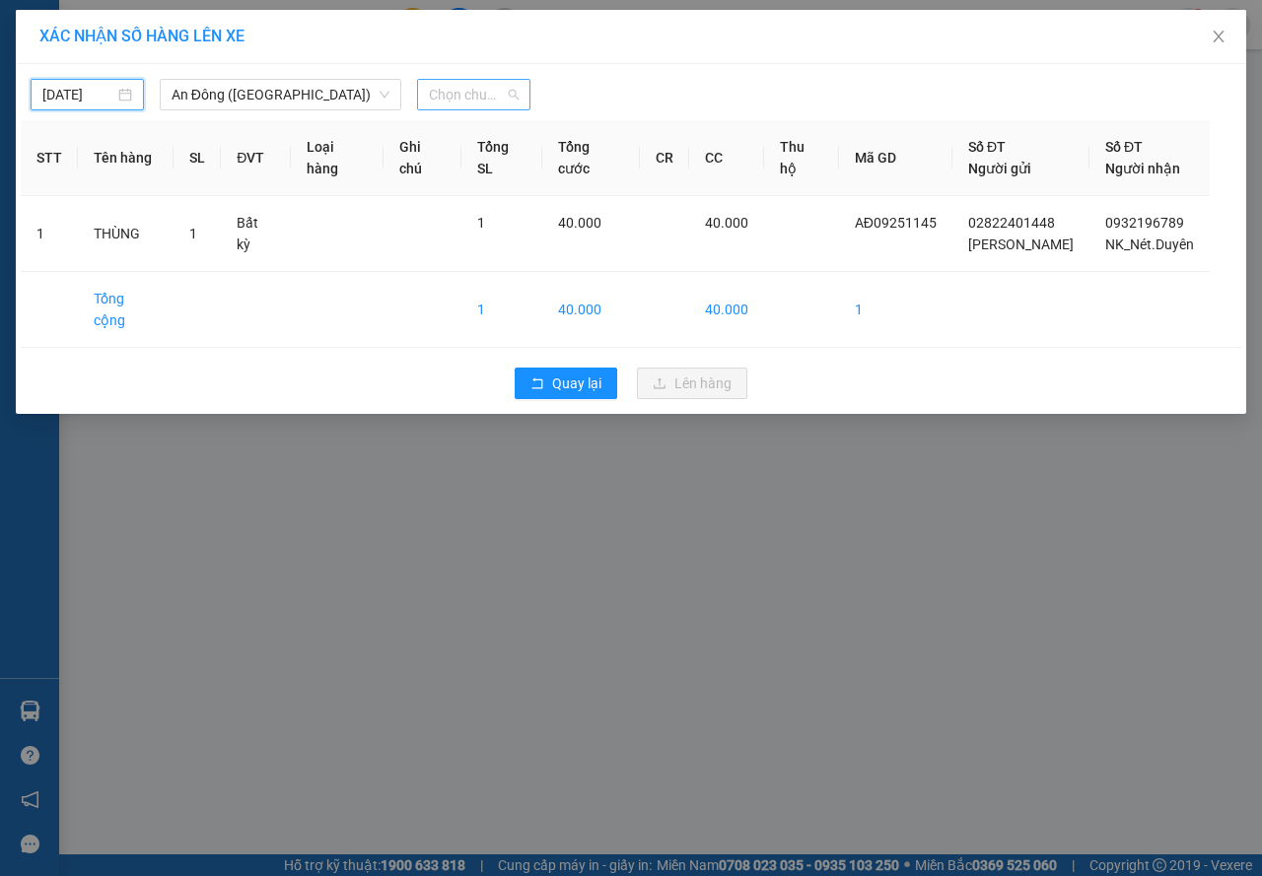
click at [456, 87] on span "Chọn chuyến" at bounding box center [474, 95] width 90 height 30
type input "07"
click at [476, 161] on div "Thêm chuyến " 07:00 "" at bounding box center [522, 167] width 210 height 34
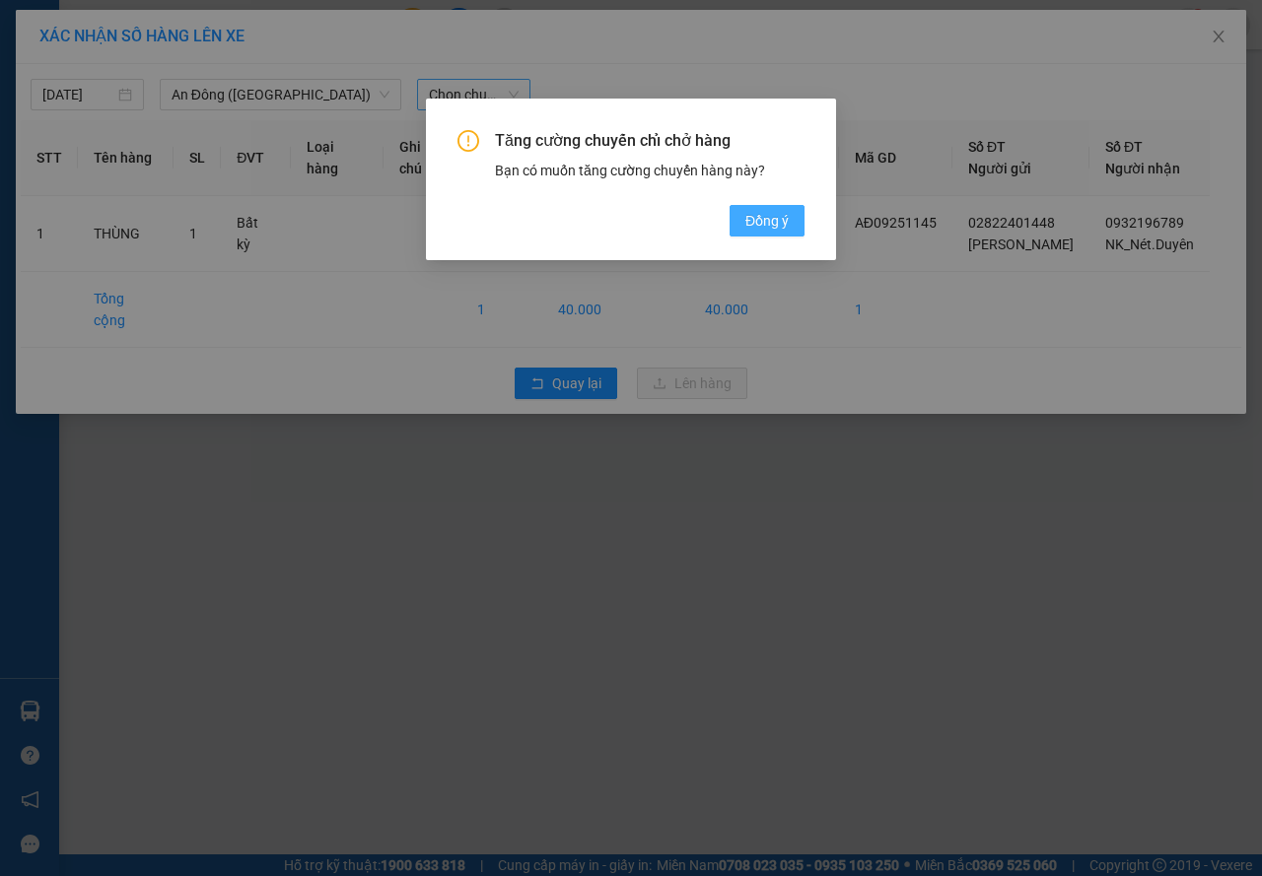
click at [761, 207] on button "Đồng ý" at bounding box center [767, 221] width 75 height 32
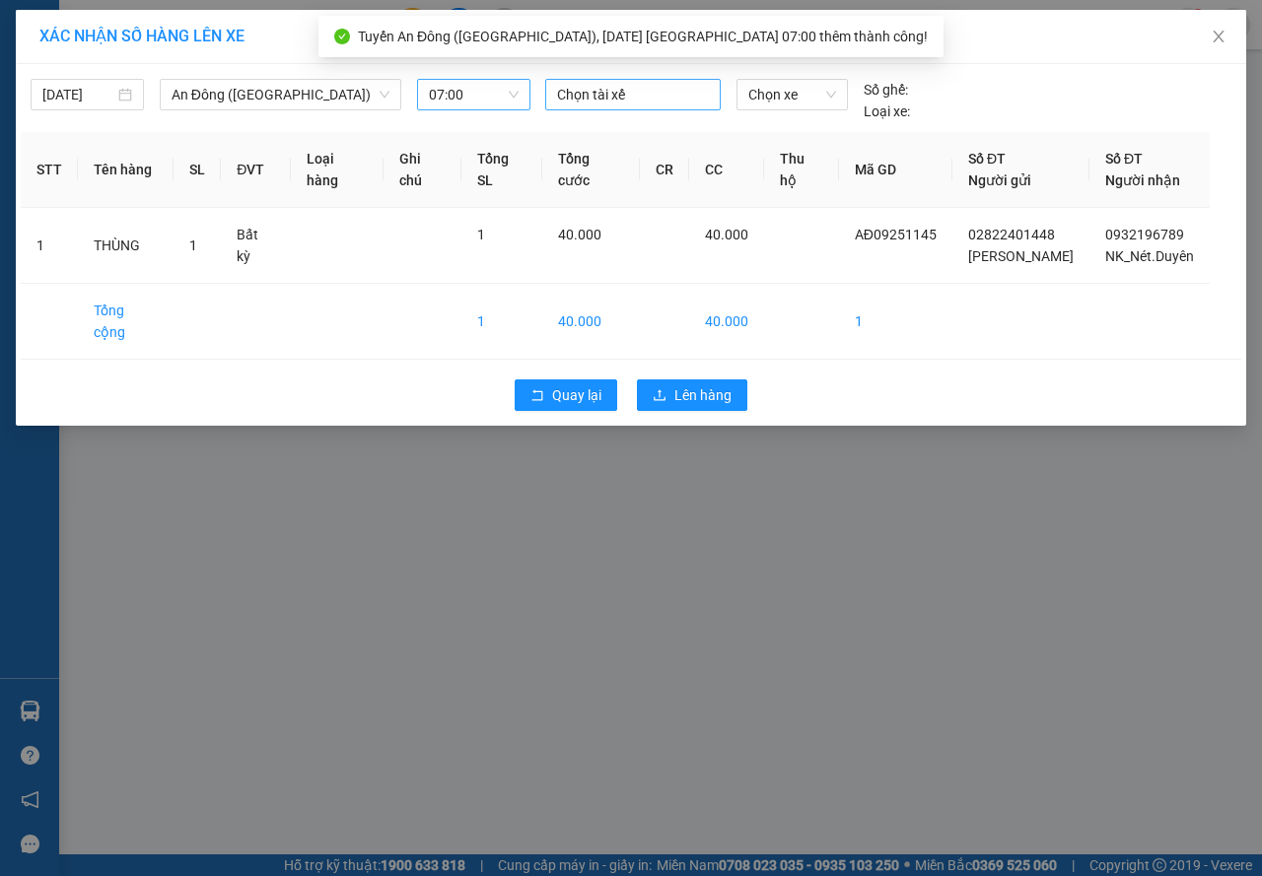
click at [629, 94] on div at bounding box center [633, 95] width 166 height 24
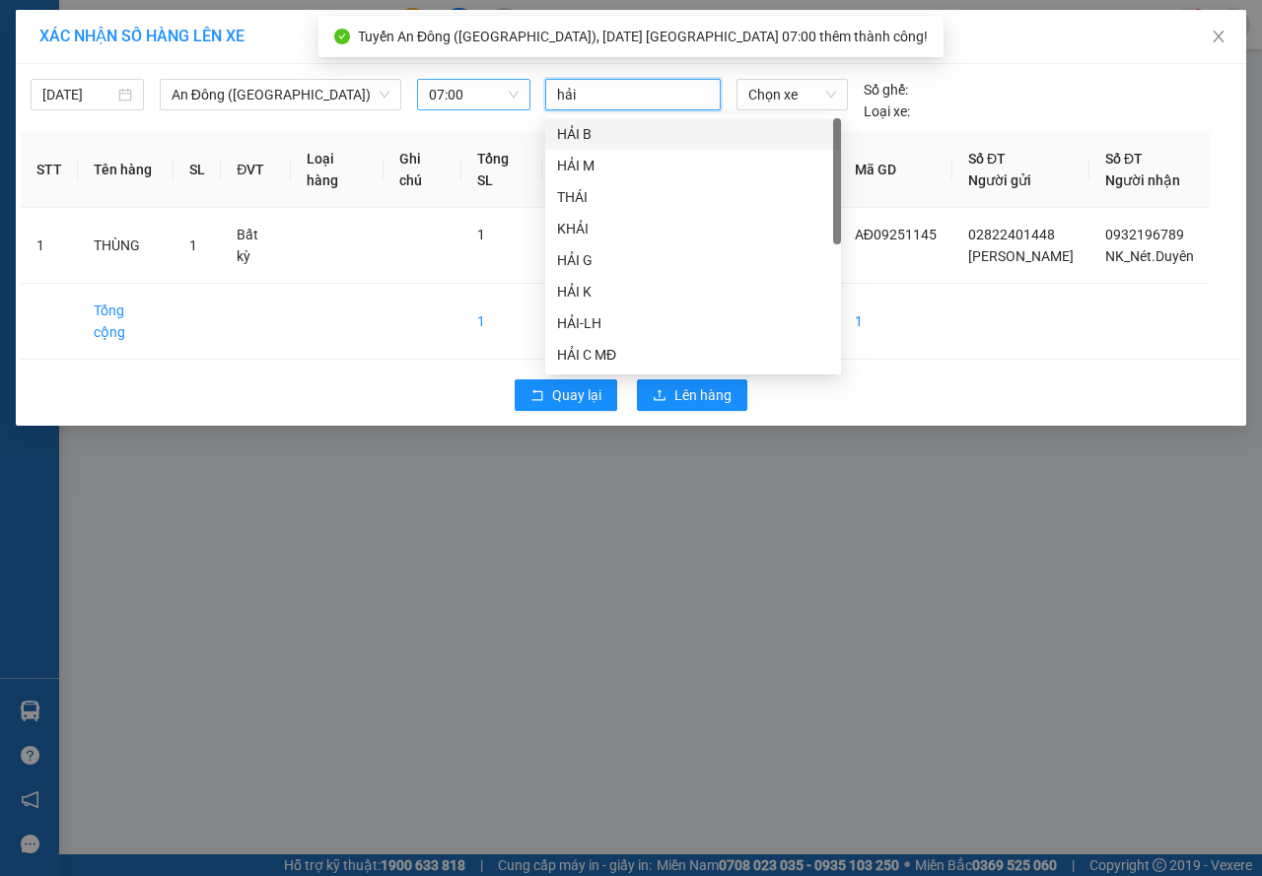
type input "hải b"
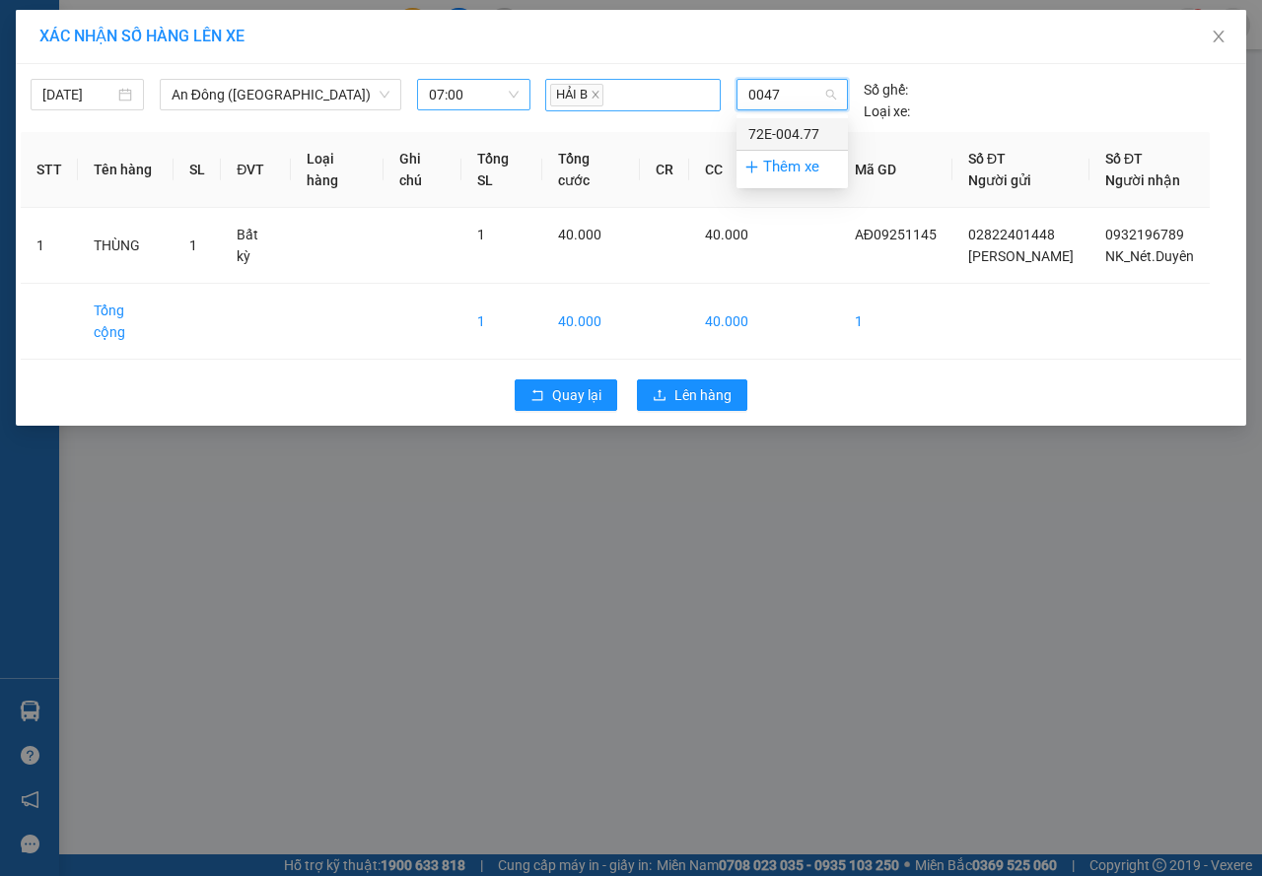
type input "00477"
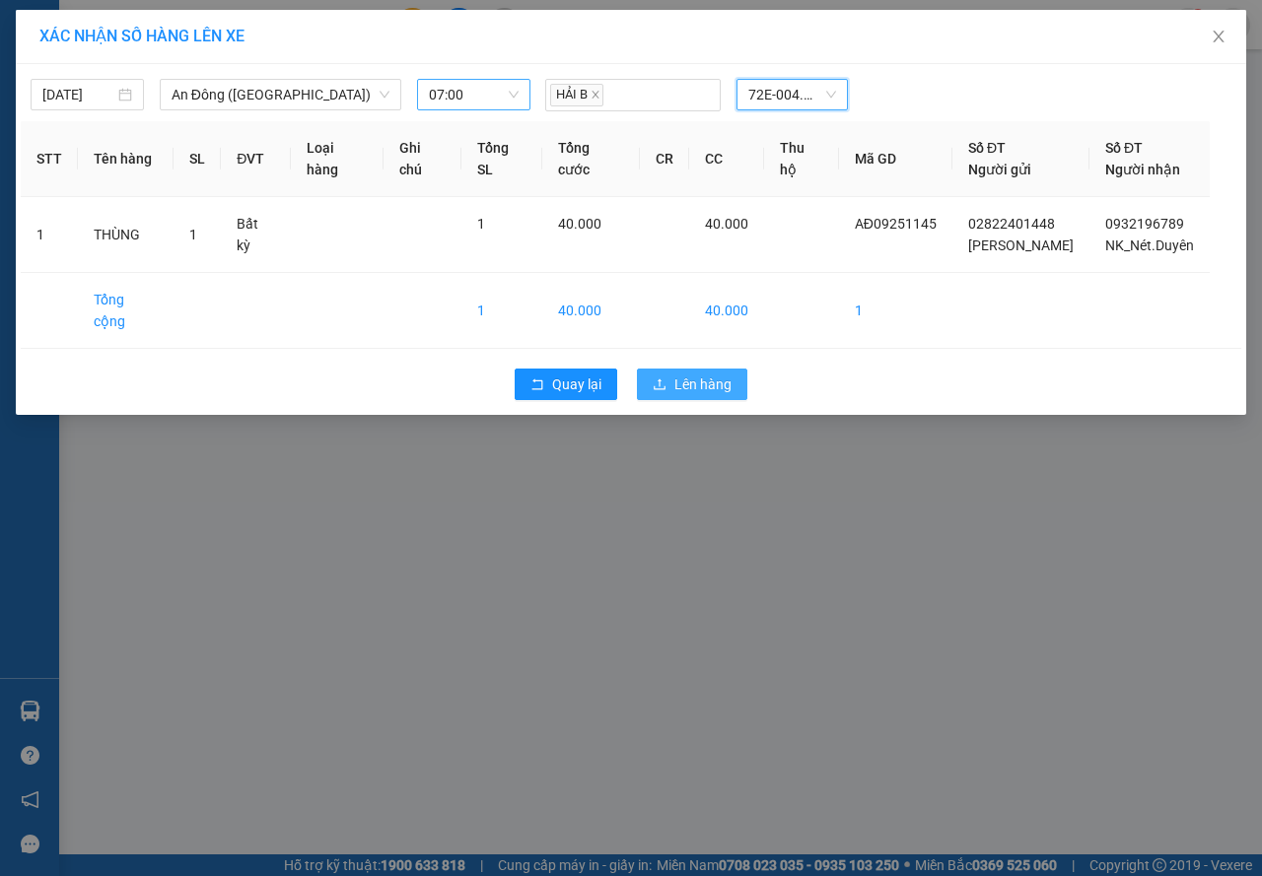
click at [692, 374] on span "Lên hàng" at bounding box center [702, 385] width 57 height 22
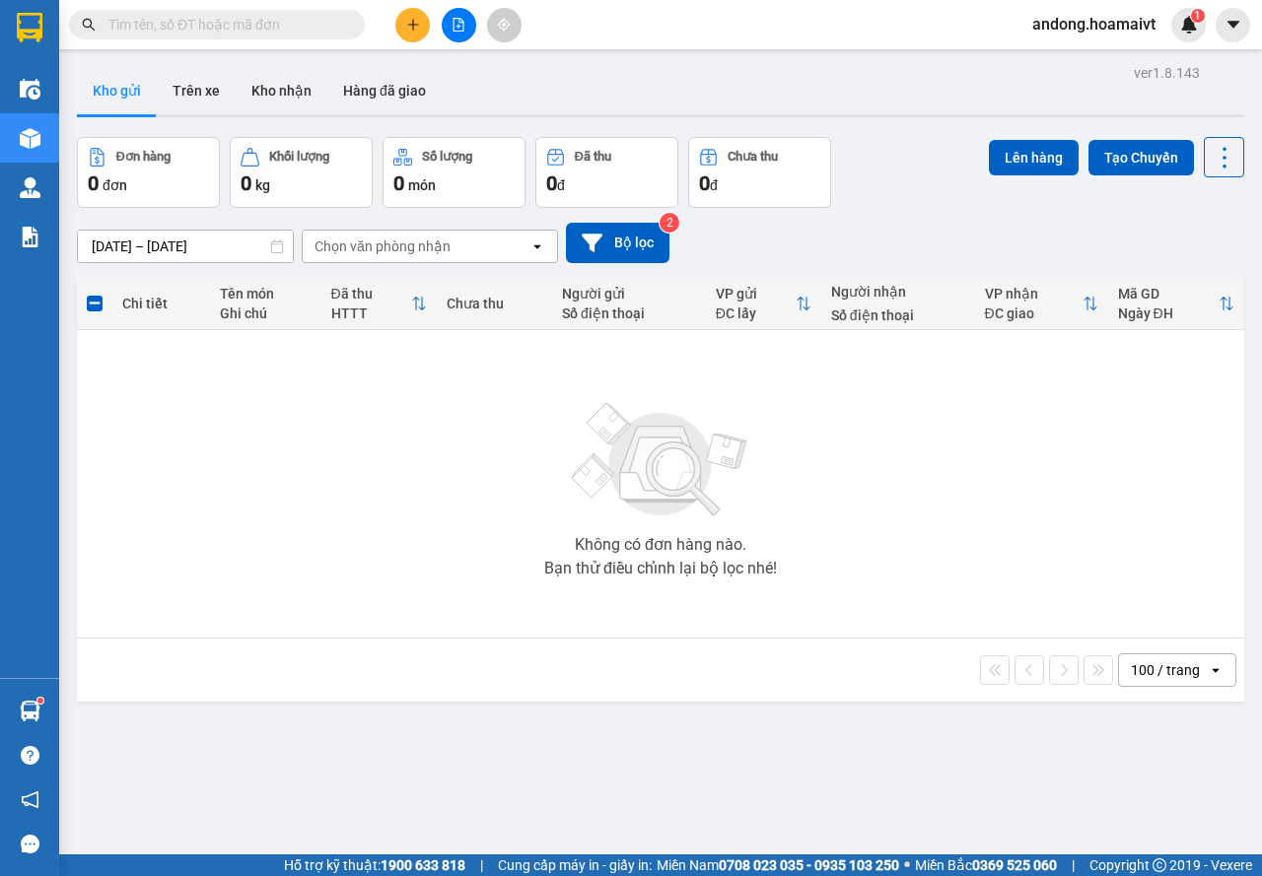
click at [426, 33] on button at bounding box center [412, 25] width 35 height 35
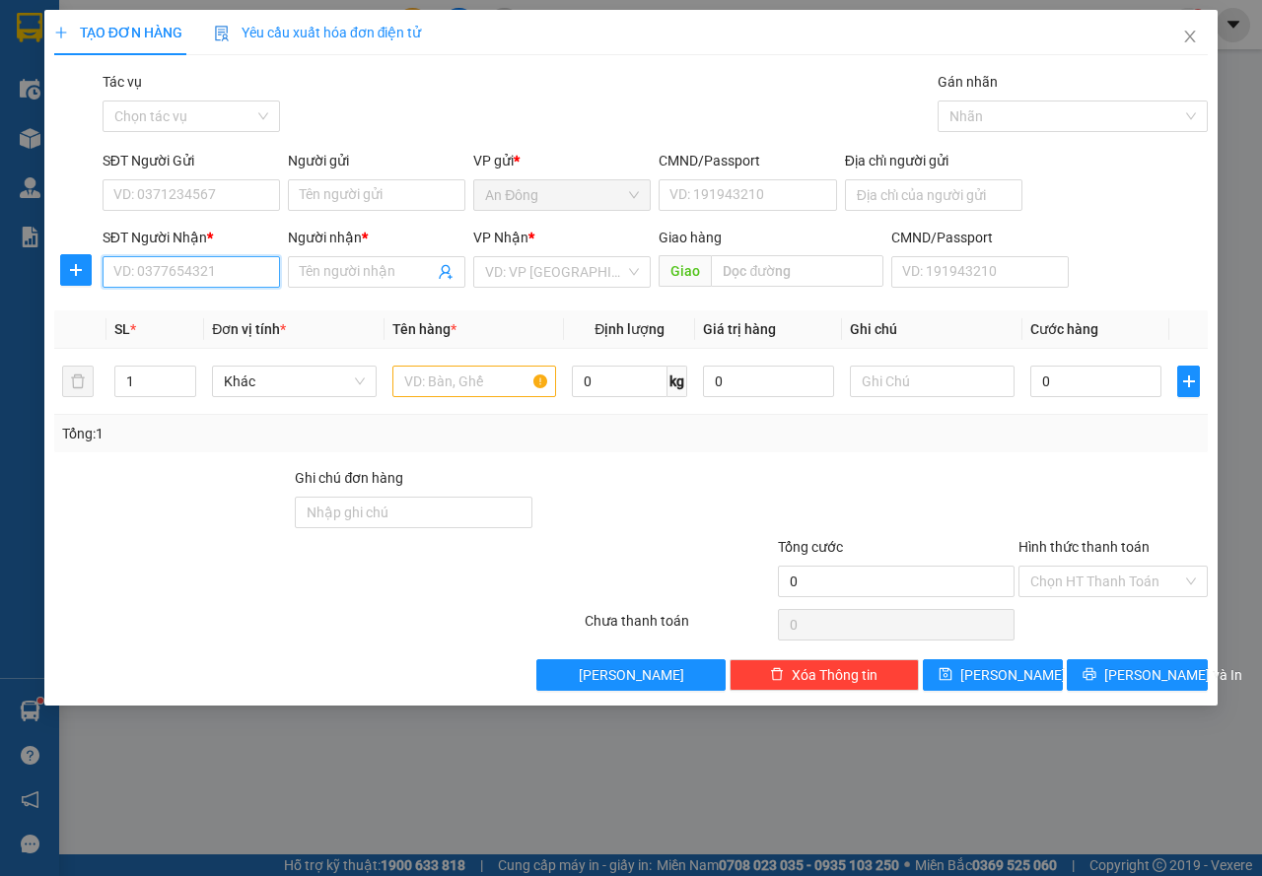
click at [159, 263] on input "SĐT Người Nhận *" at bounding box center [191, 272] width 177 height 32
type input "0906772574"
click at [244, 313] on div "0906772574 - NGUYỆT" at bounding box center [191, 312] width 154 height 22
type input "NGUYỆT"
type input "0906772574"
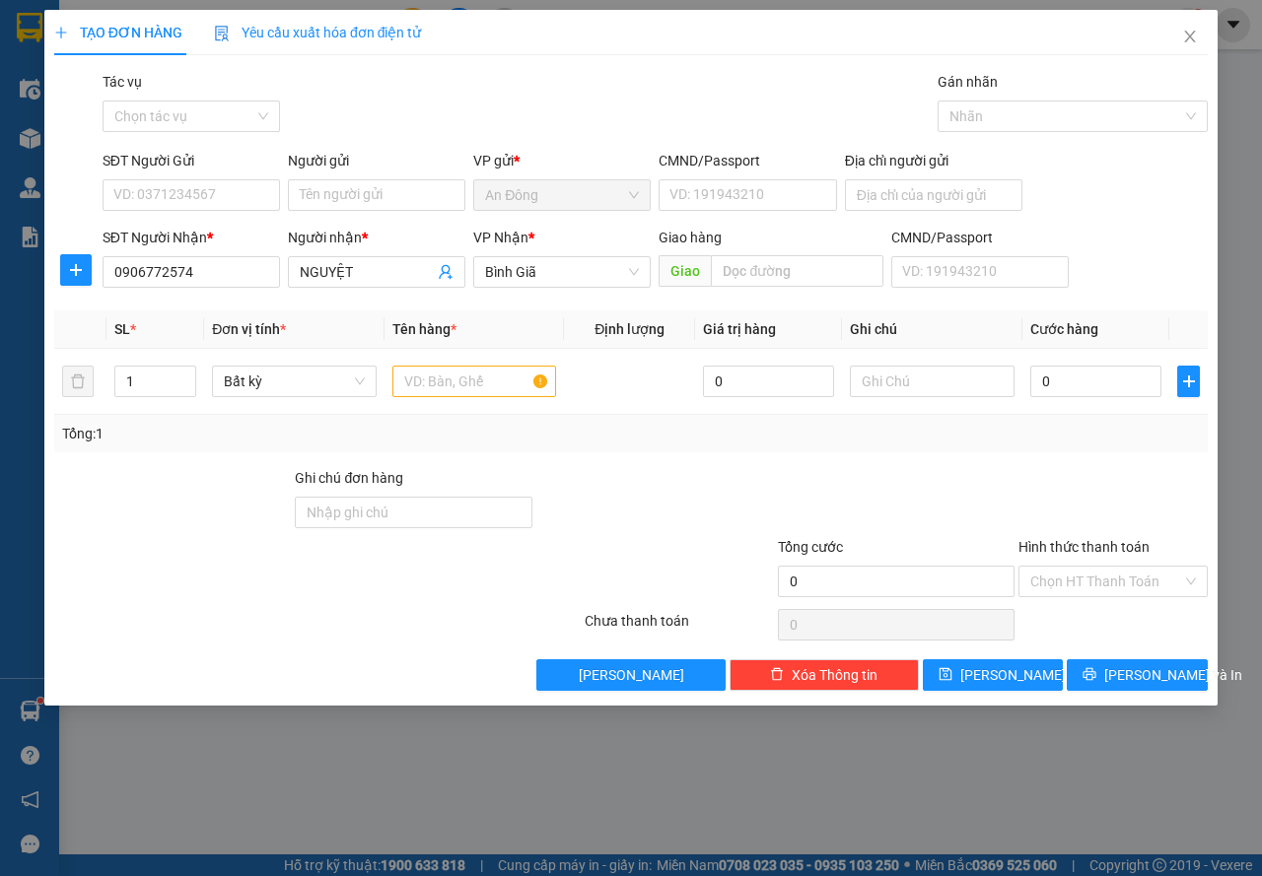
drag, startPoint x: 355, startPoint y: 273, endPoint x: 261, endPoint y: 242, distance: 98.8
click at [265, 274] on div "SĐT Người Nhận * 0906772574 0906772574 Người nhận * NGUYỆT VP Nhận * Bình Giã…" at bounding box center [655, 261] width 1113 height 69
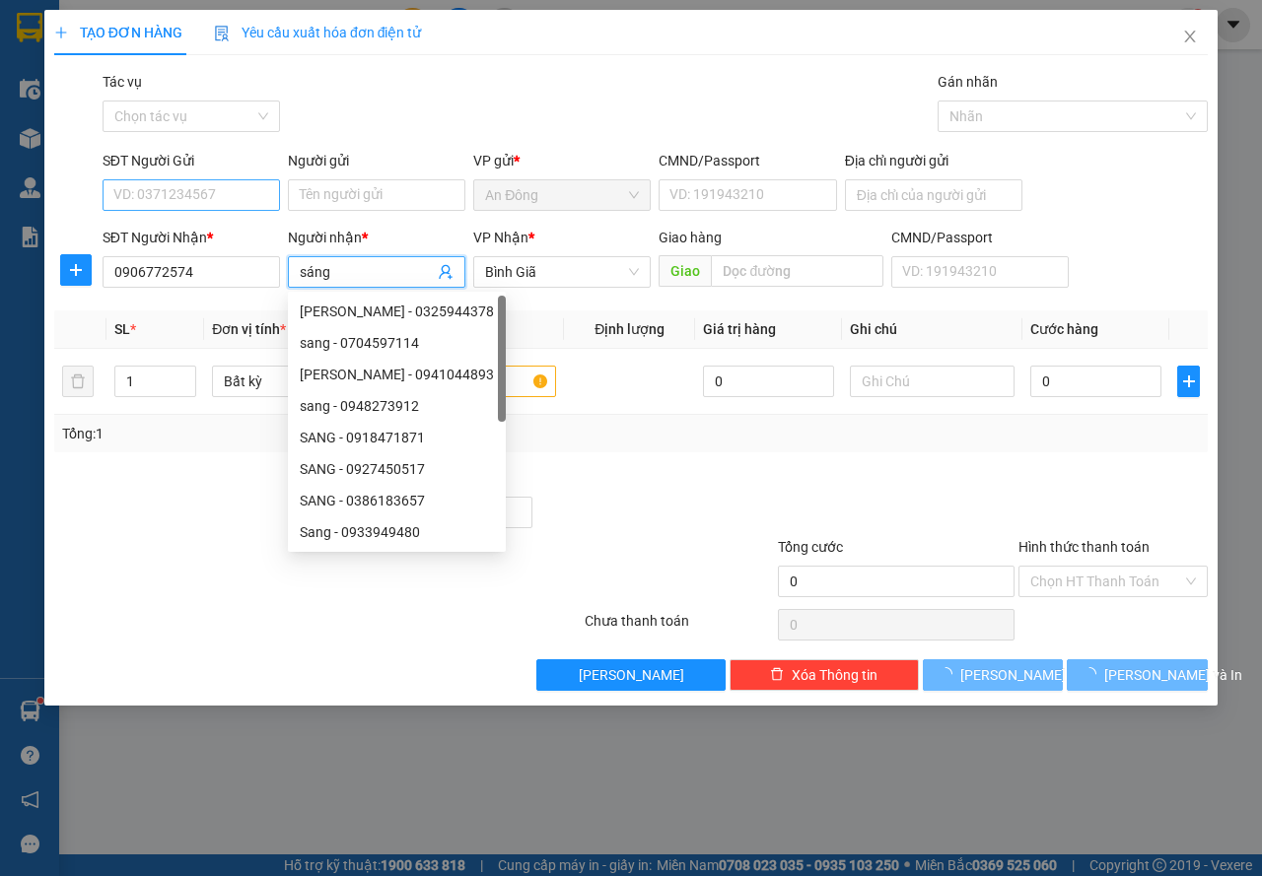
type input "sáng"
click at [246, 206] on input "SĐT Người Gửi" at bounding box center [191, 195] width 177 height 32
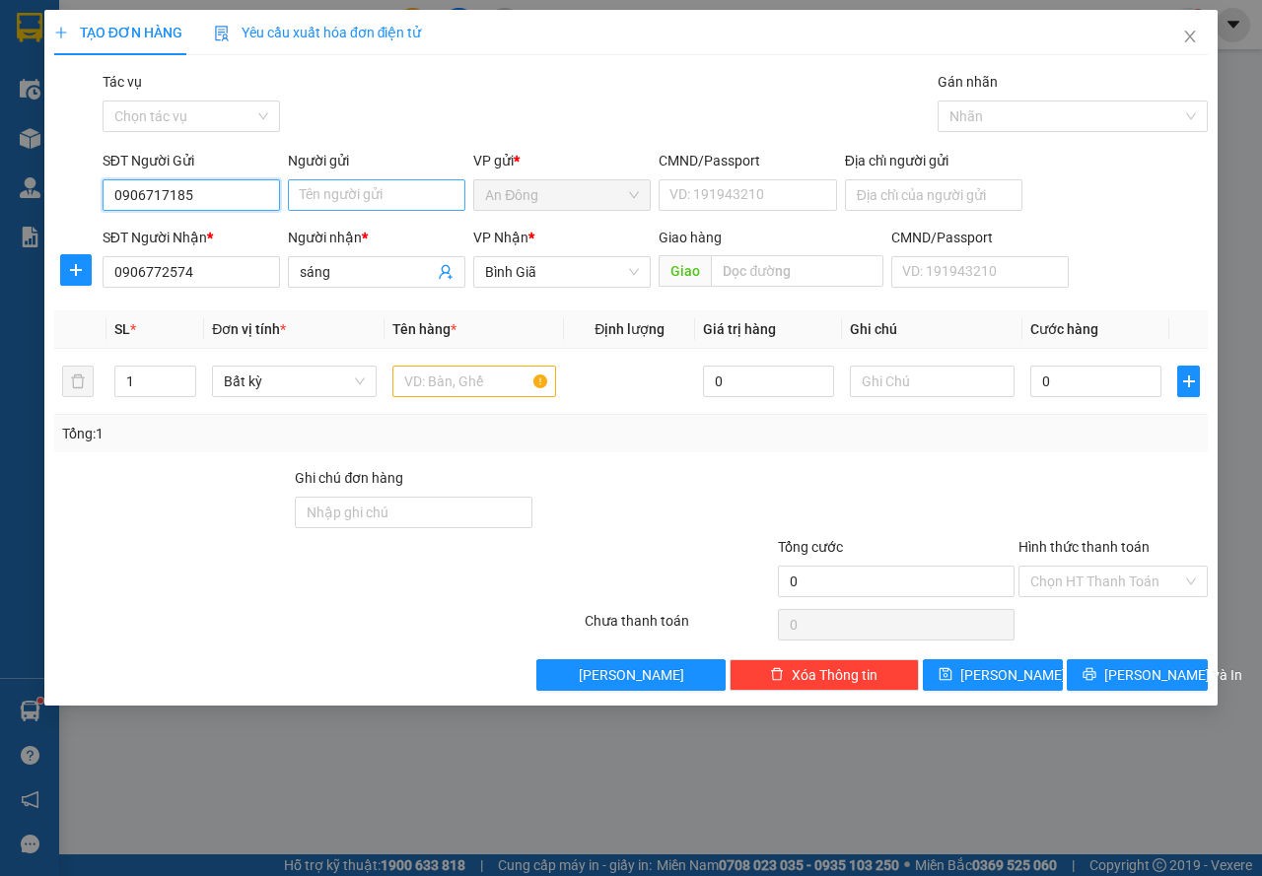
type input "0906717185"
click at [324, 196] on input "Người gửi" at bounding box center [376, 195] width 177 height 32
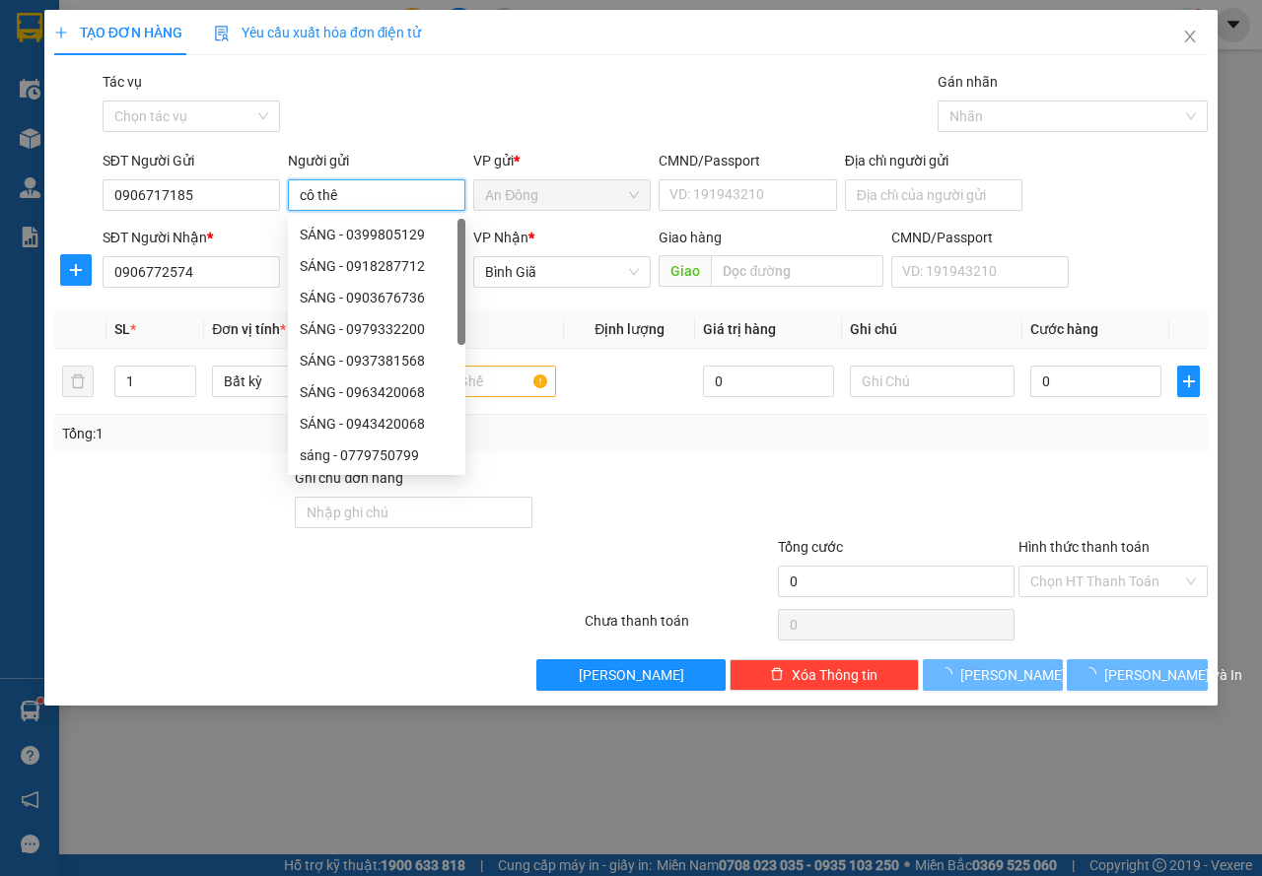
type input "cô thê"
click at [525, 120] on div "Gói vận chuyển * Tiêu chuẩn Tác vụ Chọn tác vụ Gán nhãn Nhãn" at bounding box center [655, 105] width 1113 height 69
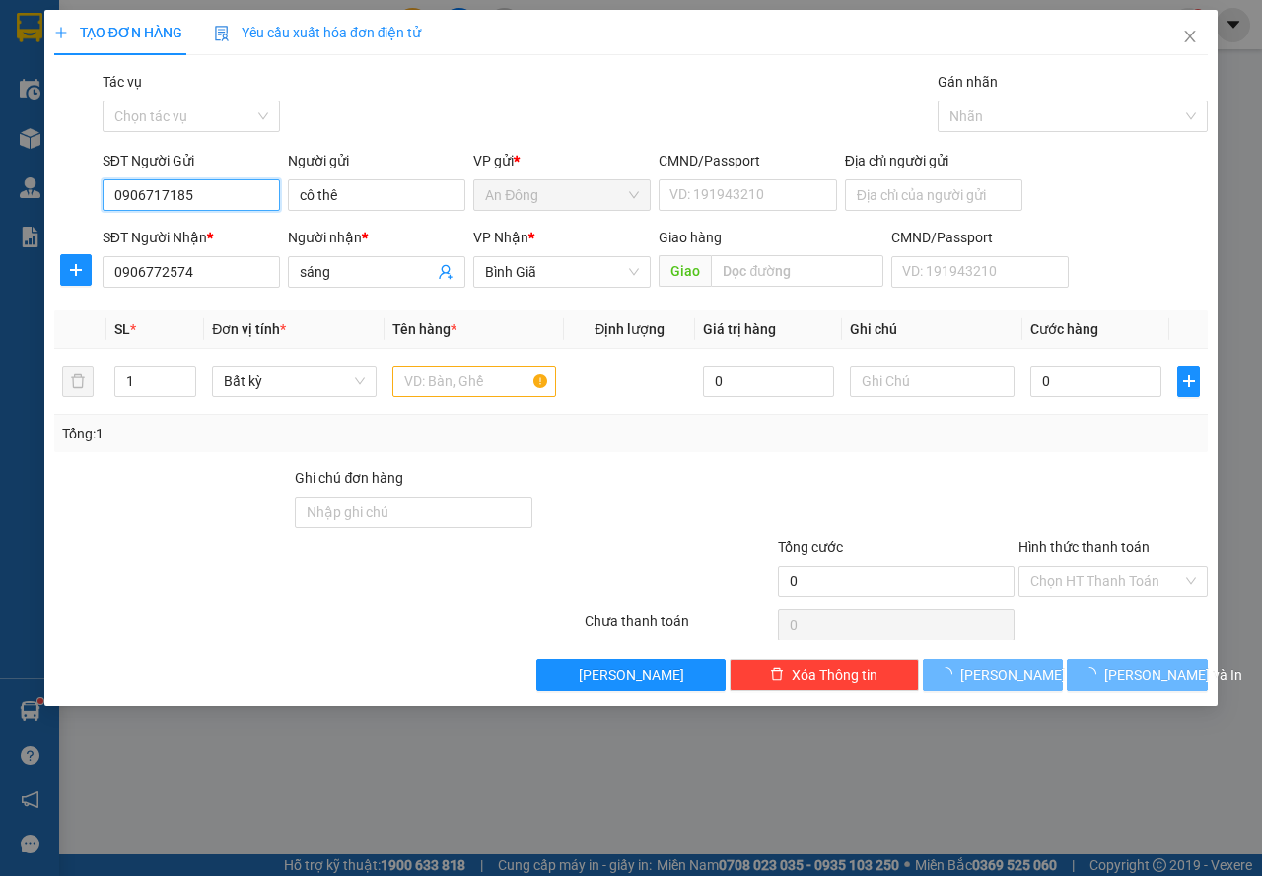
click at [163, 193] on input "0906717185" at bounding box center [191, 195] width 177 height 32
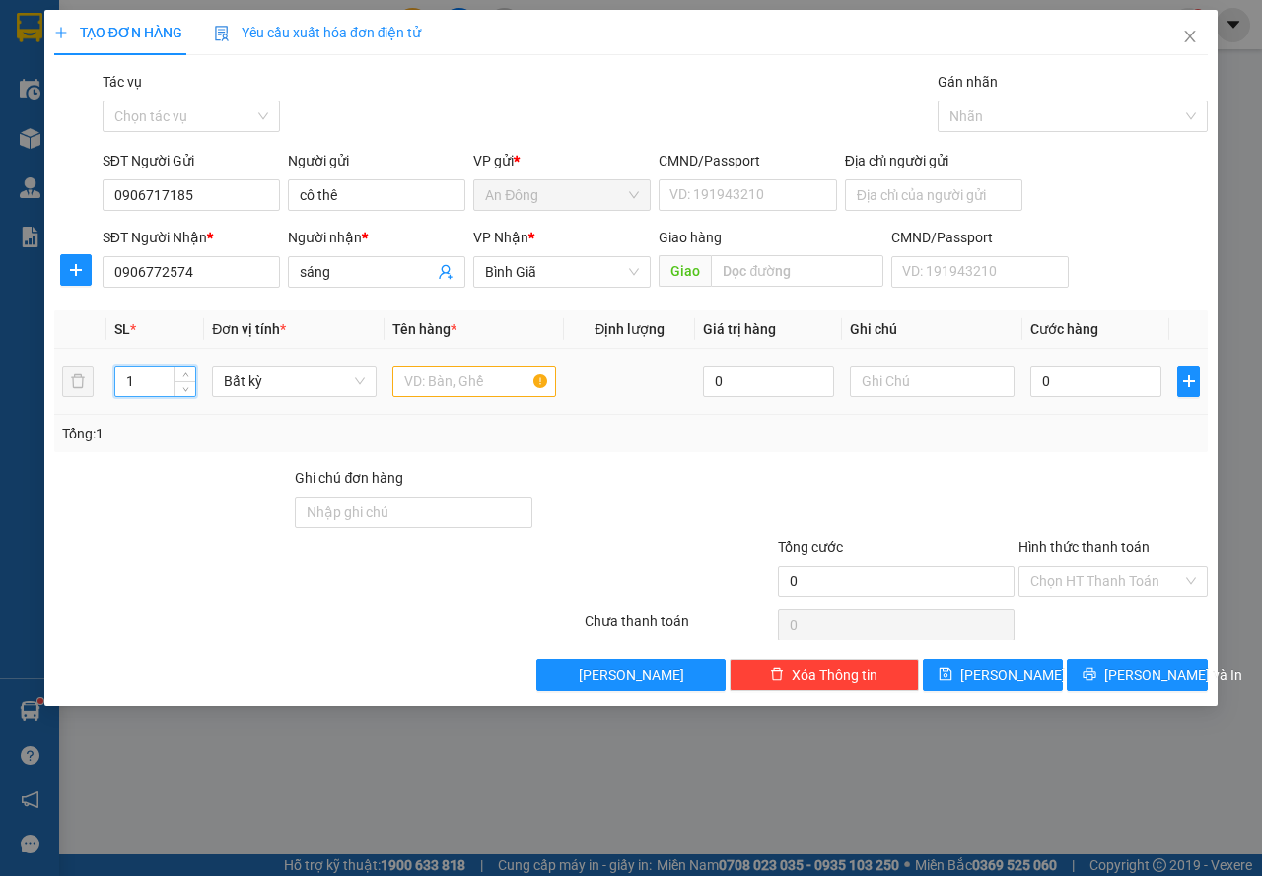
drag, startPoint x: 83, startPoint y: 391, endPoint x: 118, endPoint y: 408, distance: 39.2
click at [0, 410] on div "TẠO ĐƠN HÀNG Yêu cầu xuất hóa đơn điện tử Transit Pickup Surcharge Ids Transit …" at bounding box center [631, 438] width 1262 height 876
type input "2"
click at [434, 385] on input "text" at bounding box center [474, 382] width 165 height 32
type input "bao + thùng"
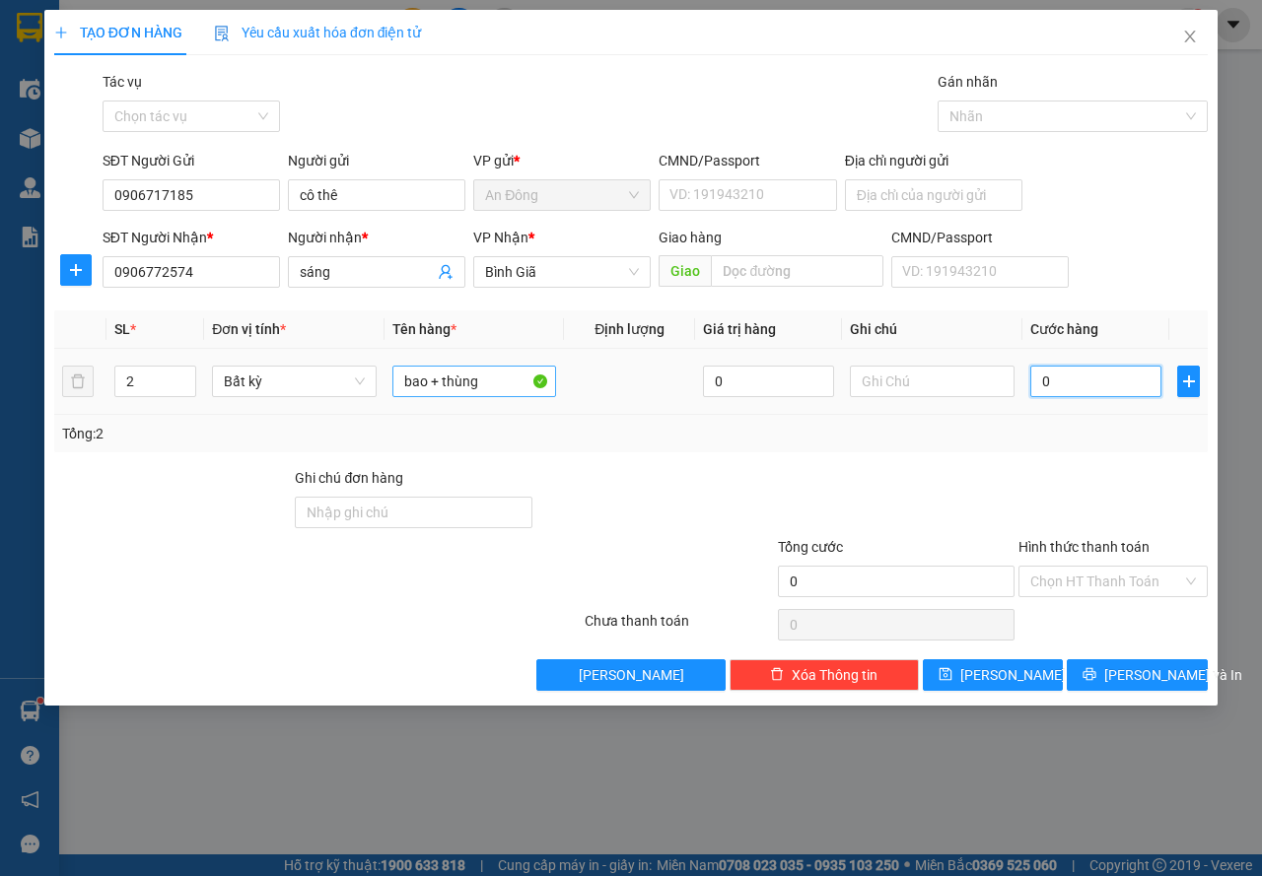
type input "5"
type input "50"
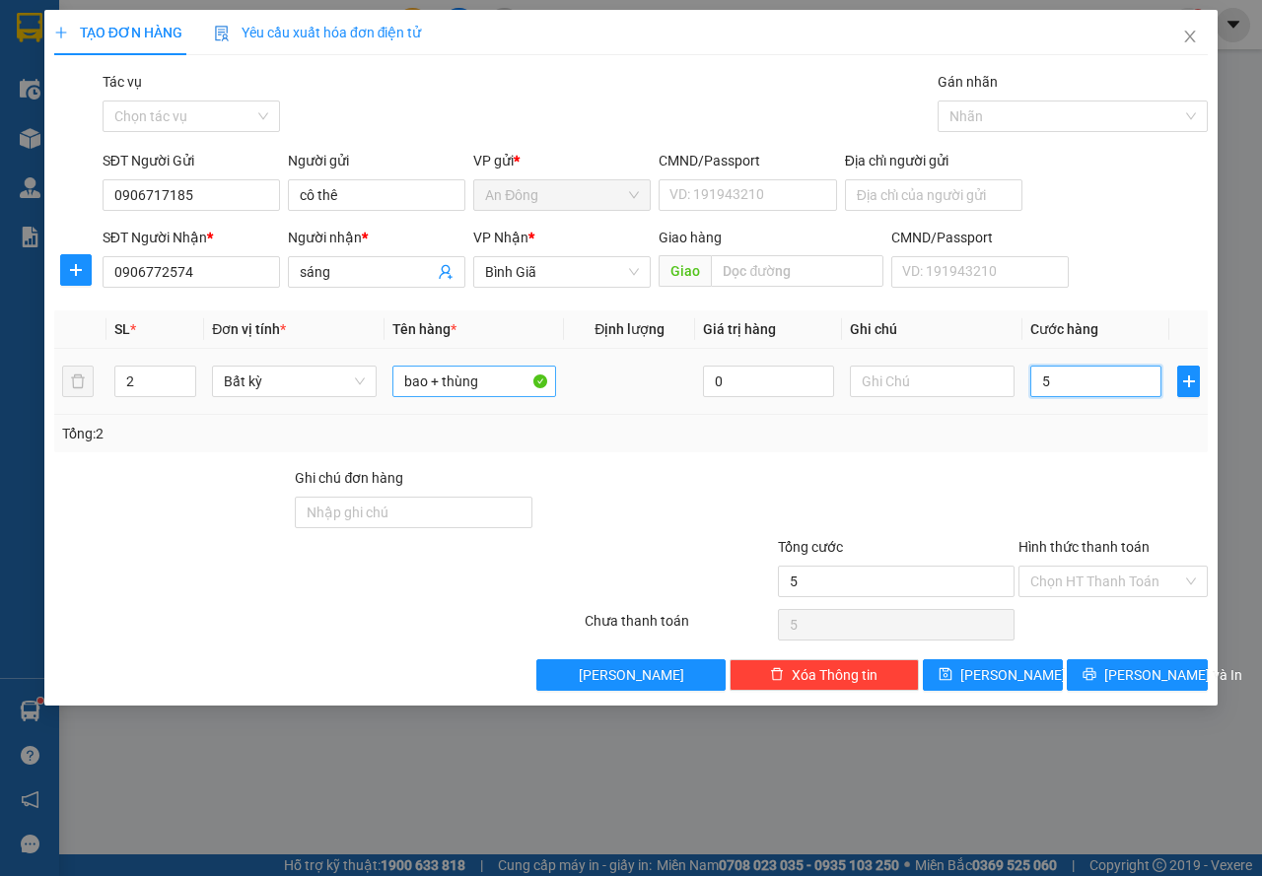
type input "50"
type input "50.000"
click at [1012, 457] on div "Transit Pickup Surcharge Ids Transit Deliver Surcharge Ids Transit Deliver Surc…" at bounding box center [630, 381] width 1153 height 620
click at [1079, 590] on input "Hình thức thanh toán" at bounding box center [1106, 582] width 152 height 30
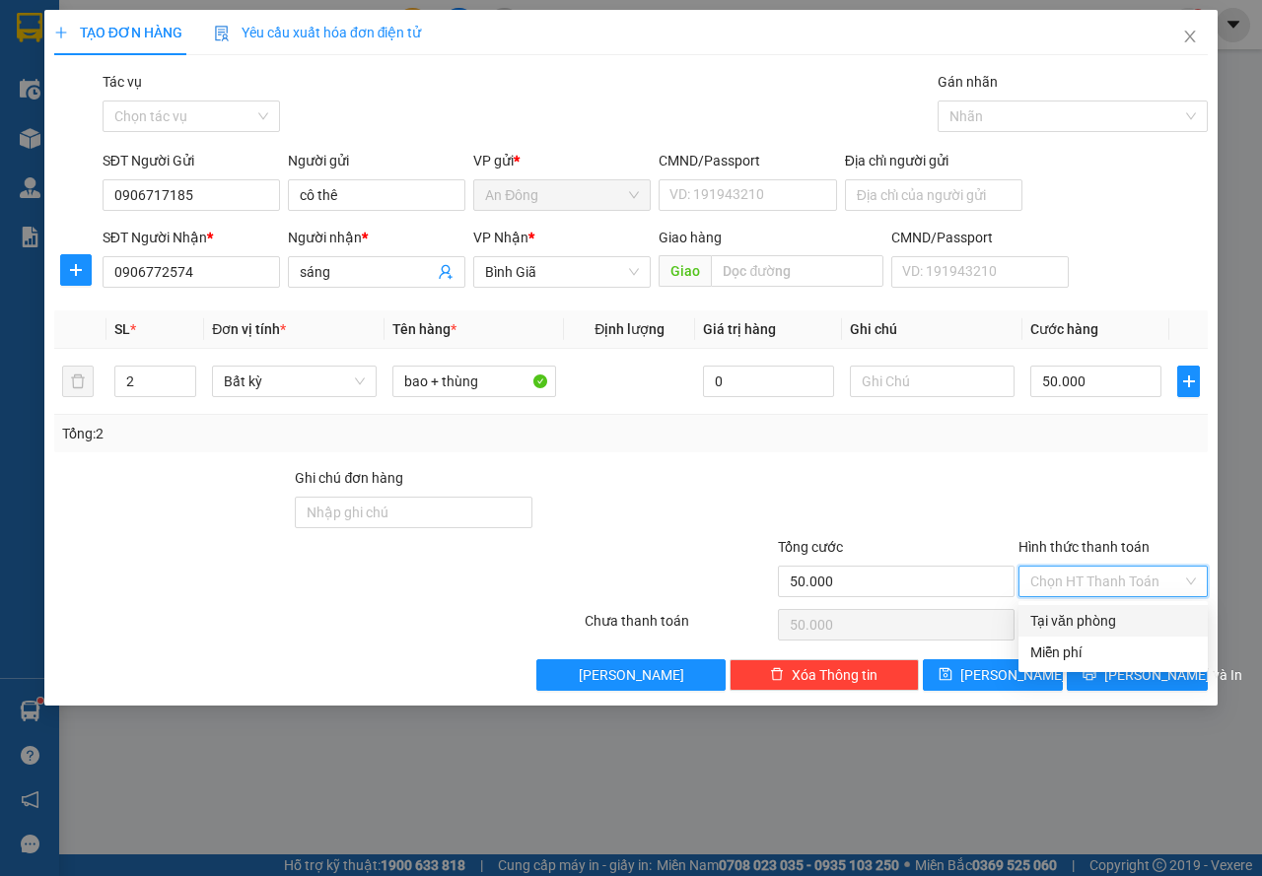
click at [1059, 619] on div "Tại văn phòng" at bounding box center [1113, 621] width 166 height 22
type input "0"
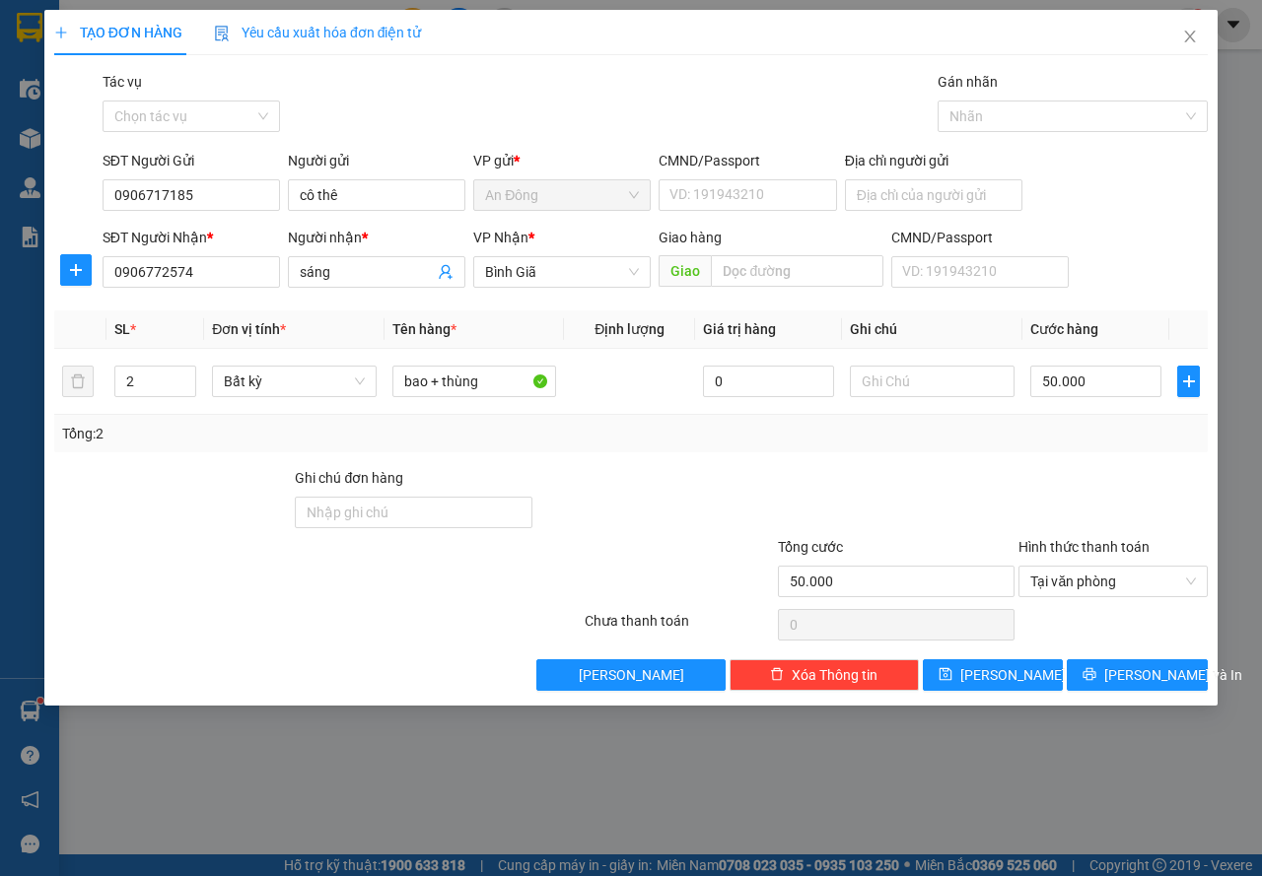
click at [980, 491] on div at bounding box center [897, 501] width 242 height 69
click at [1122, 666] on span "[PERSON_NAME] và In" at bounding box center [1173, 675] width 138 height 22
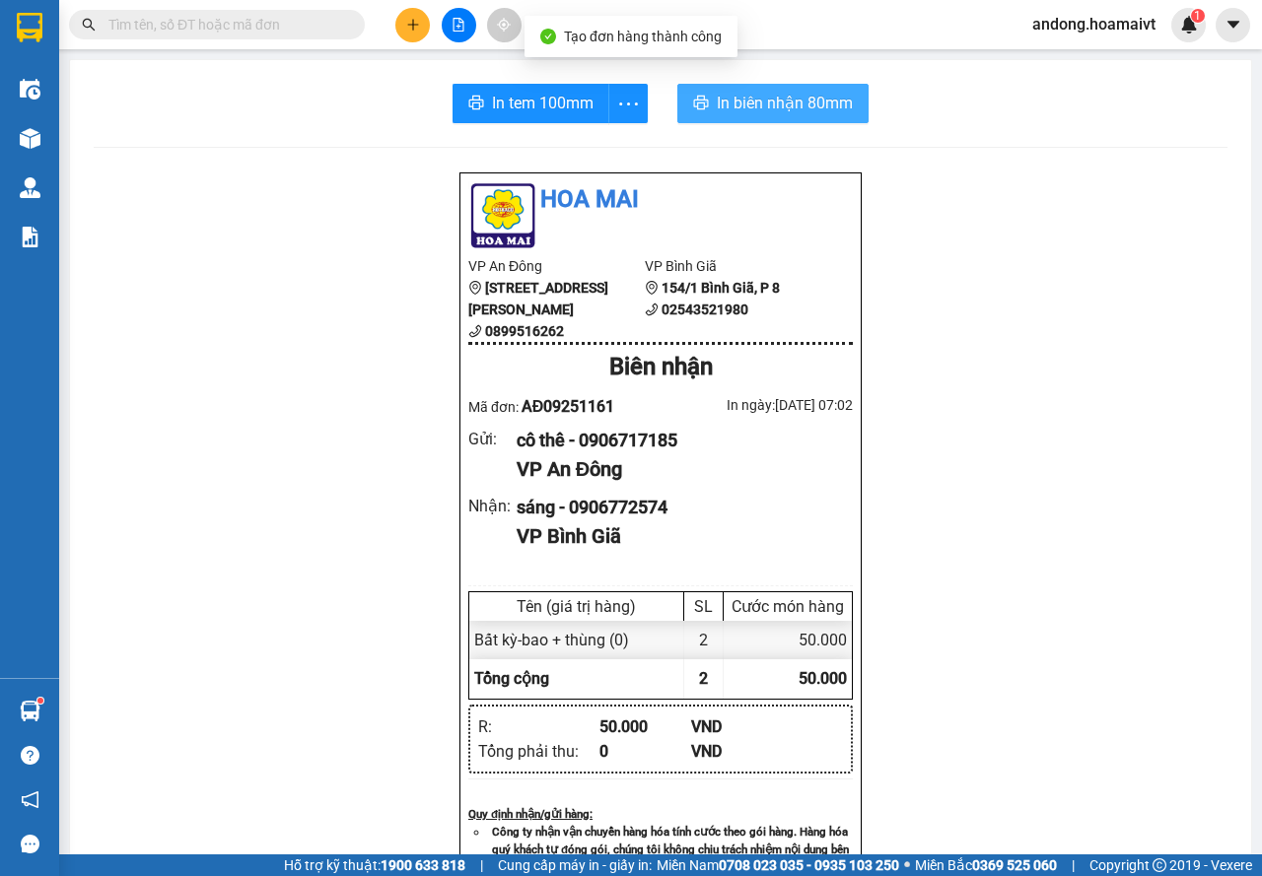
click at [721, 96] on span "In biên nhận 80mm" at bounding box center [785, 103] width 136 height 25
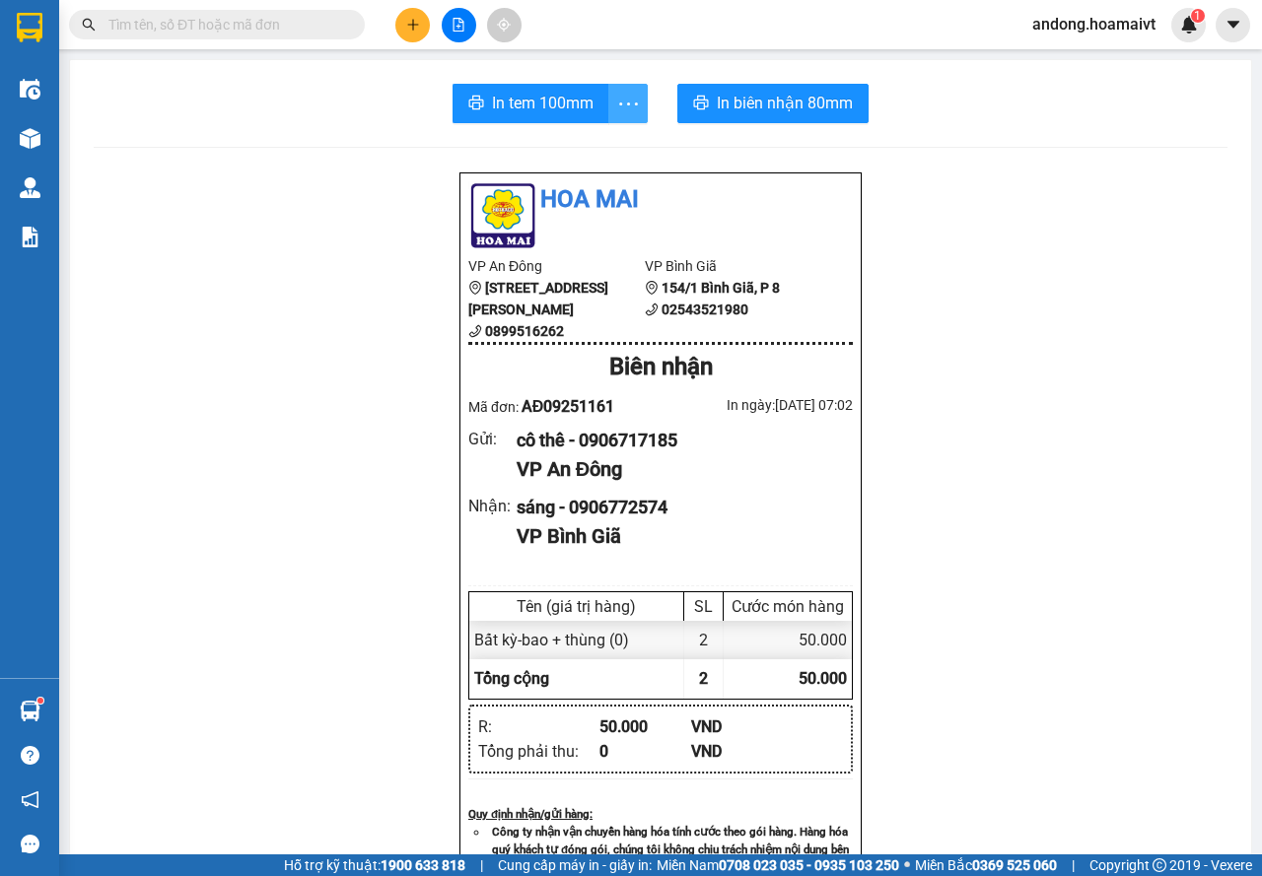
click at [628, 112] on icon "more" at bounding box center [628, 104] width 25 height 25
click at [609, 144] on div "In tem 100mm theo số lượng (2)" at bounding box center [530, 147] width 197 height 22
click at [483, 87] on button "In tem 100mm" at bounding box center [531, 103] width 157 height 39
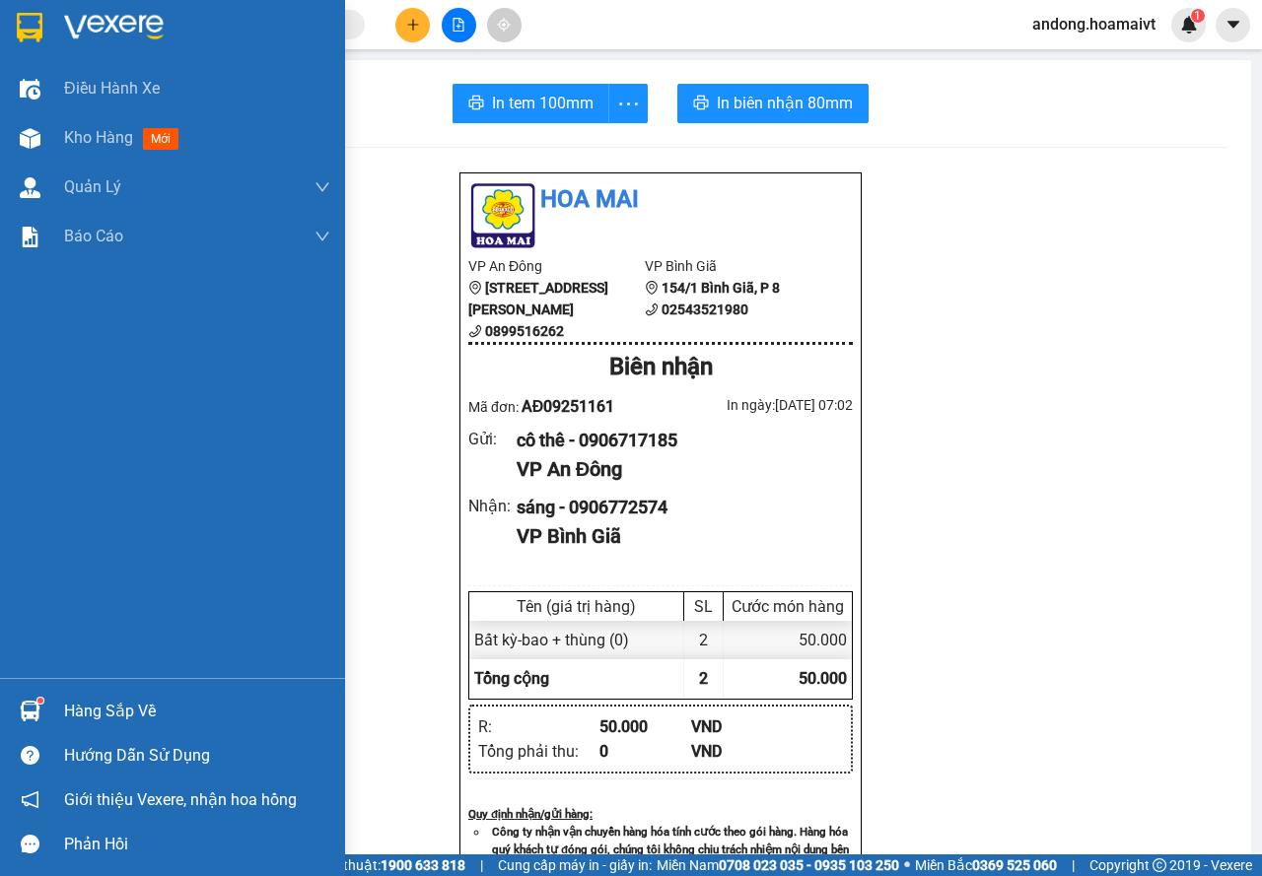
click at [47, 709] on div "Hàng sắp về" at bounding box center [172, 711] width 345 height 44
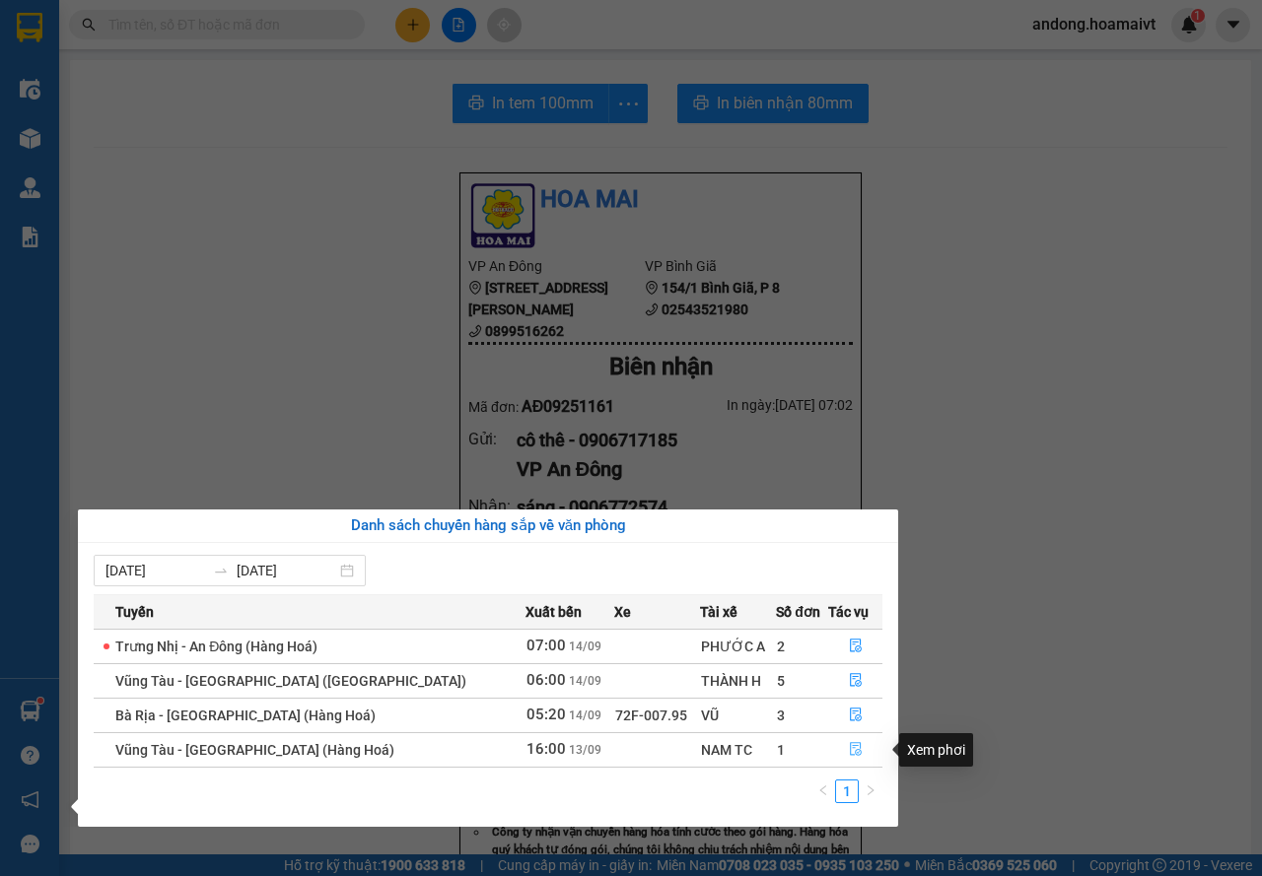
click at [849, 758] on span "file-done" at bounding box center [856, 750] width 14 height 16
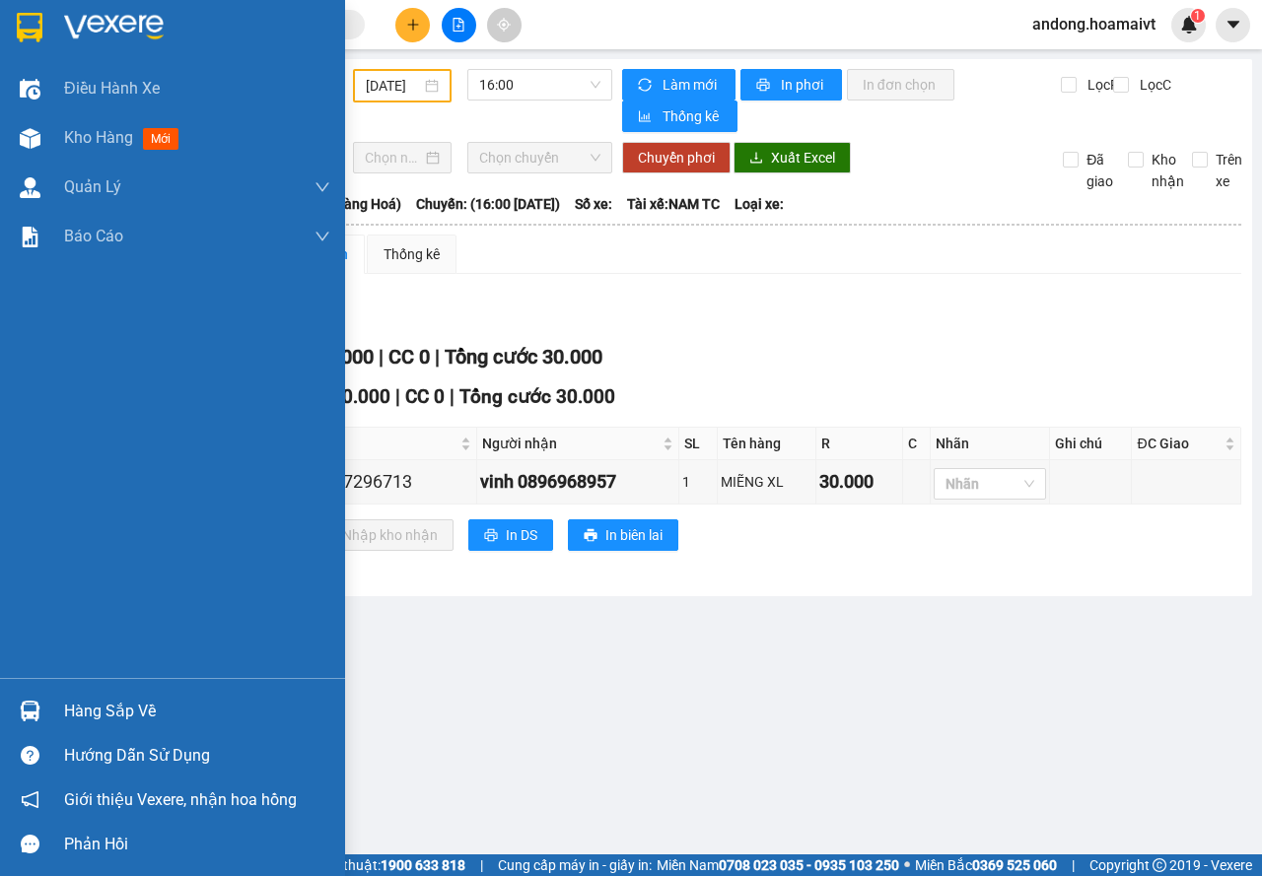
click at [27, 702] on img at bounding box center [30, 711] width 21 height 21
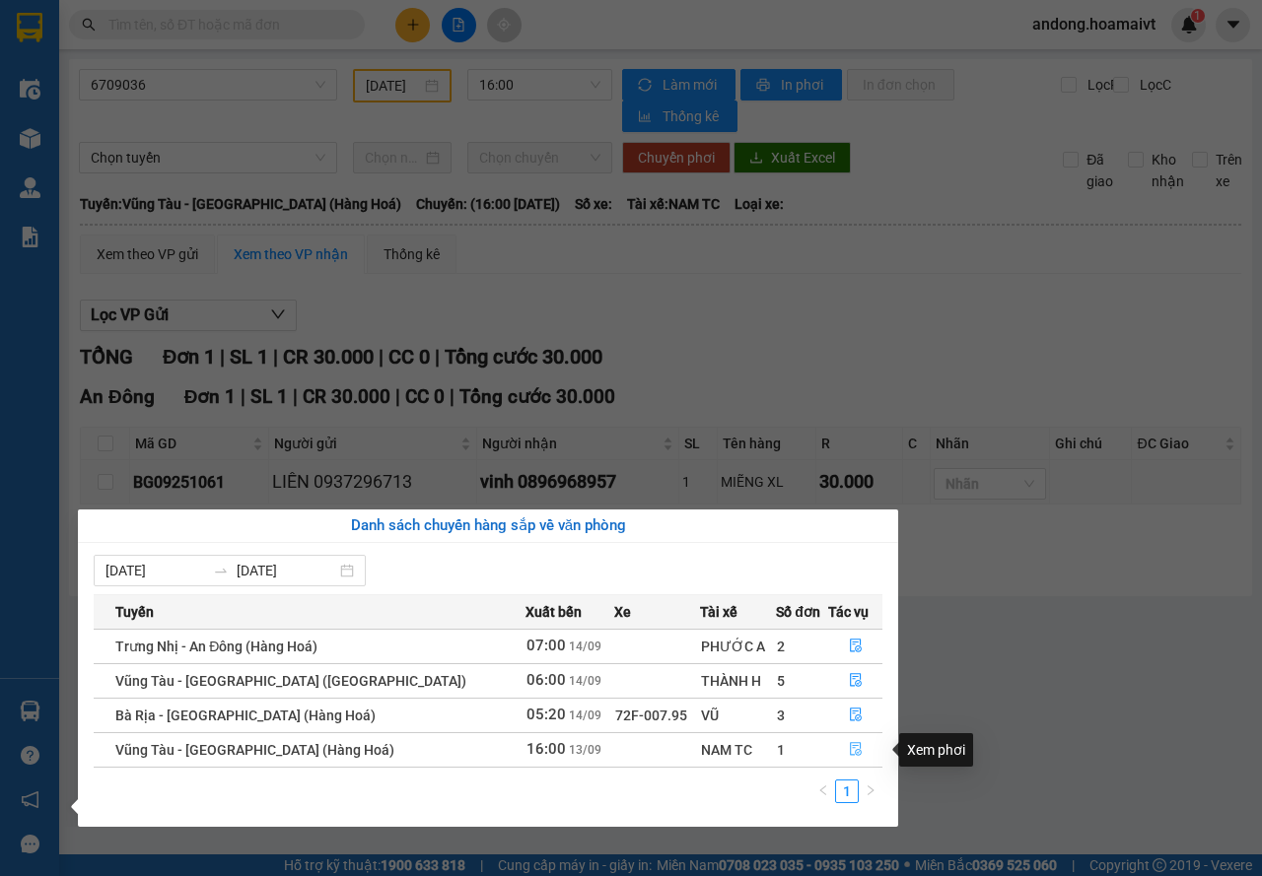
click at [829, 755] on button "button" at bounding box center [855, 750] width 52 height 32
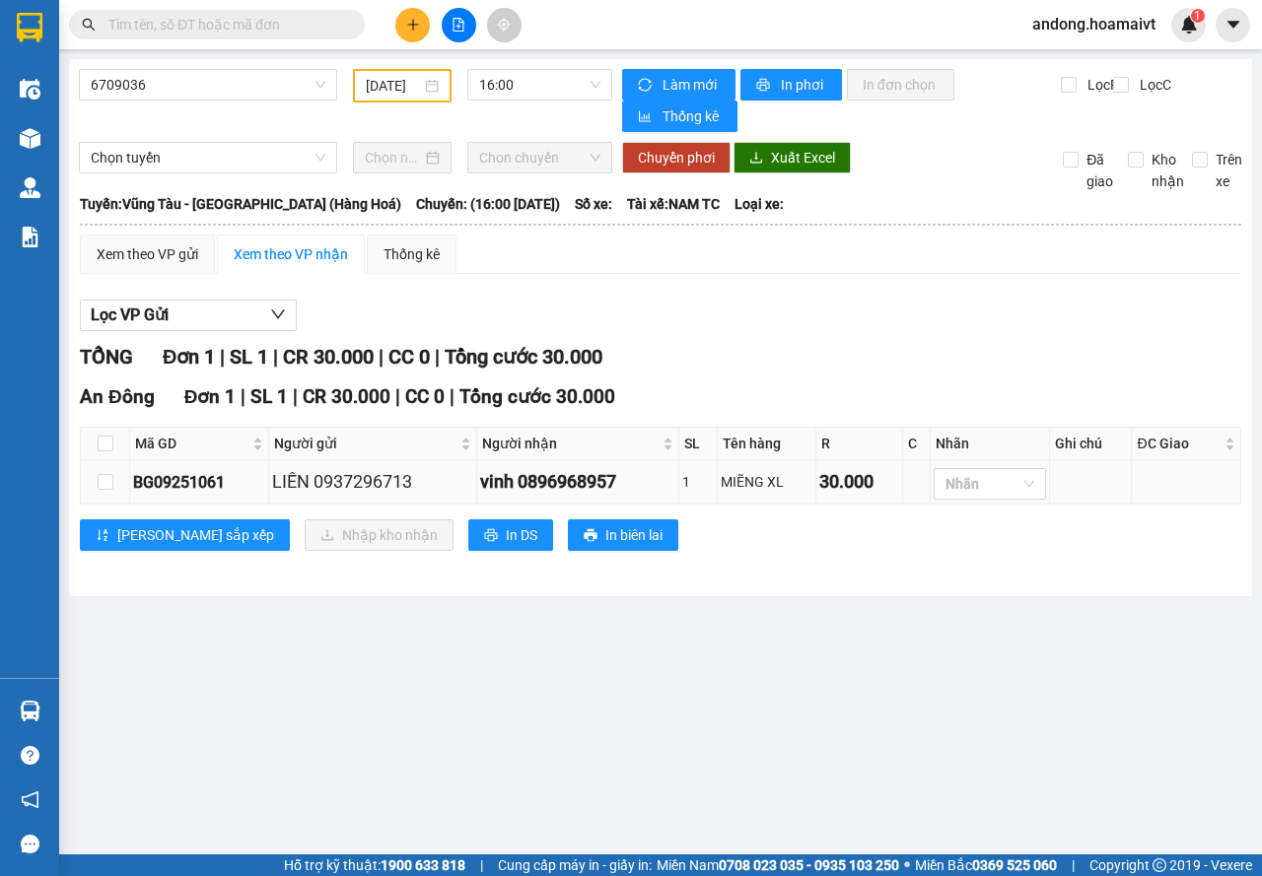
click at [190, 473] on div "BG09251061" at bounding box center [199, 482] width 132 height 25
click at [190, 472] on div "BG09251061" at bounding box center [199, 482] width 132 height 25
copy div "BG09251061"
click at [256, 33] on input "text" at bounding box center [224, 25] width 233 height 22
paste input "BG09251061"
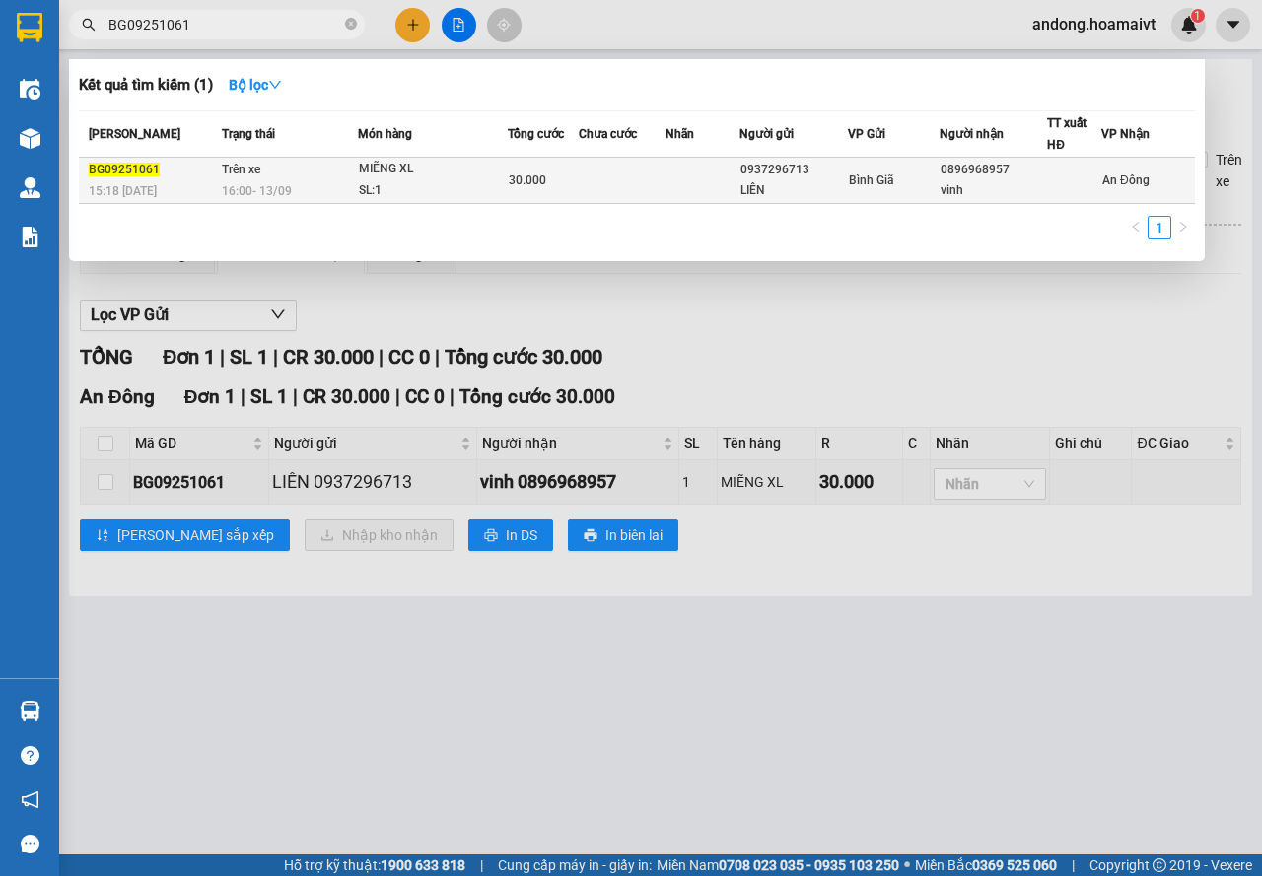
type input "BG09251061"
click at [245, 166] on span "Trên xe" at bounding box center [241, 170] width 38 height 14
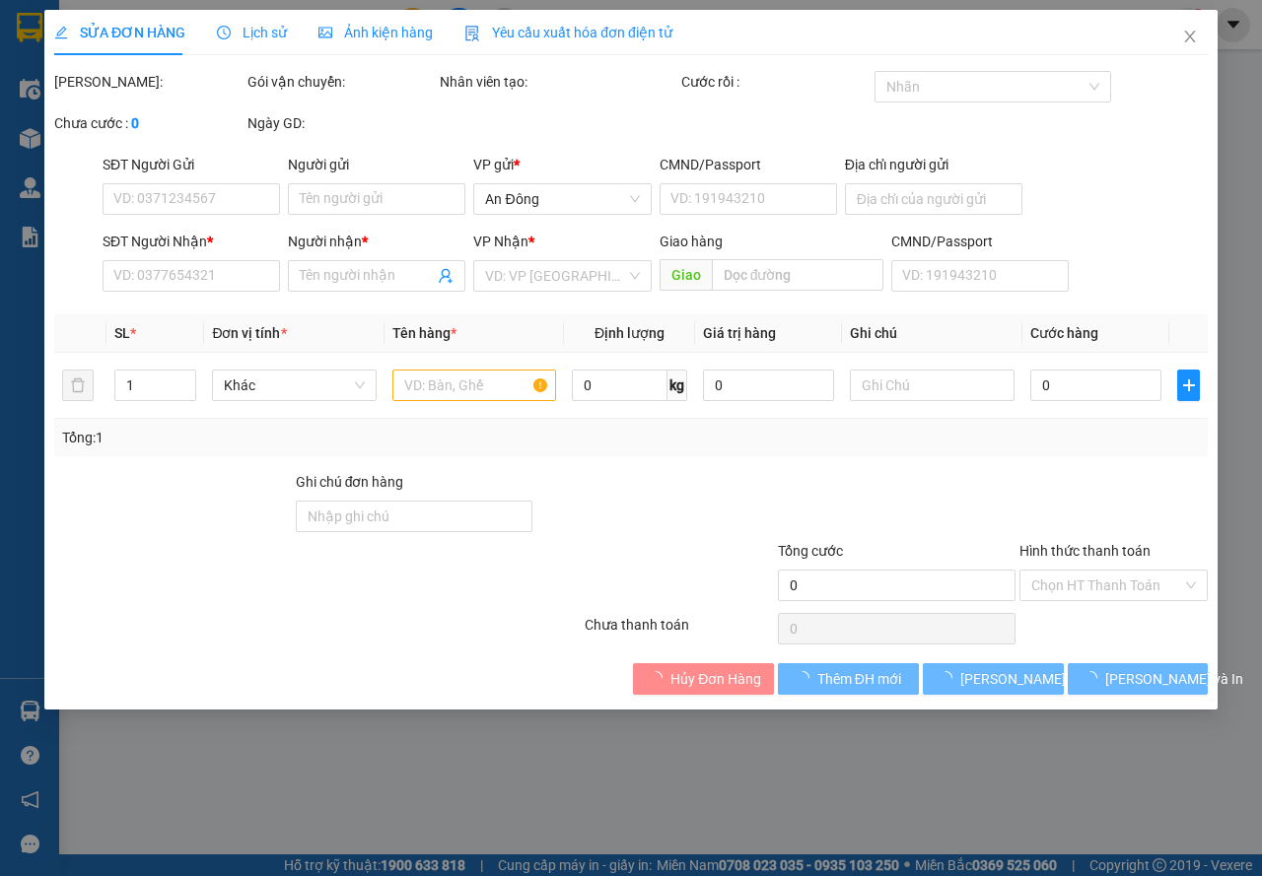
type input "0937296713"
type input "LIÊN"
type input "0896968957"
type input "vinh"
type input "30.000"
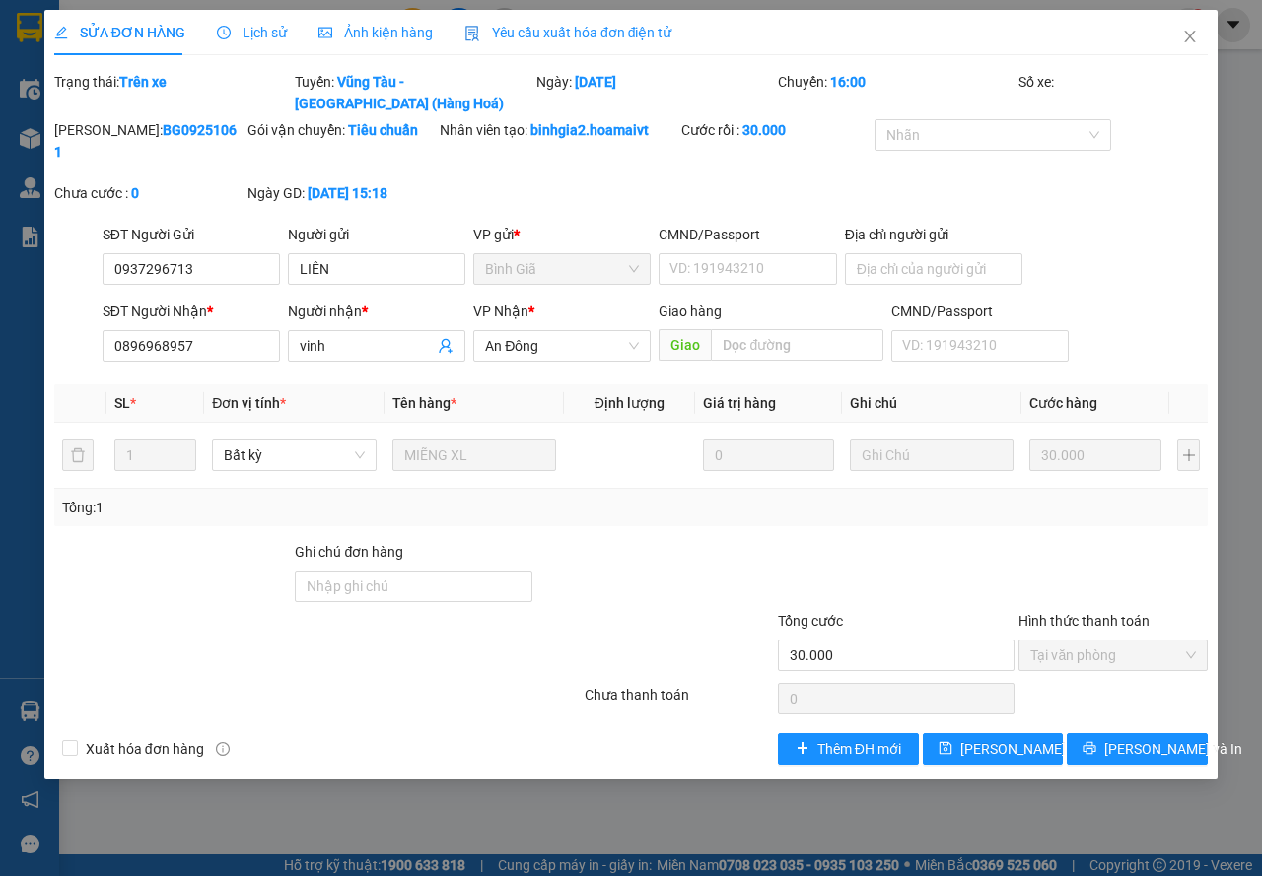
click at [244, 42] on div "Lịch sử" at bounding box center [252, 33] width 70 height 22
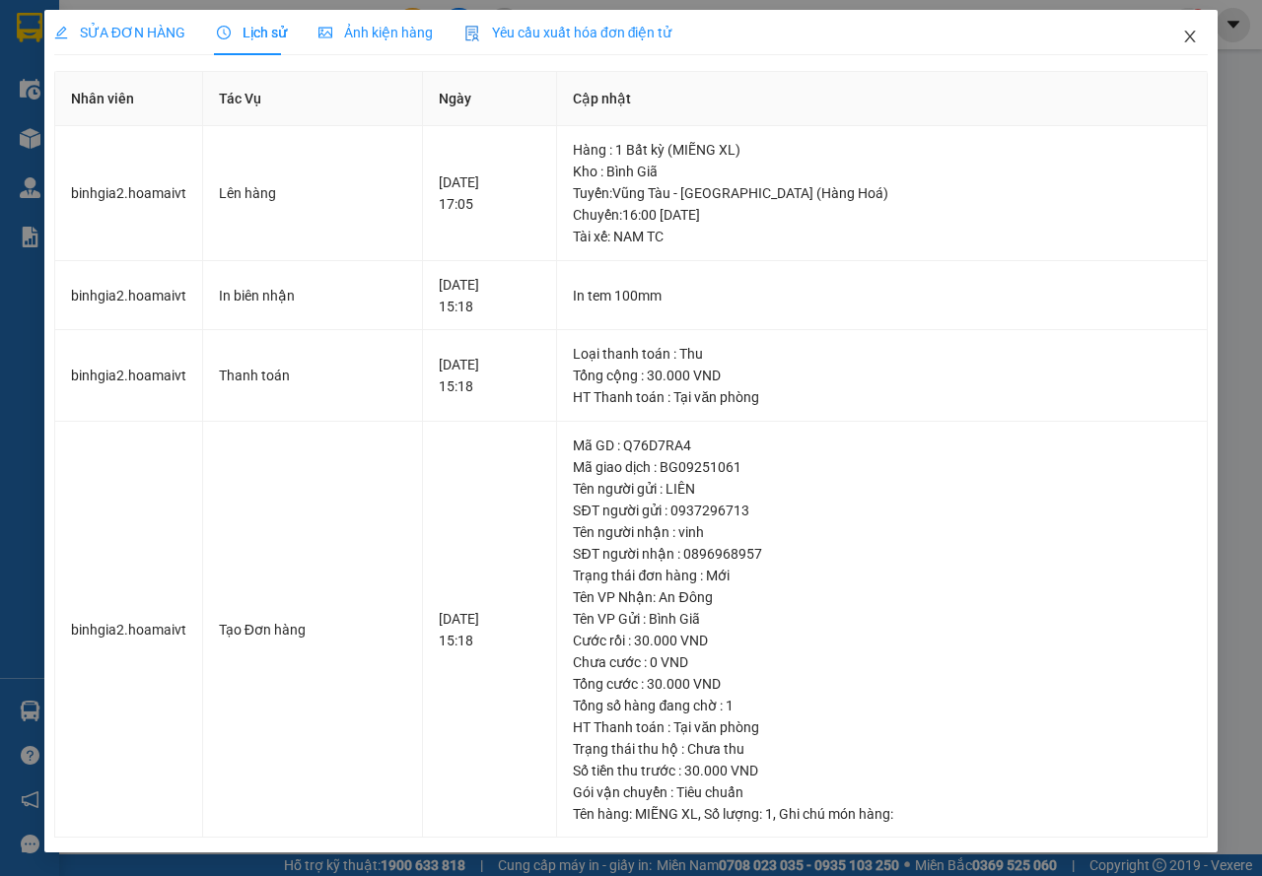
click at [1184, 24] on span "Close" at bounding box center [1189, 37] width 55 height 55
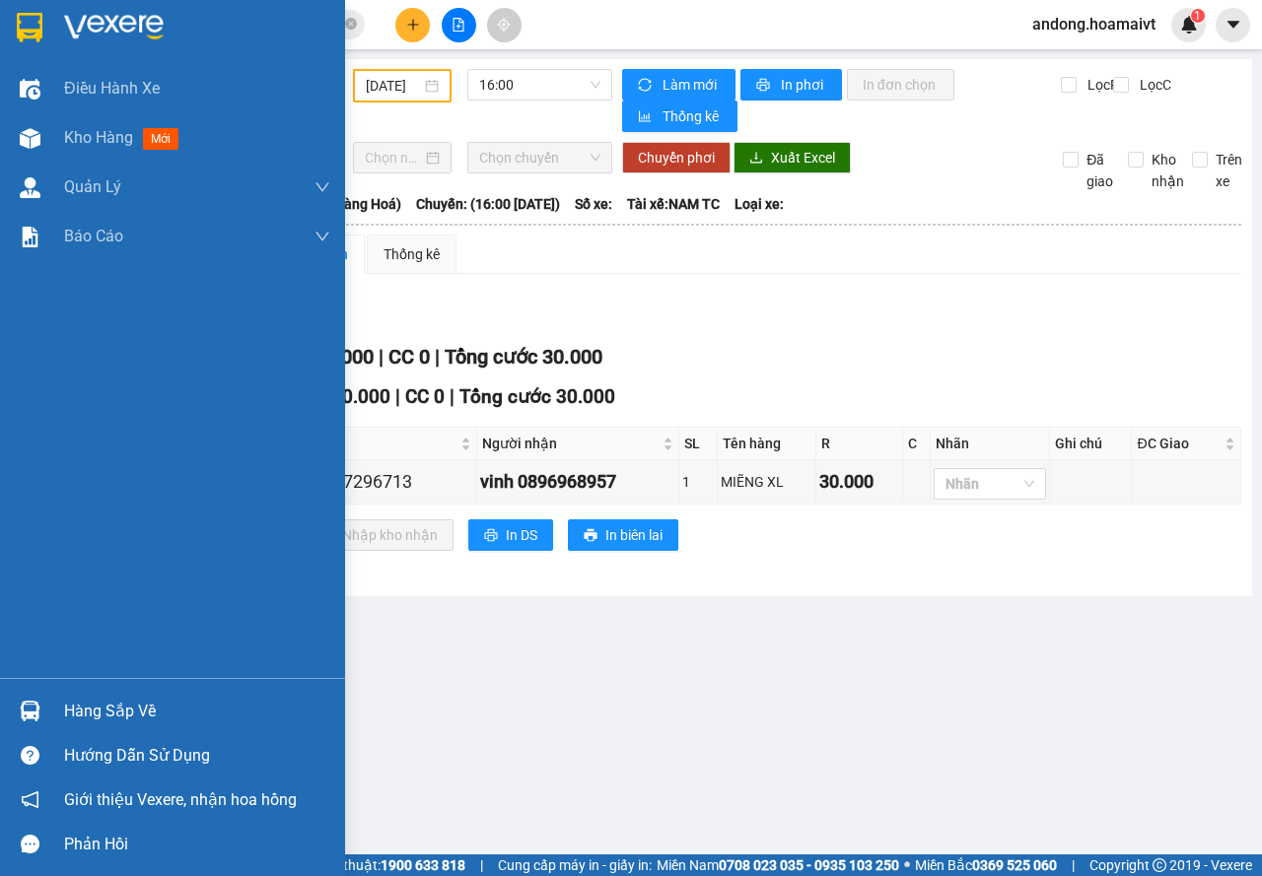
drag, startPoint x: 58, startPoint y: 720, endPoint x: 84, endPoint y: 698, distance: 33.6
click at [57, 720] on div "Hàng sắp về" at bounding box center [172, 711] width 345 height 44
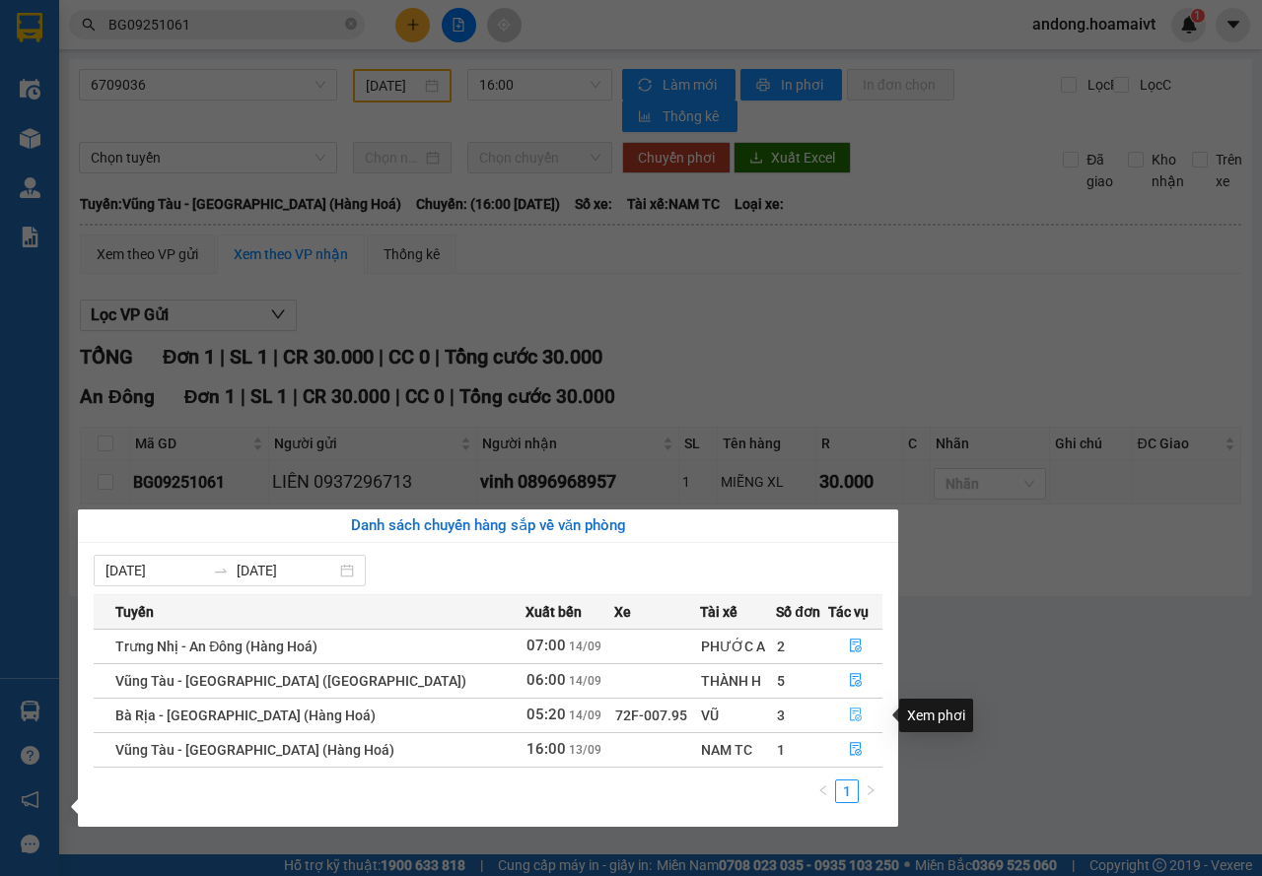
click at [856, 718] on button "button" at bounding box center [855, 716] width 52 height 32
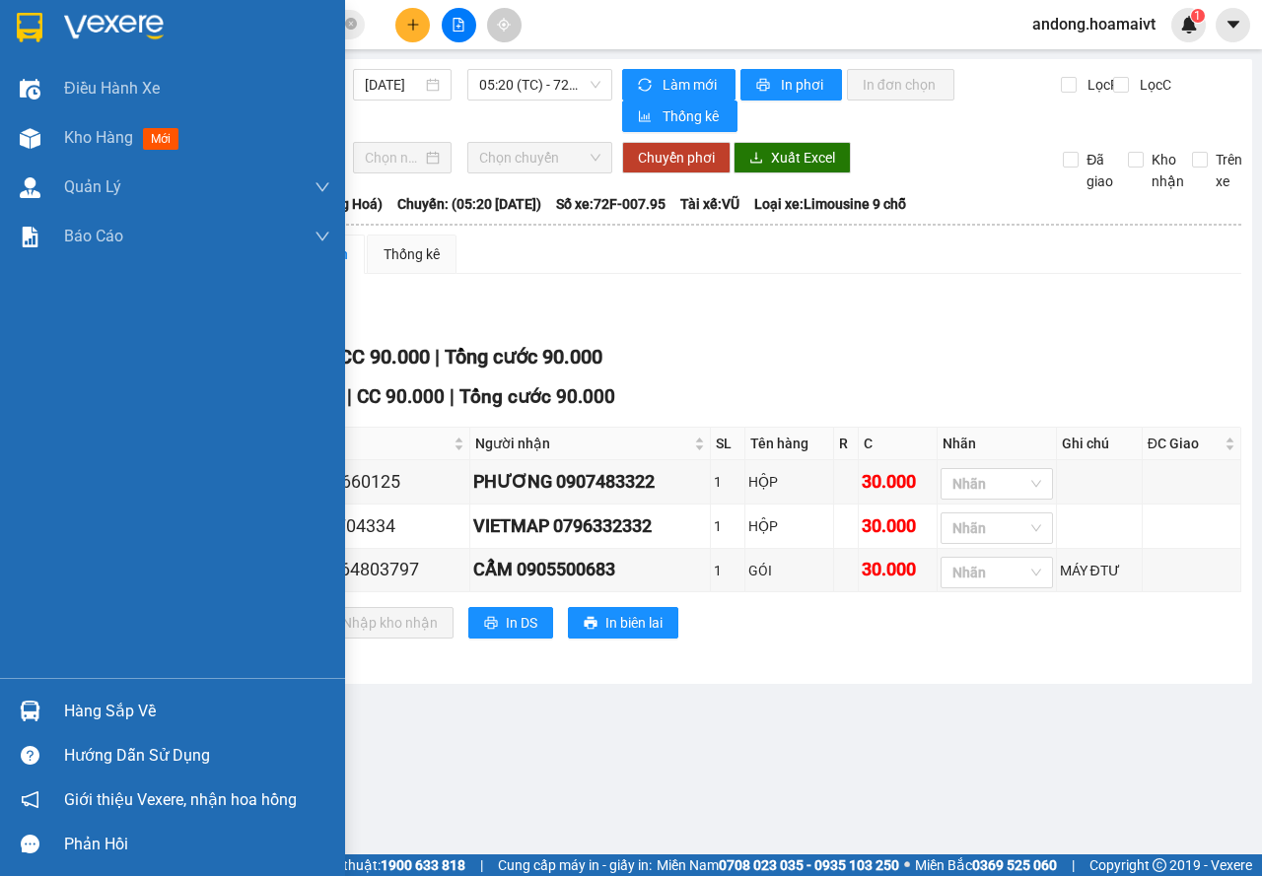
click at [45, 703] on div at bounding box center [30, 711] width 35 height 35
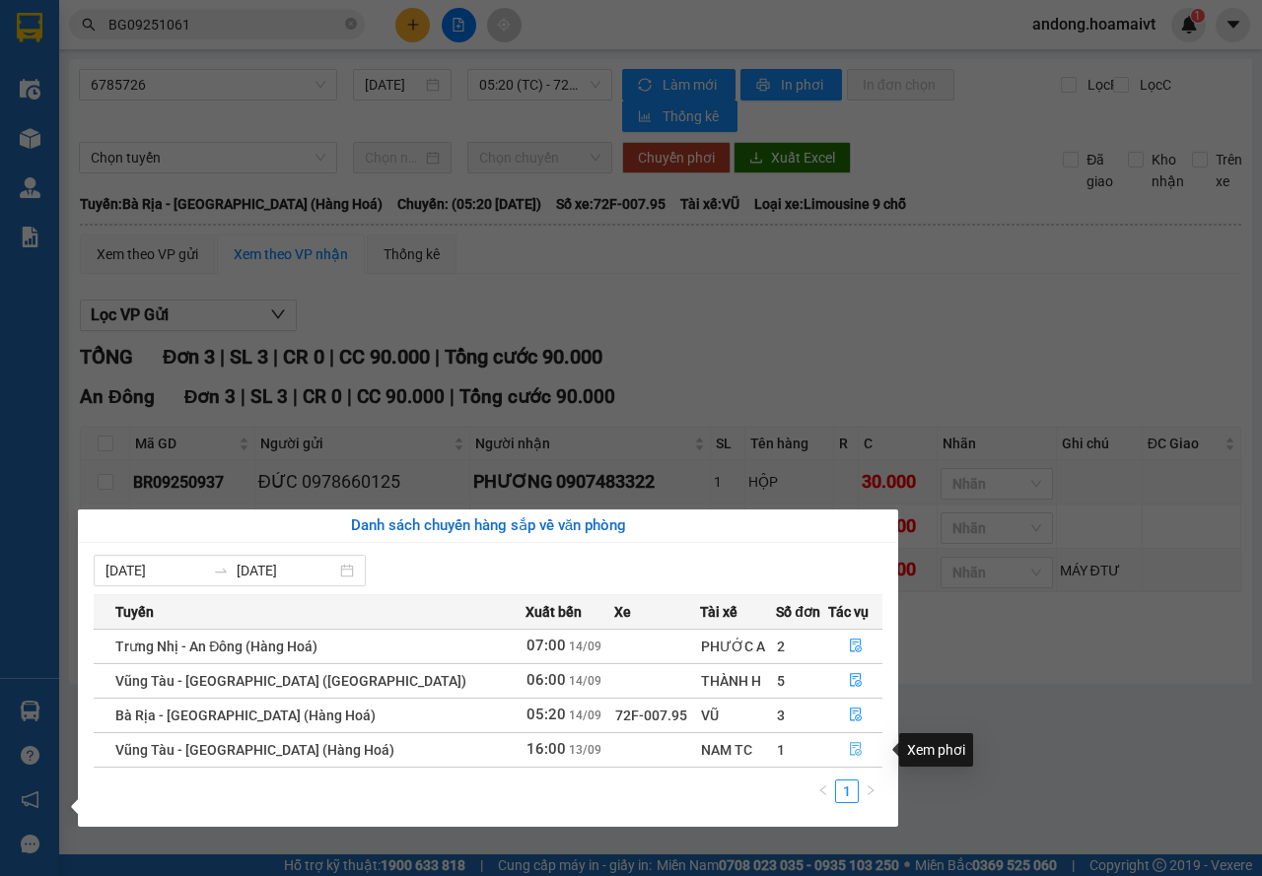
click at [849, 748] on icon "file-done" at bounding box center [856, 749] width 14 height 14
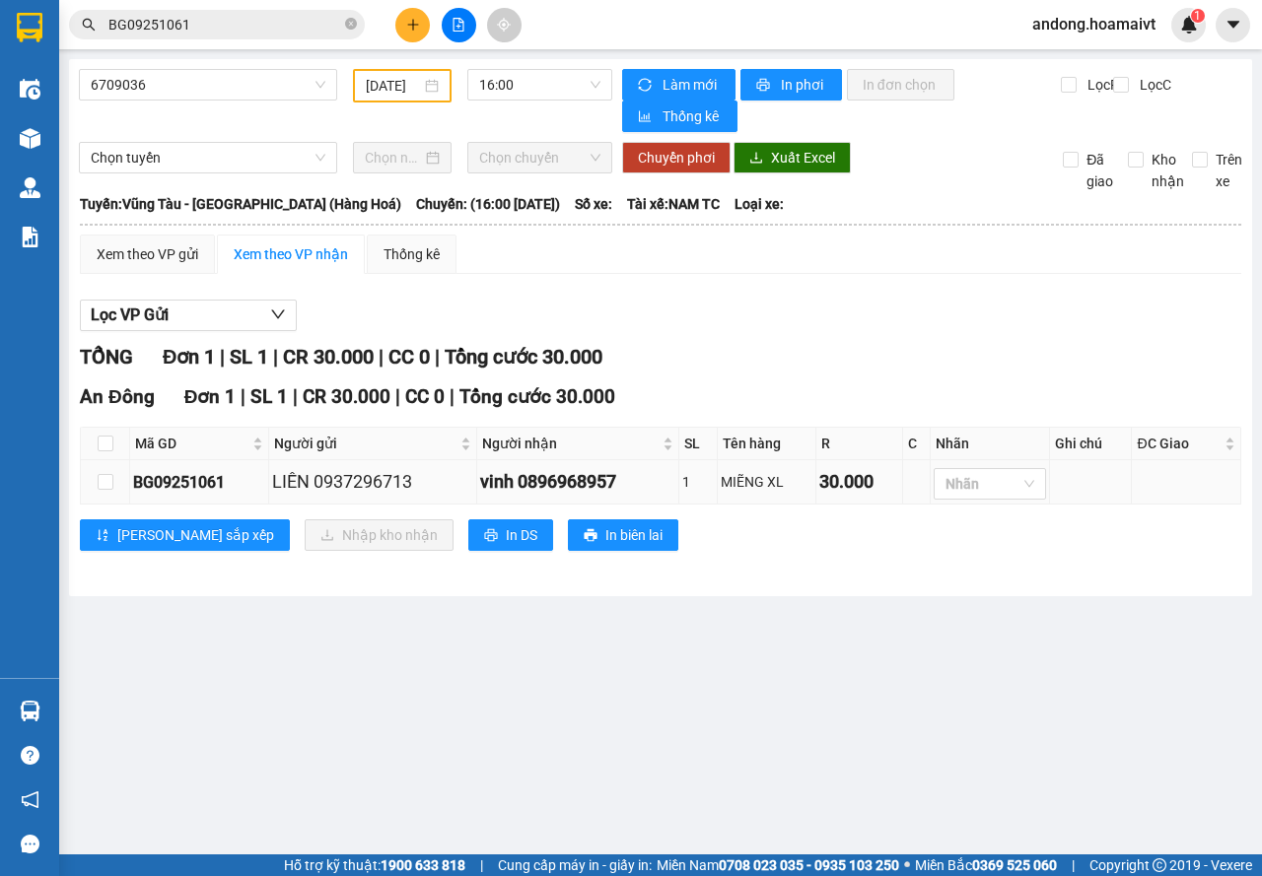
click at [564, 484] on div "vinh 0896968957" at bounding box center [577, 482] width 195 height 28
click at [185, 487] on div "BG09251061" at bounding box center [199, 482] width 132 height 25
copy div "BG09251061"
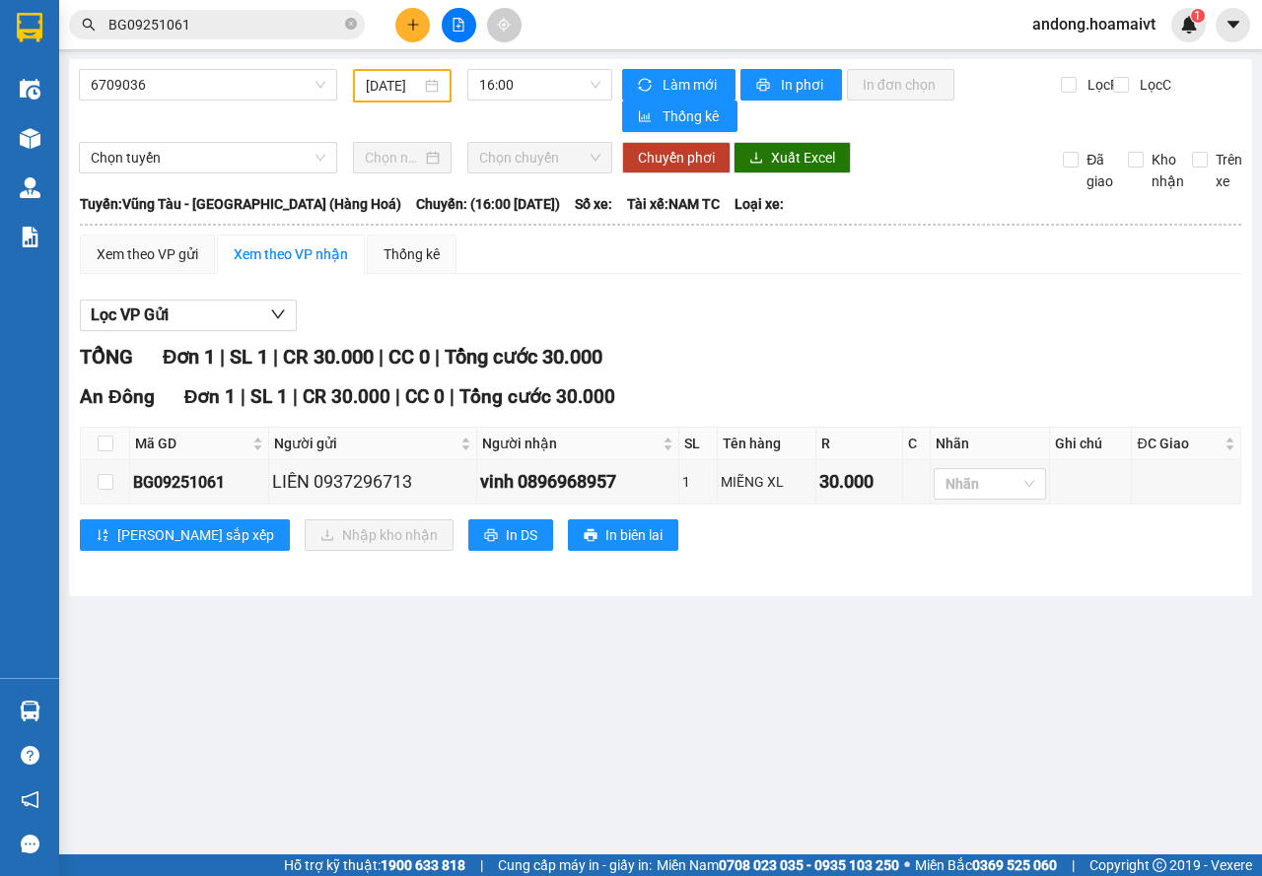
click at [236, 36] on span "BG09251061" at bounding box center [217, 25] width 296 height 30
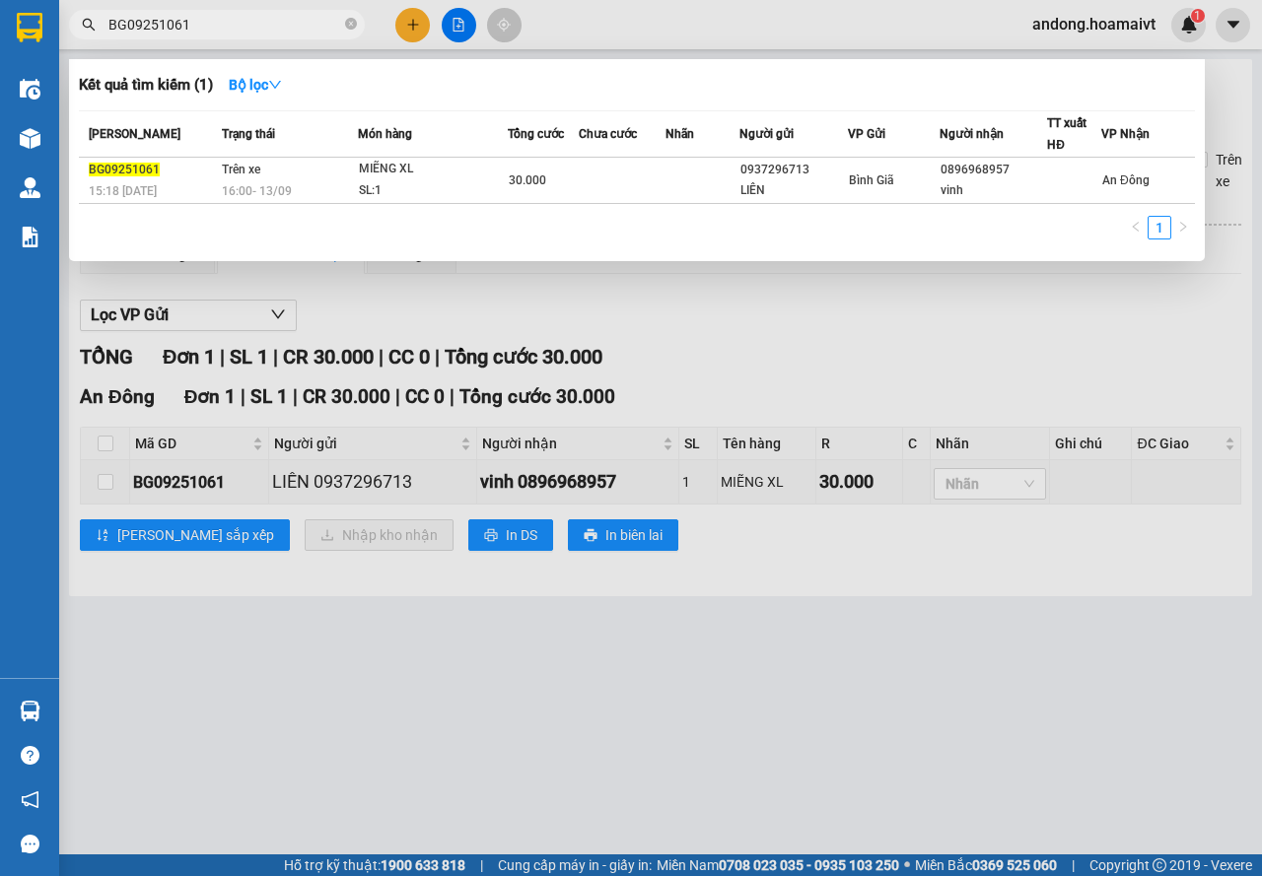
click at [239, 36] on span "BG09251061" at bounding box center [217, 25] width 296 height 30
click at [620, 454] on div at bounding box center [631, 438] width 1262 height 876
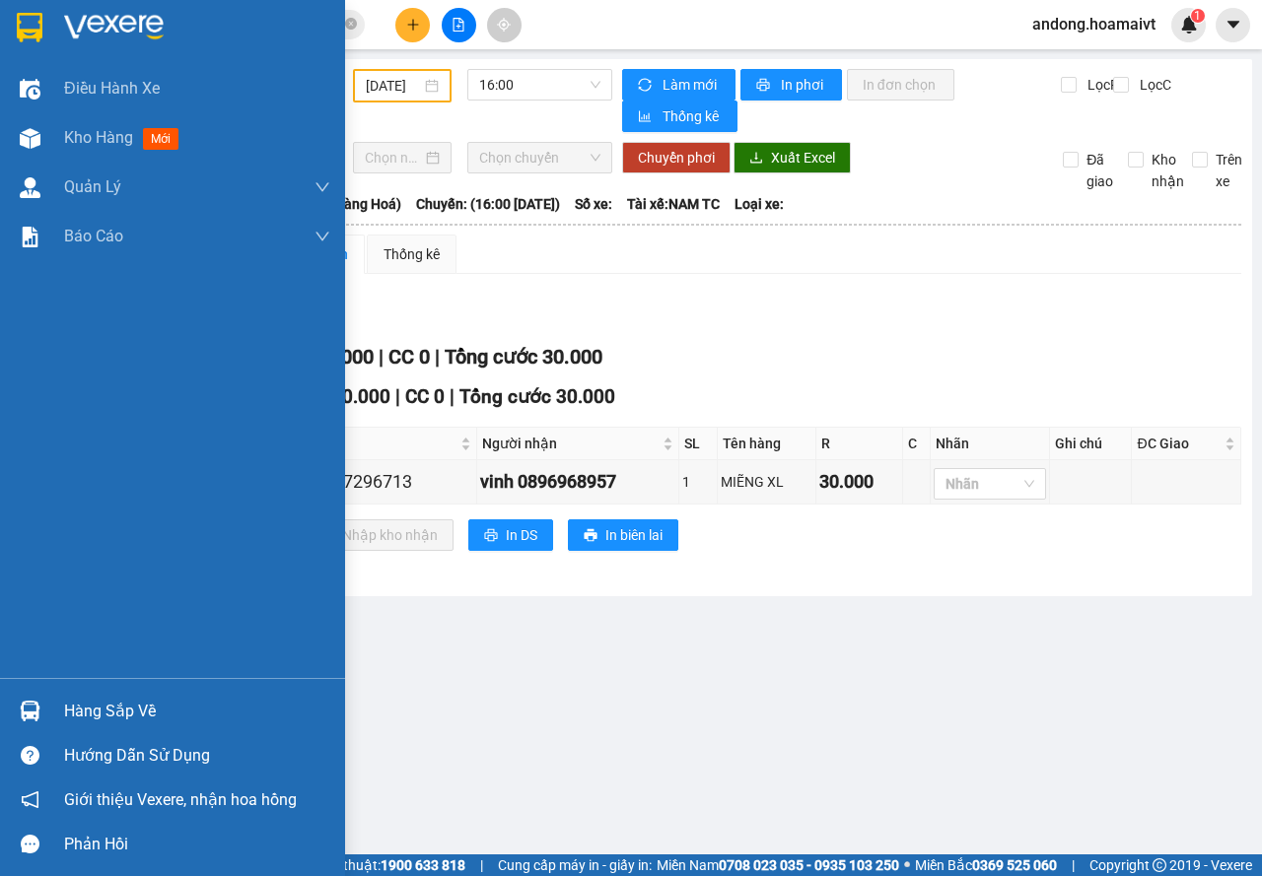
click at [53, 695] on div "Hàng sắp về" at bounding box center [172, 711] width 345 height 44
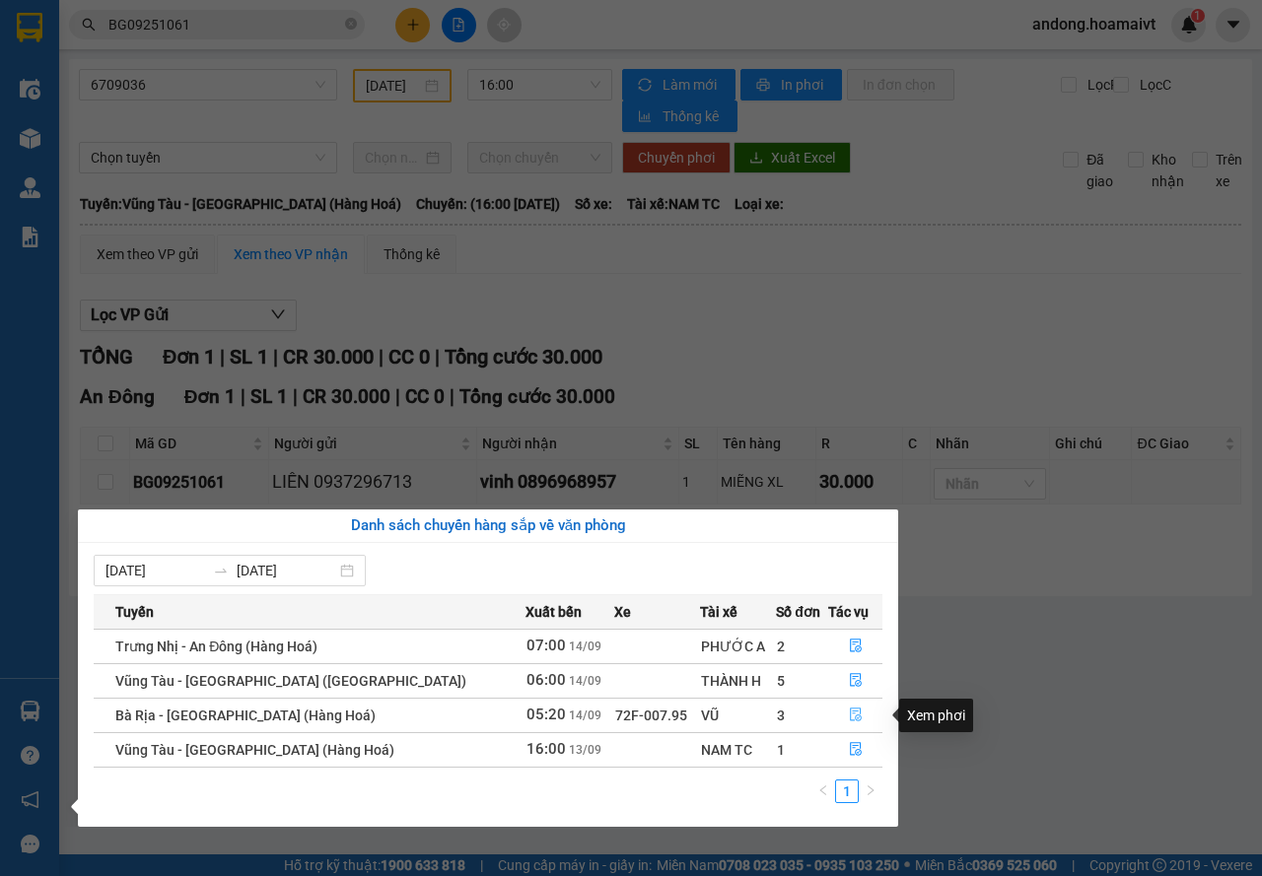
click at [849, 720] on icon "file-done" at bounding box center [856, 715] width 14 height 14
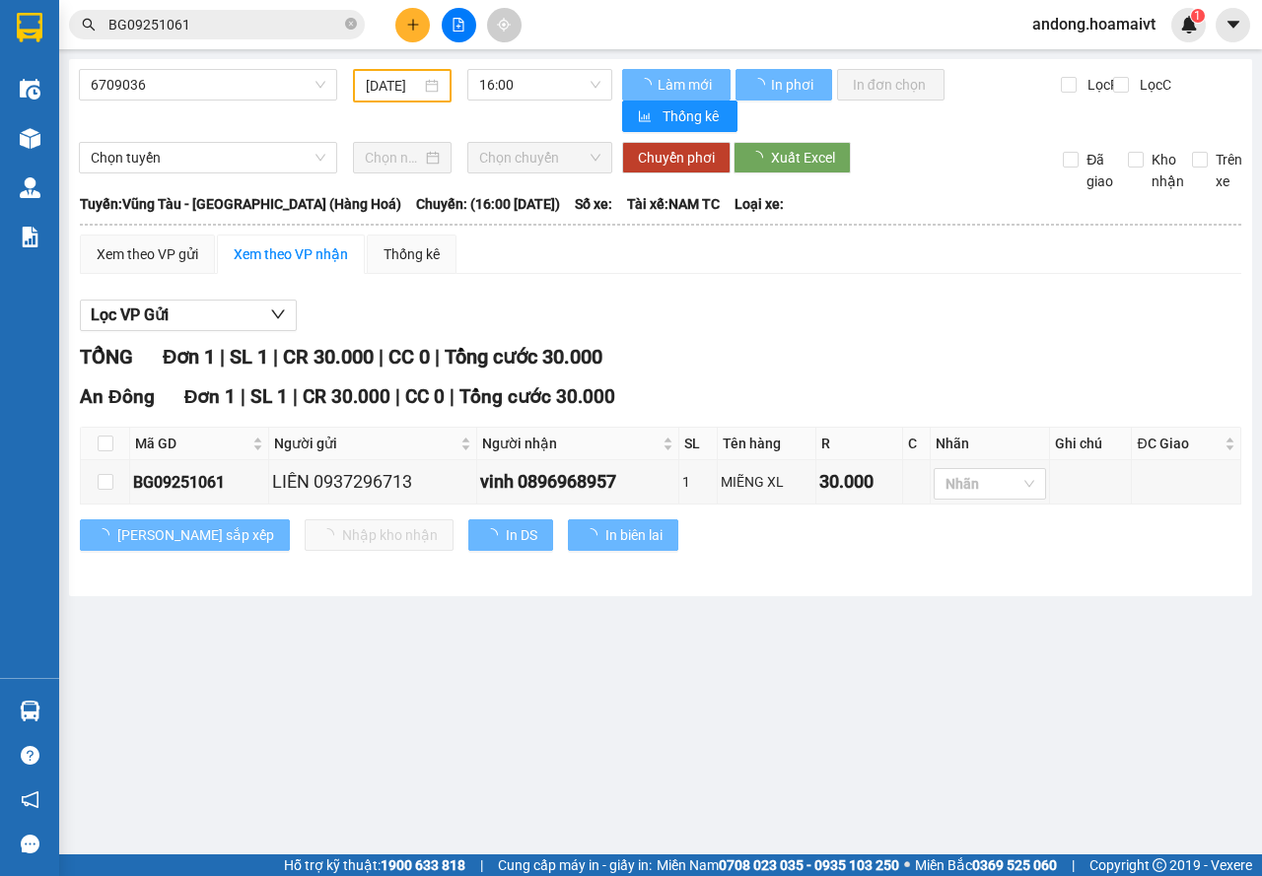
type input "[DATE]"
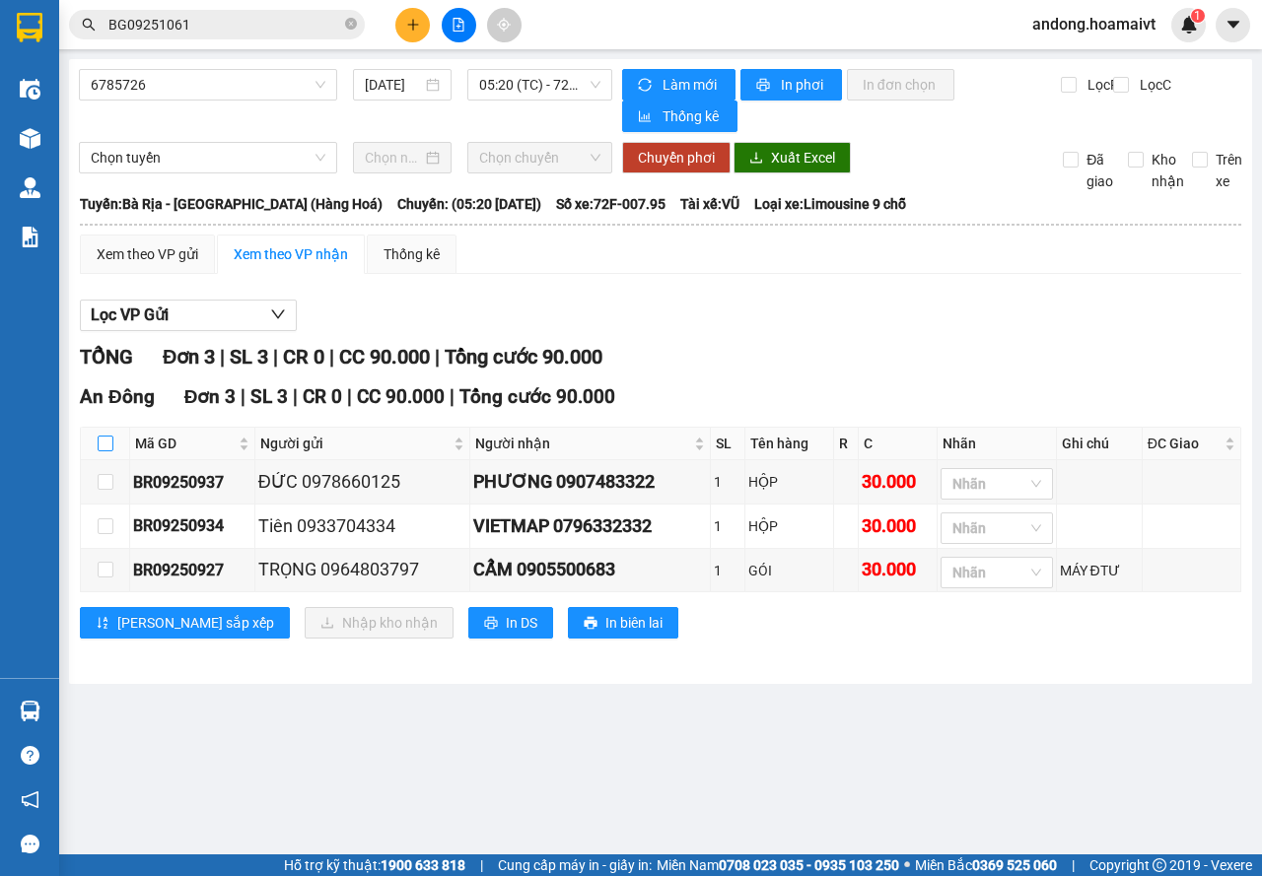
click at [107, 439] on input "checkbox" at bounding box center [106, 444] width 16 height 16
checkbox input "true"
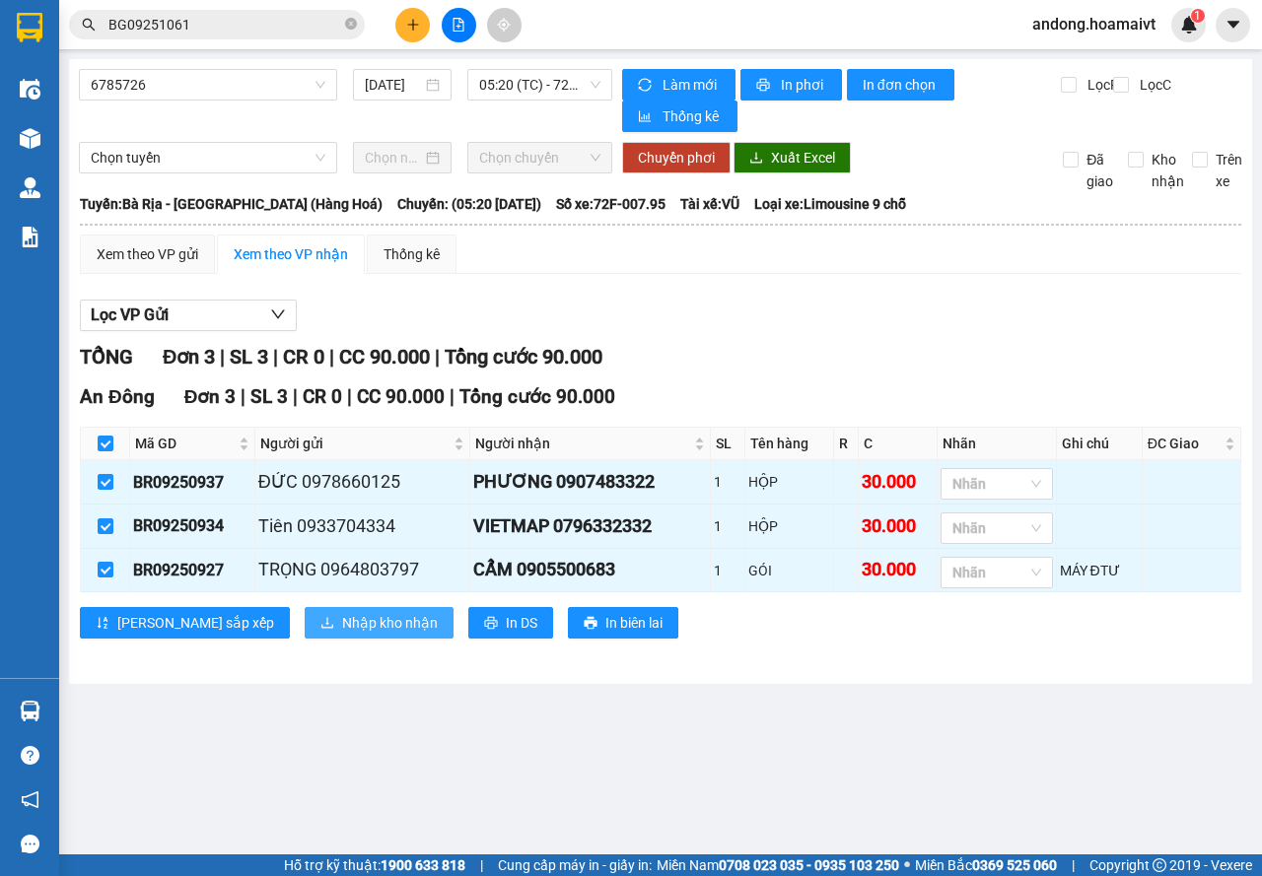
click at [342, 628] on span "Nhập kho nhận" at bounding box center [390, 623] width 96 height 22
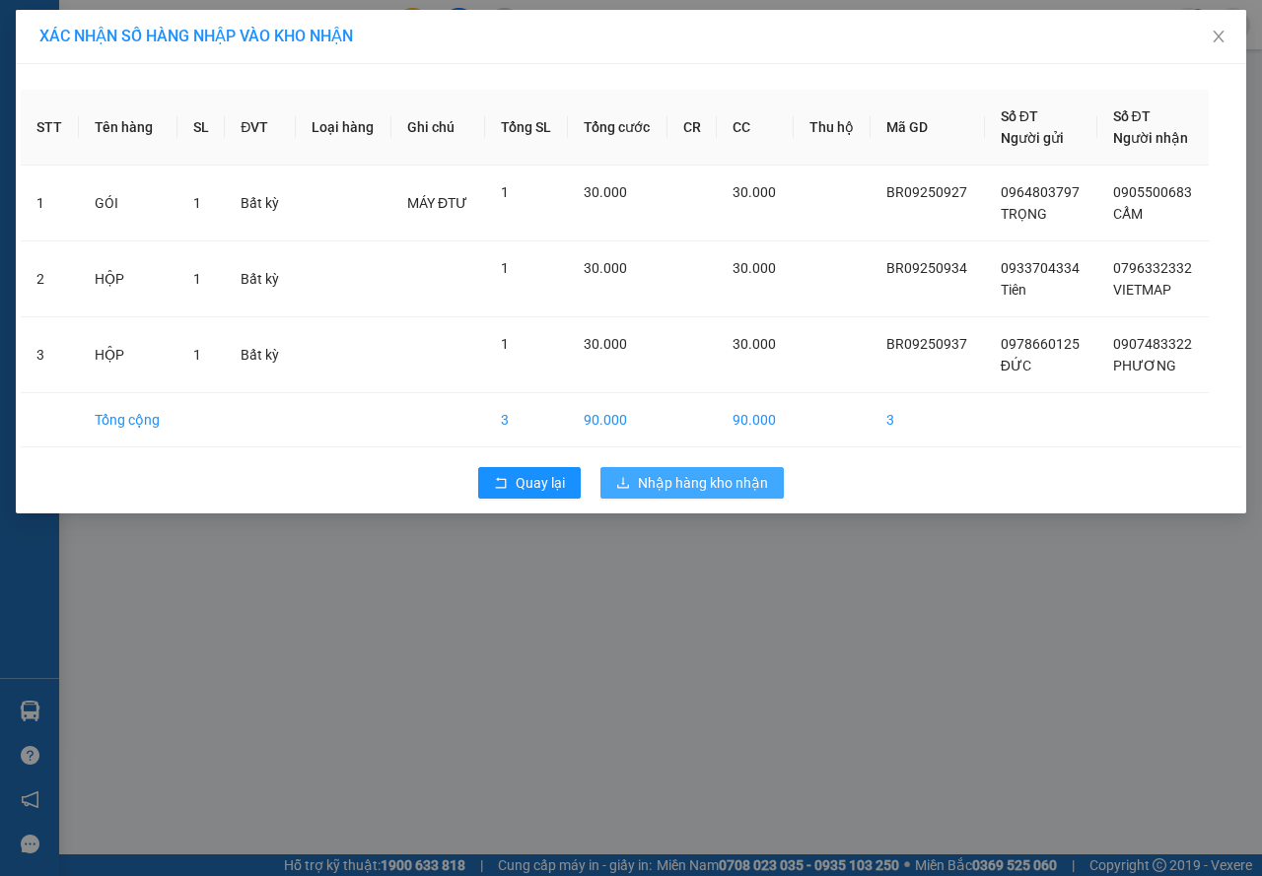
click at [642, 480] on span "Nhập hàng kho nhận" at bounding box center [703, 483] width 130 height 22
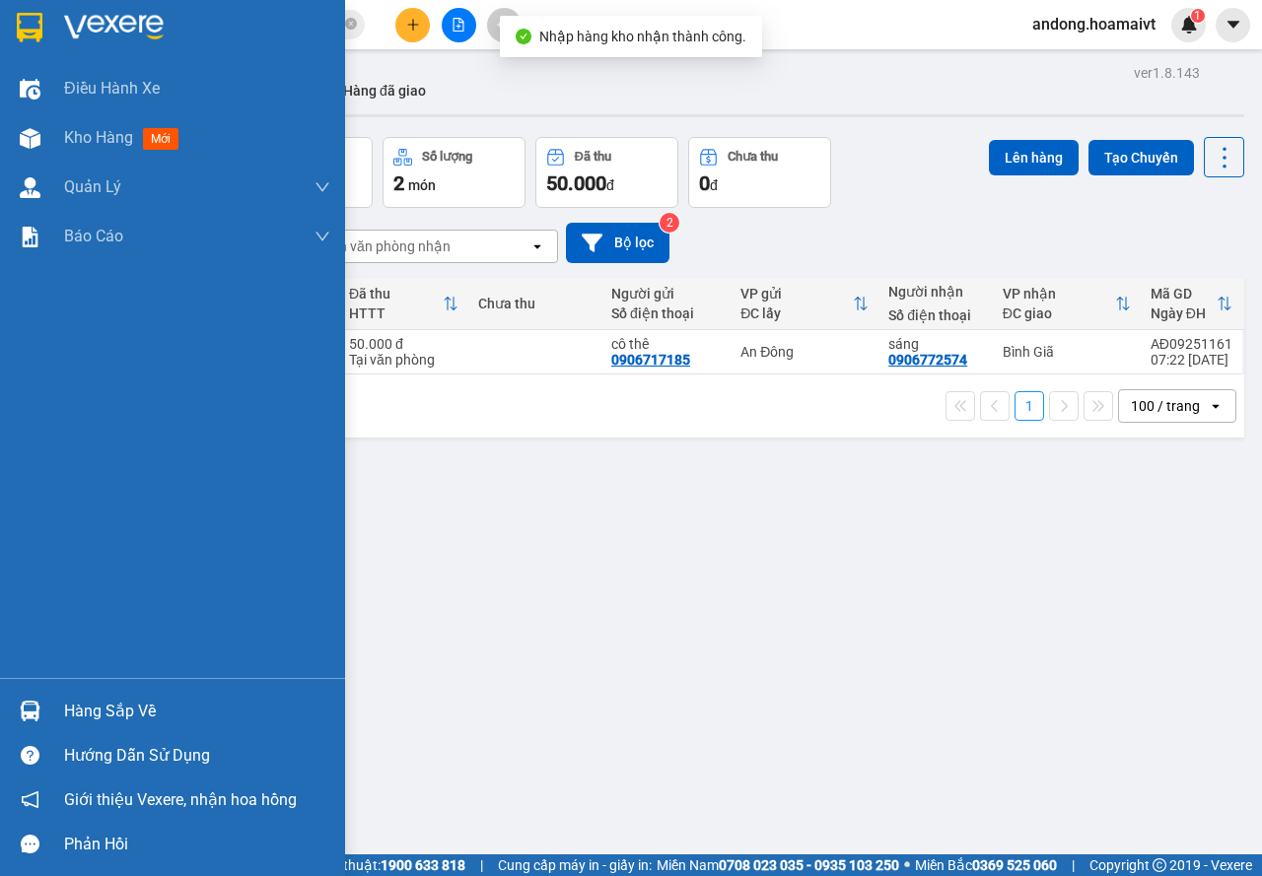
click at [33, 700] on div at bounding box center [30, 711] width 35 height 35
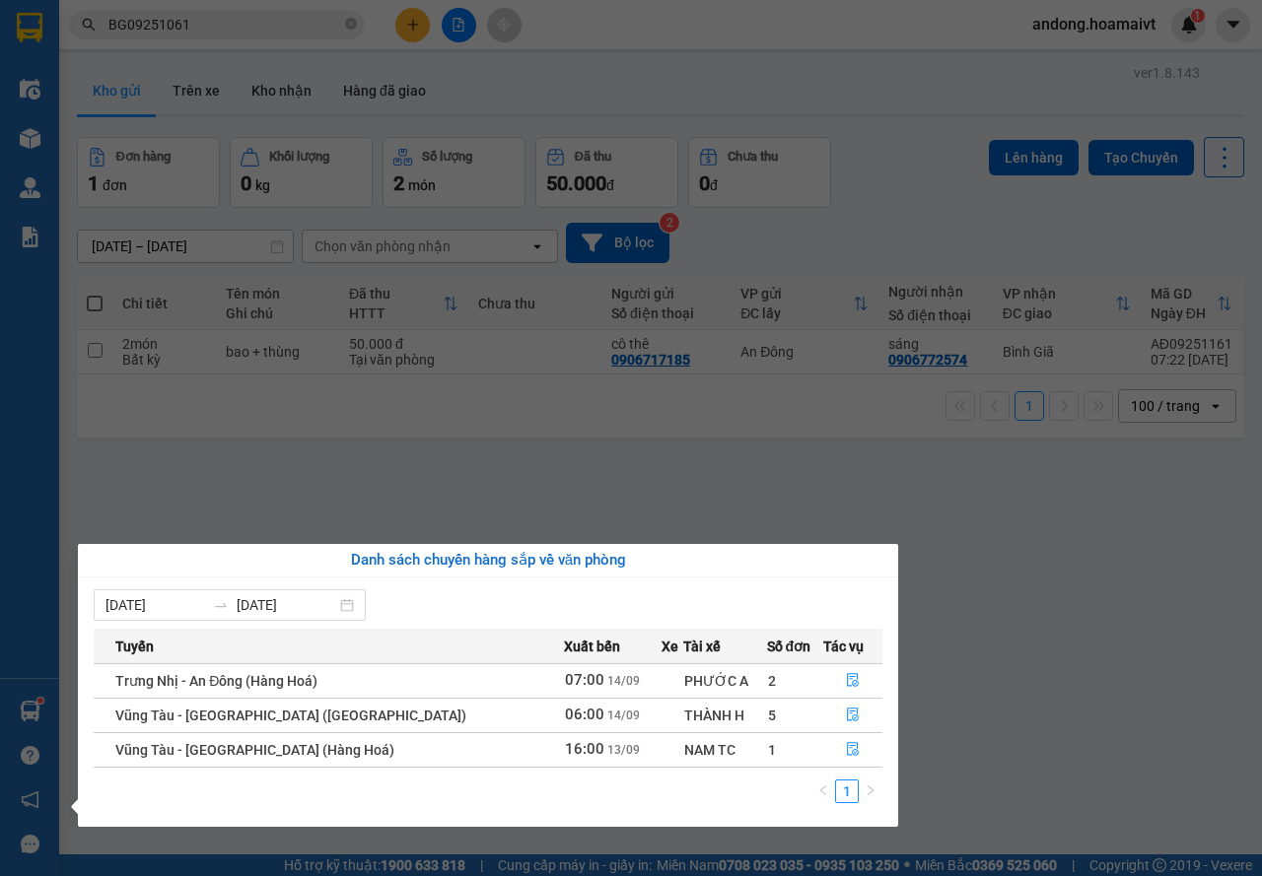
click at [974, 644] on section "Kết quả tìm kiếm ( 1 ) Bộ lọc Mã ĐH Trạng thái Món hàng Tổng cước Chưa cước Nhã…" at bounding box center [631, 438] width 1262 height 876
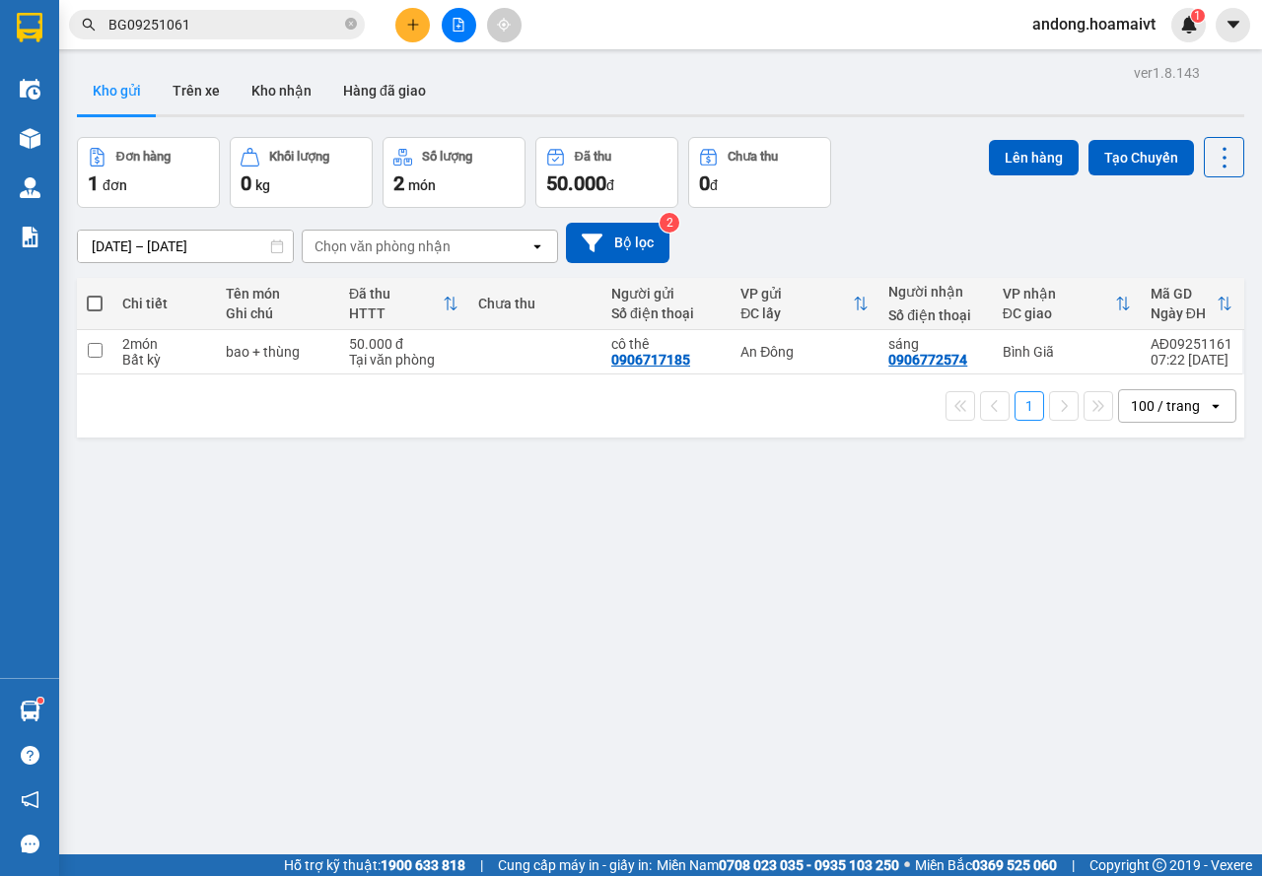
click at [272, 42] on div "Kết quả tìm kiếm ( 1 ) Bộ lọc Mã ĐH Trạng thái Món hàng Tổng cước Chưa cước Nhã…" at bounding box center [631, 24] width 1262 height 49
click at [275, 31] on input "BG09251061" at bounding box center [224, 25] width 233 height 22
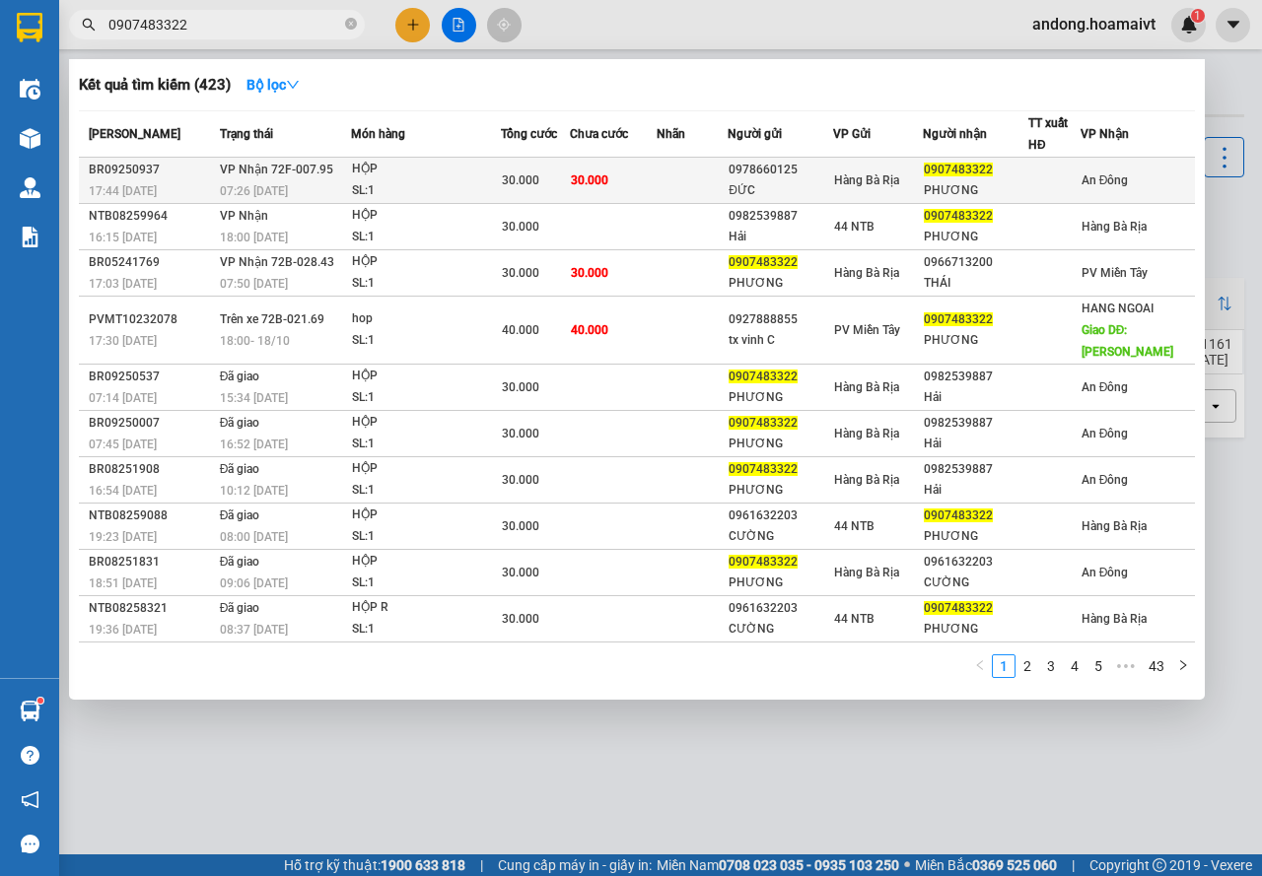
type input "0907483322"
click at [316, 179] on td "VP Nhận 72F-007.95 07:26 [DATE]" at bounding box center [283, 181] width 136 height 46
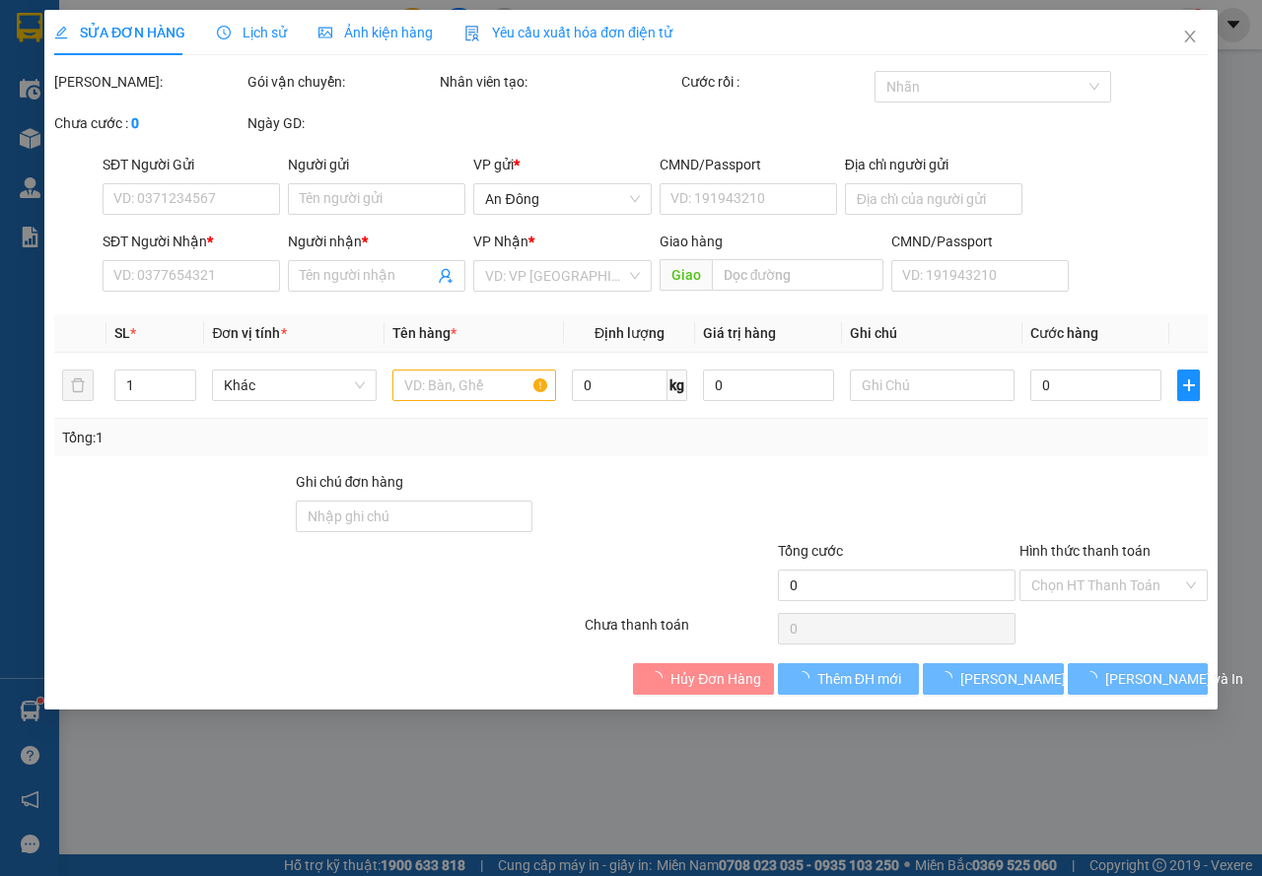
type input "0978660125"
type input "ĐỨC"
type input "0907483322"
type input "PHƯƠNG"
type input "30.000"
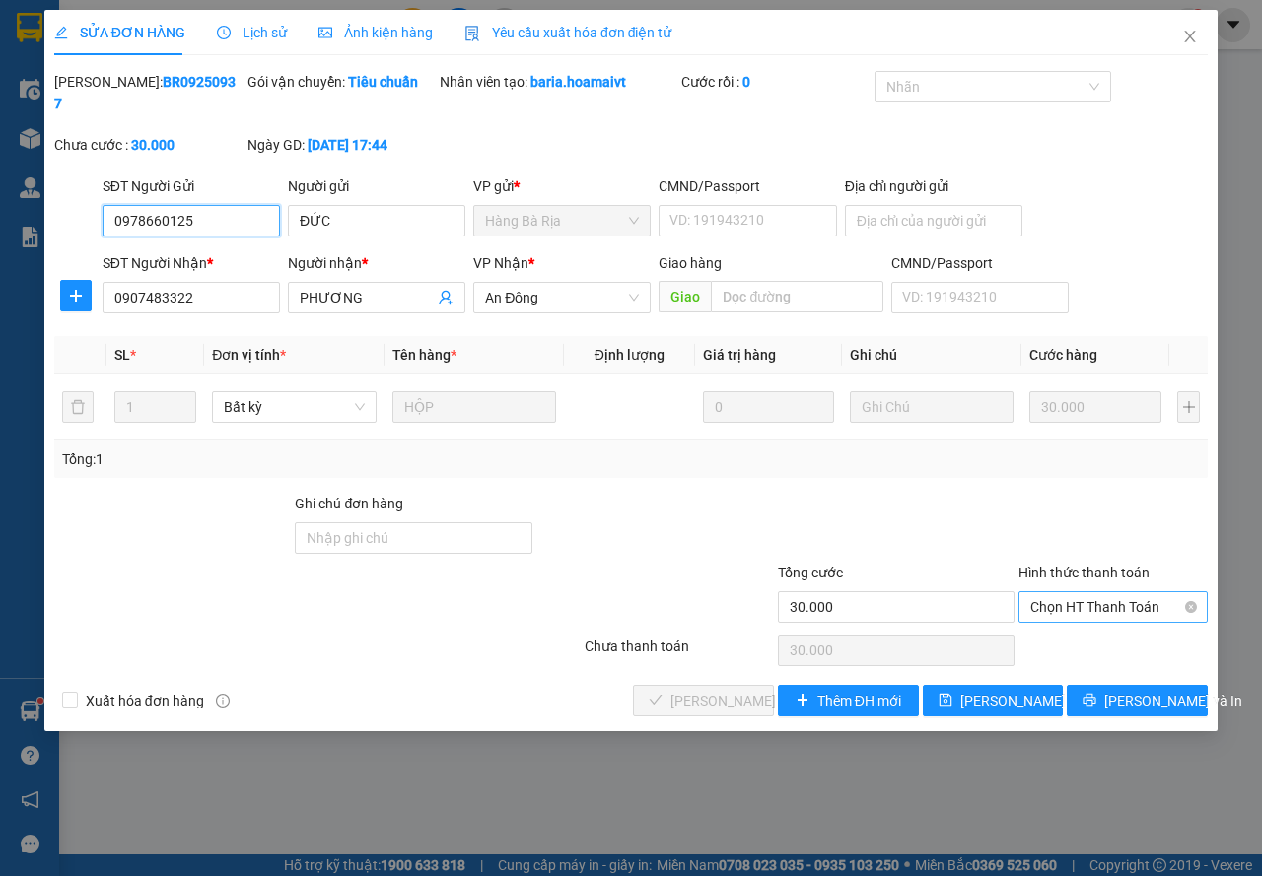
click at [1104, 600] on span "Chọn HT Thanh Toán" at bounding box center [1113, 607] width 166 height 30
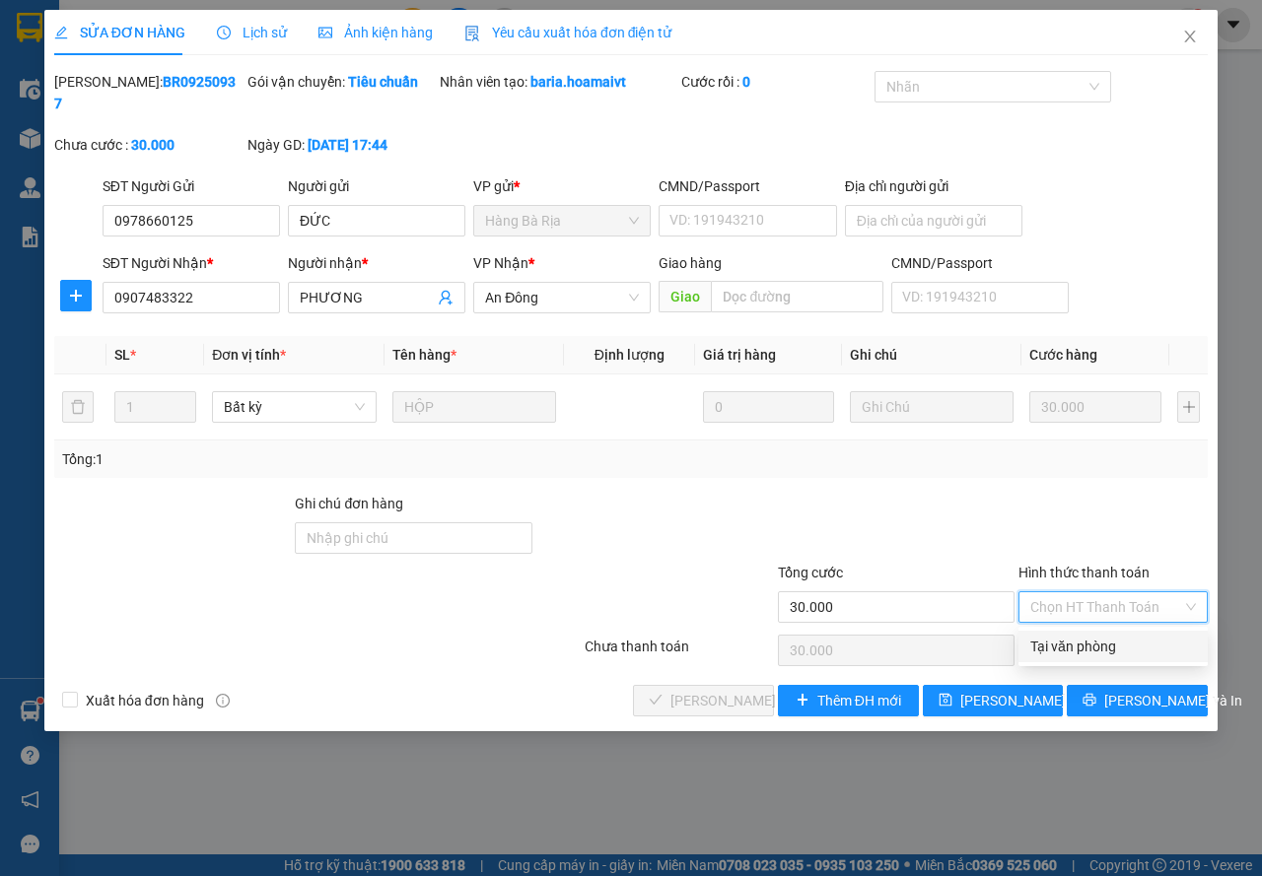
click at [1093, 644] on div "Tại văn phòng" at bounding box center [1113, 647] width 166 height 22
type input "0"
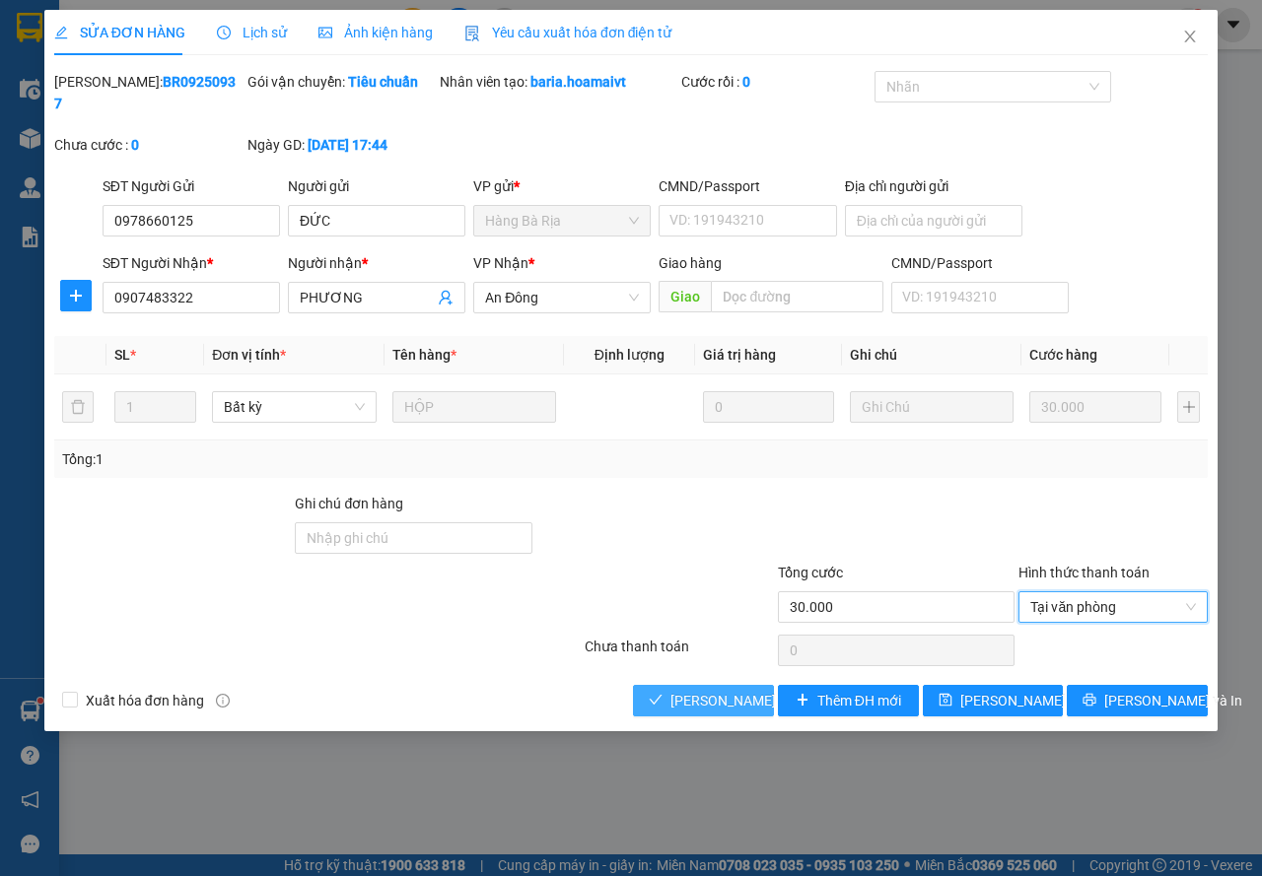
click at [719, 697] on span "[PERSON_NAME] và Giao hàng" at bounding box center [764, 701] width 189 height 22
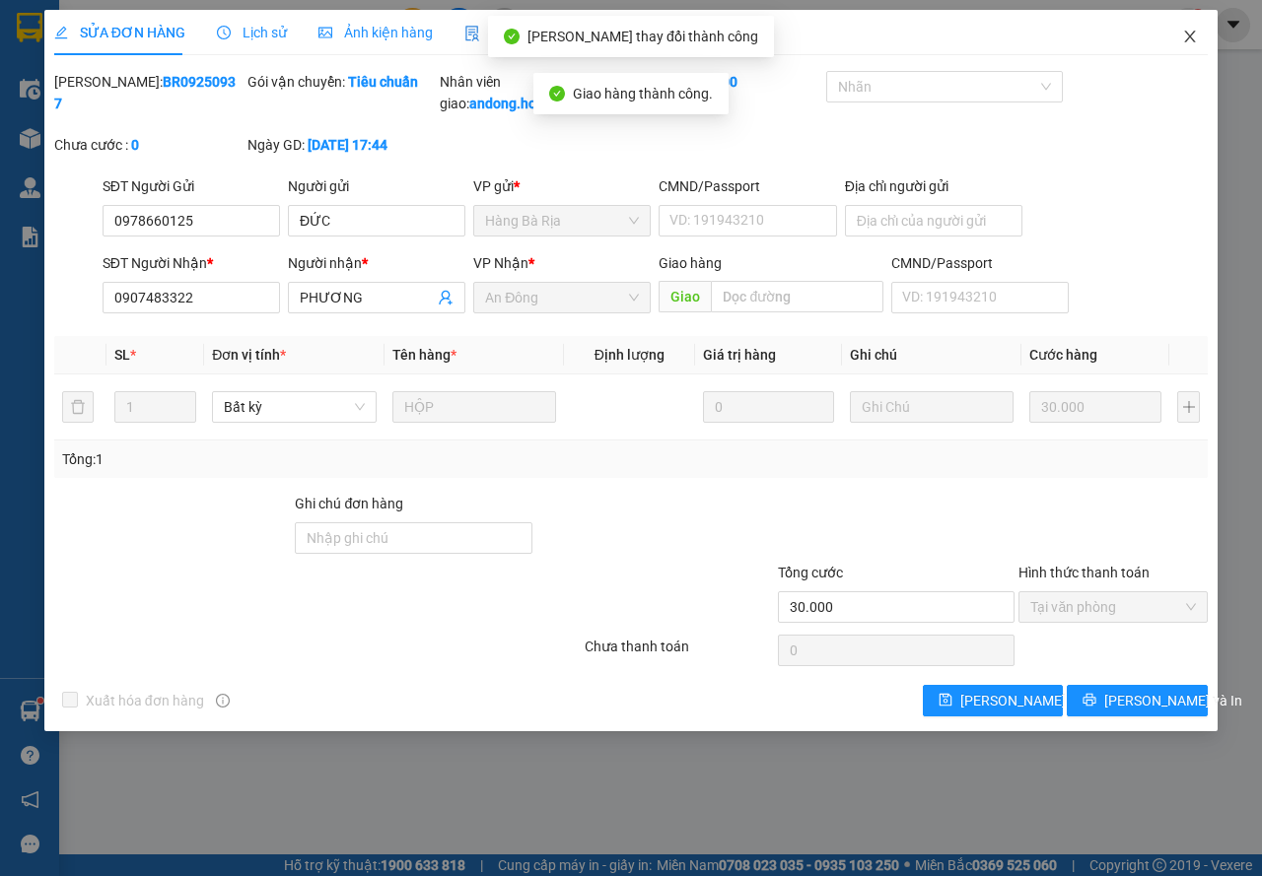
click at [1182, 36] on icon "close" at bounding box center [1190, 37] width 16 height 16
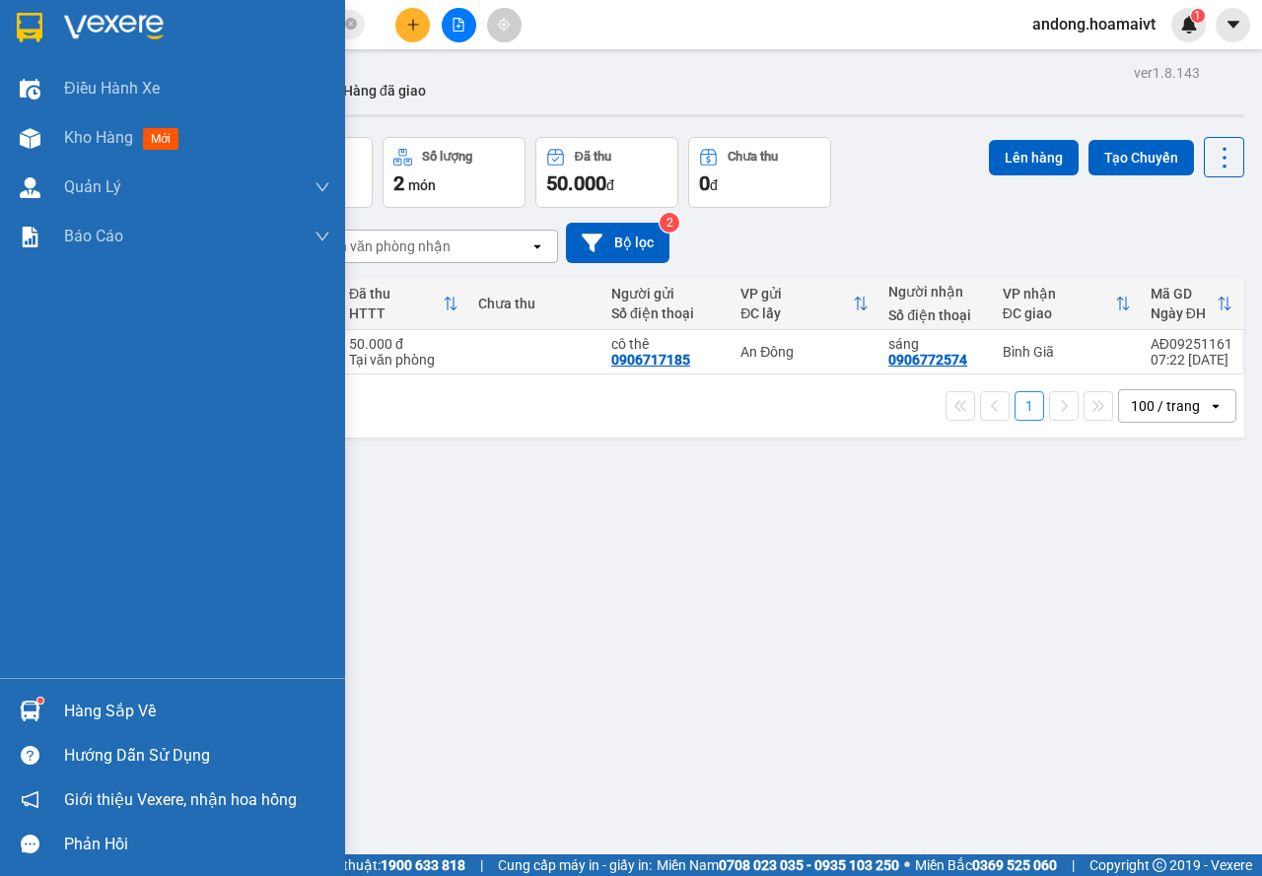
click at [0, 26] on div at bounding box center [172, 32] width 345 height 64
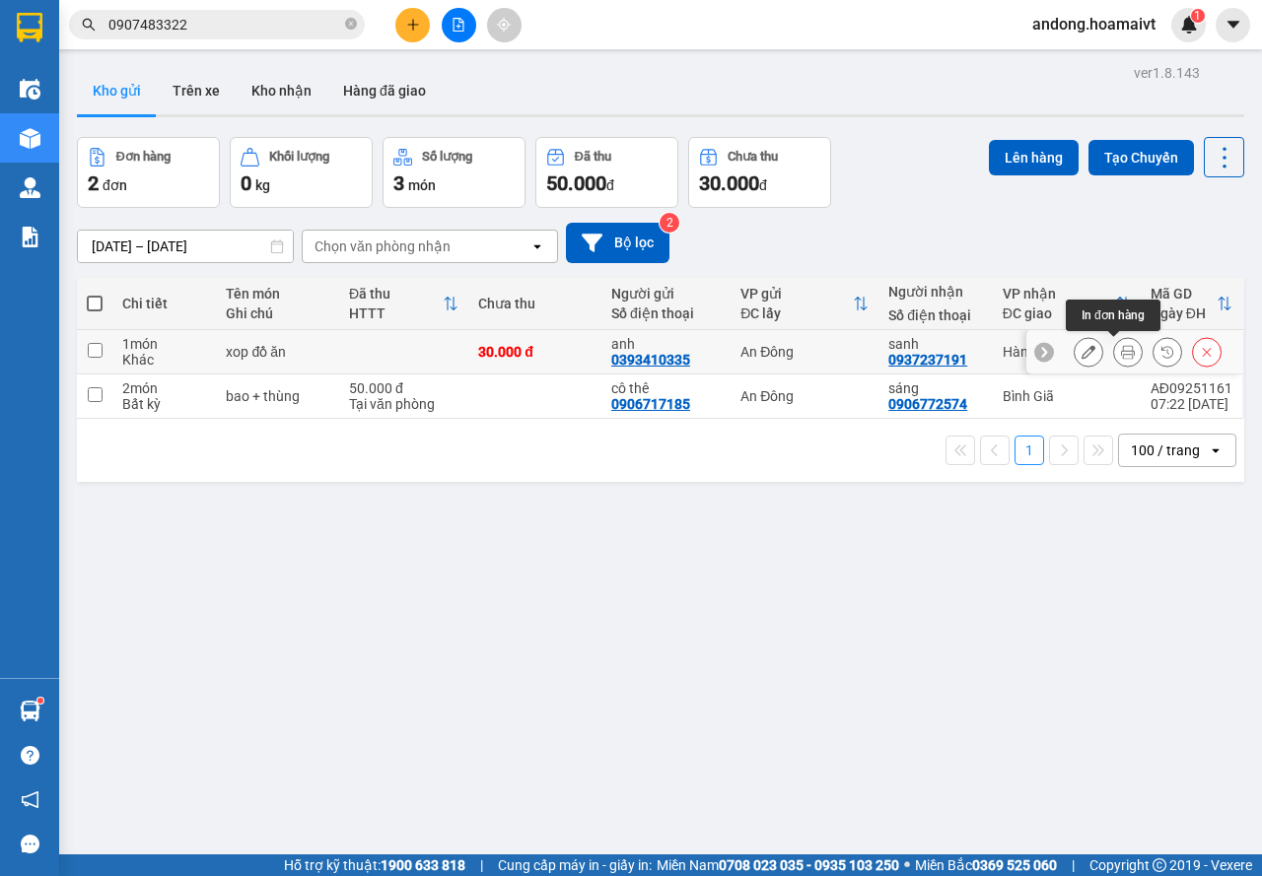
click at [1121, 351] on icon at bounding box center [1128, 352] width 14 height 14
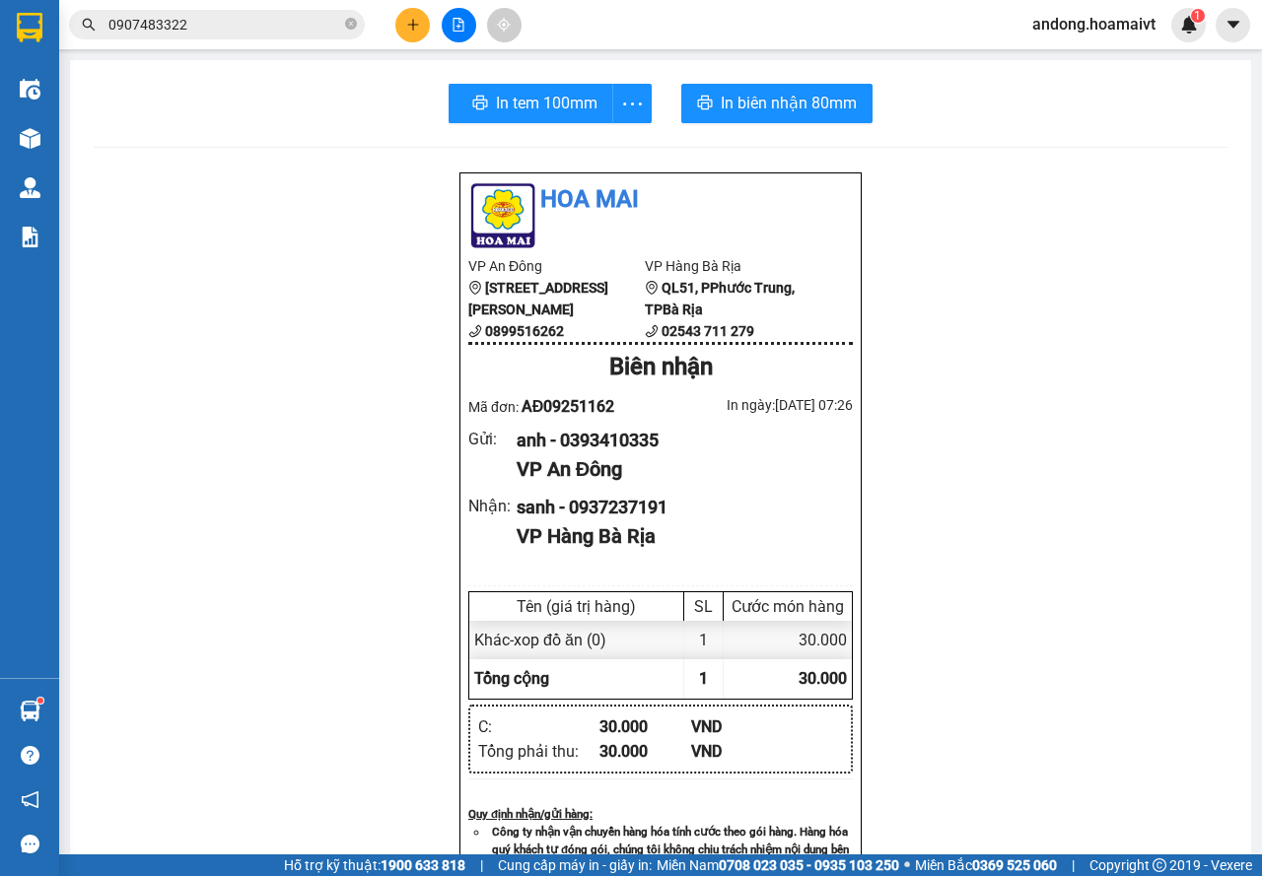
click at [749, 77] on div "In tem 100mm In biên nhận 80mm Hoa Mai VP An Đông [STREET_ADDRESS] 0899516262 V…" at bounding box center [660, 764] width 1181 height 1409
click at [746, 109] on span "In biên nhận 80mm" at bounding box center [785, 103] width 136 height 25
click at [580, 113] on span "In tem 100mm" at bounding box center [543, 103] width 102 height 25
